Goal: Information Seeking & Learning: Check status

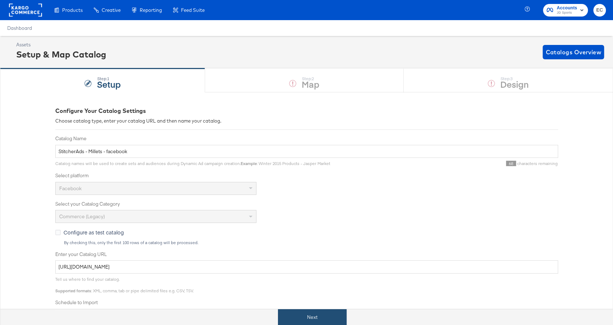
click at [307, 317] on button "Next" at bounding box center [312, 317] width 69 height 16
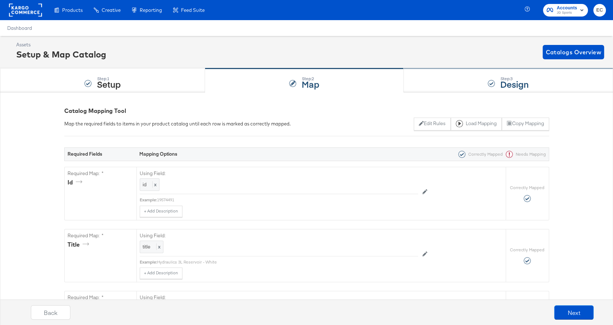
click at [492, 85] on div at bounding box center [491, 83] width 7 height 7
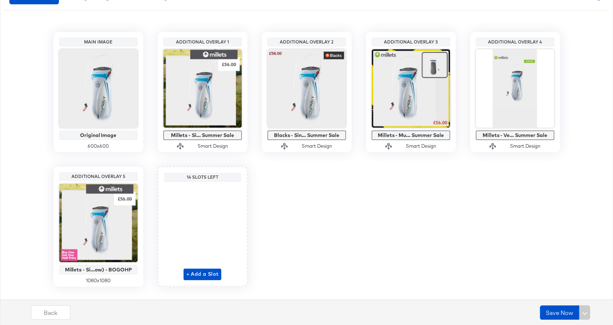
scroll to position [143, 0]
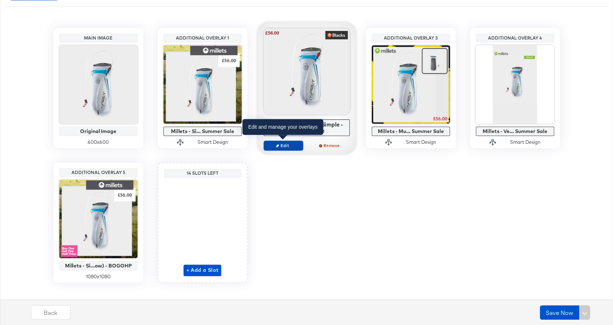
click at [286, 144] on span "Edit" at bounding box center [283, 145] width 33 height 5
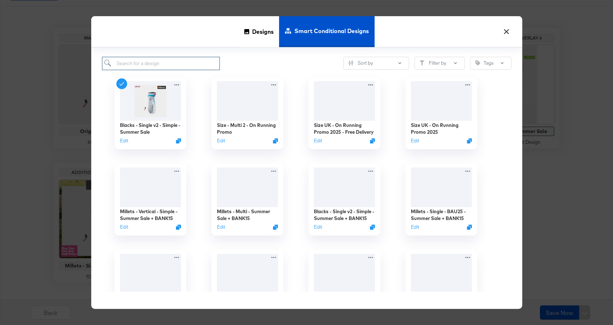
click at [205, 61] on input "search" at bounding box center [161, 63] width 118 height 13
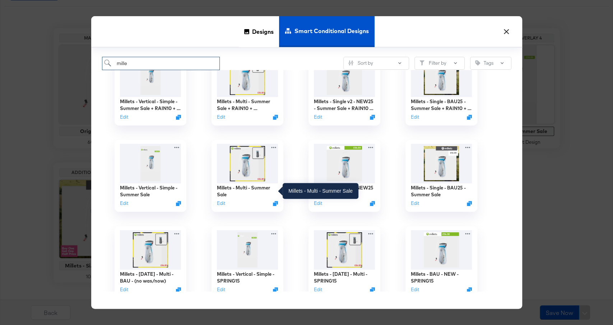
scroll to position [199, 0]
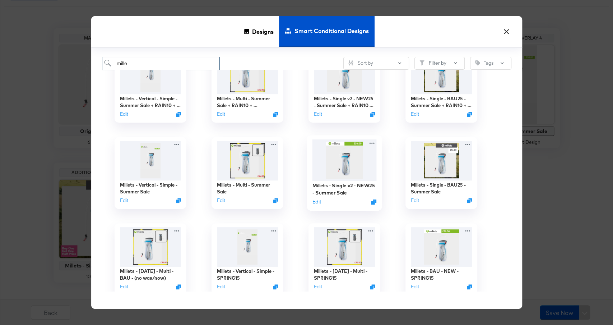
type input "mille"
click at [329, 164] on img at bounding box center [344, 159] width 64 height 41
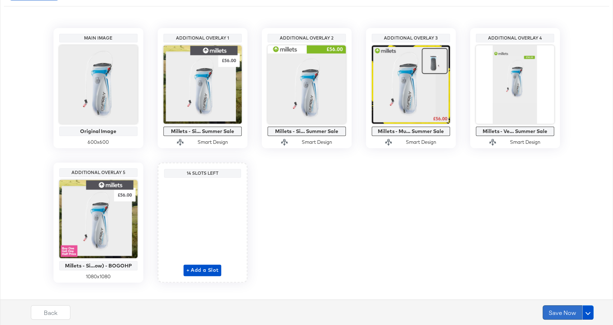
click at [557, 310] on button "Save Now" at bounding box center [563, 312] width 40 height 14
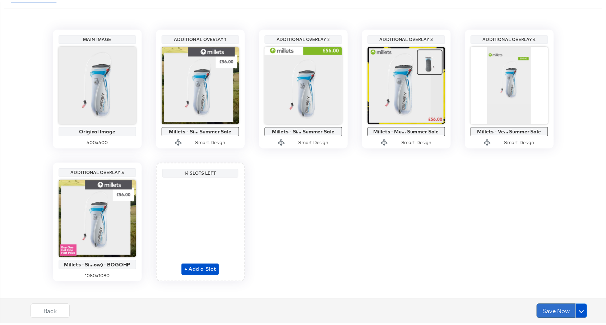
scroll to position [0, 0]
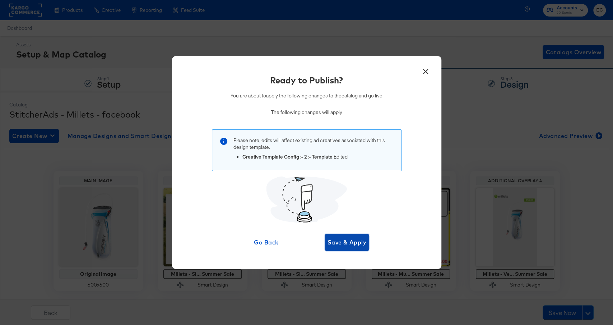
click at [352, 241] on span "Save & Apply" at bounding box center [347, 242] width 39 height 10
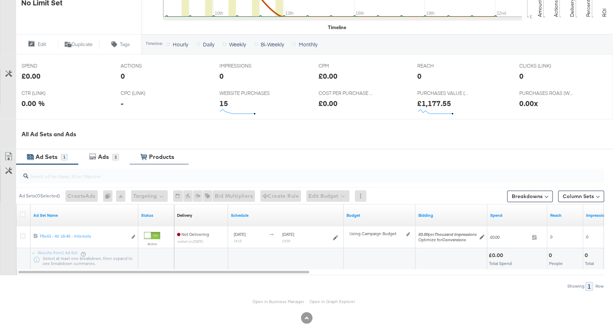
scroll to position [251, 0]
click at [116, 157] on div "2" at bounding box center [115, 156] width 6 height 6
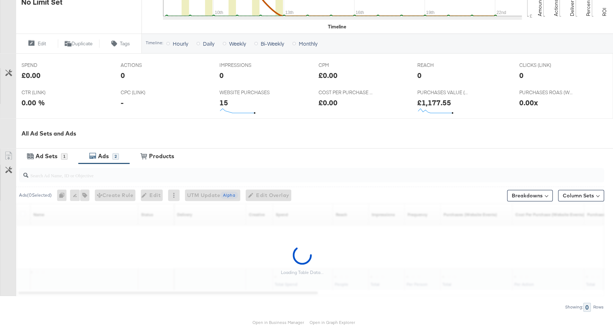
scroll to position [286, 0]
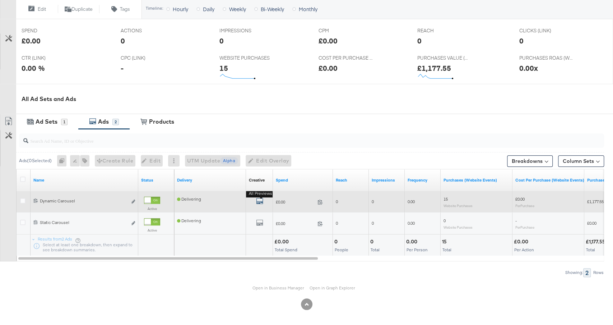
click at [259, 198] on icon "default" at bounding box center [259, 200] width 7 height 7
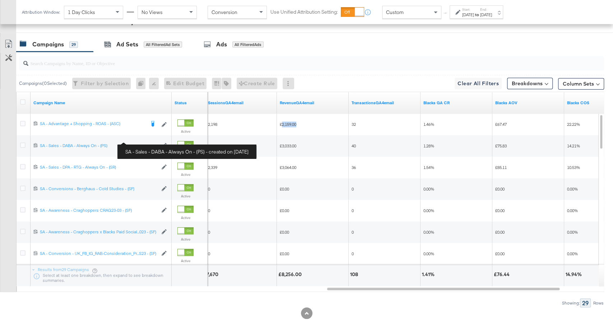
scroll to position [367, 0]
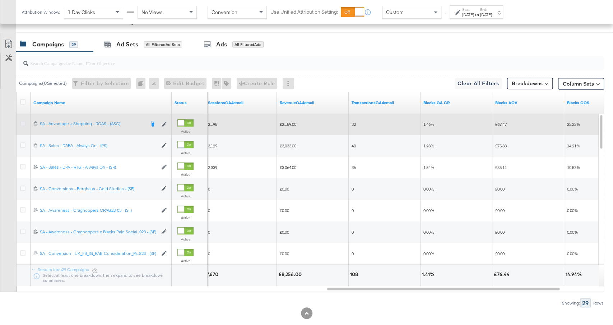
click at [22, 123] on icon at bounding box center [22, 123] width 5 height 5
click at [0, 0] on input "checkbox" at bounding box center [0, 0] width 0 height 0
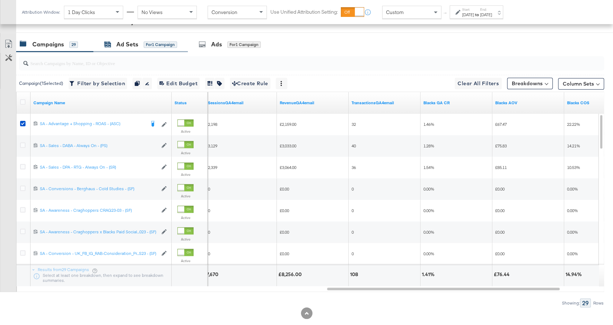
click at [162, 41] on span "for 1 Campaign" at bounding box center [160, 44] width 33 height 6
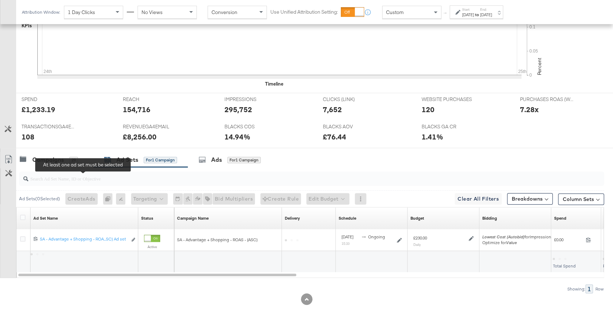
scroll to position [249, 0]
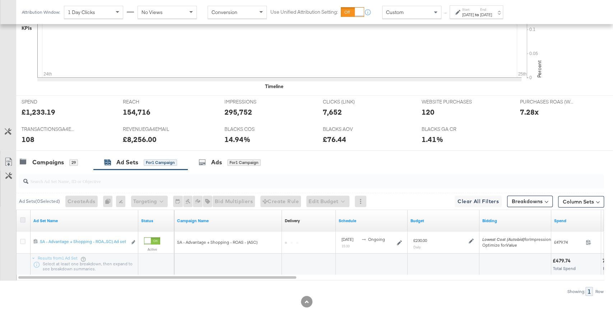
click at [24, 217] on icon at bounding box center [22, 219] width 5 height 5
click at [0, 0] on input "checkbox" at bounding box center [0, 0] width 0 height 0
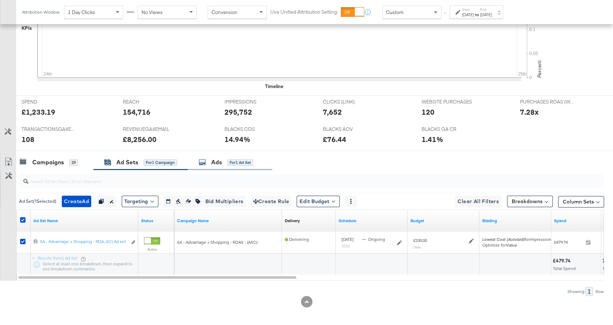
click at [235, 159] on div "for 1 Ad Set" at bounding box center [240, 162] width 26 height 6
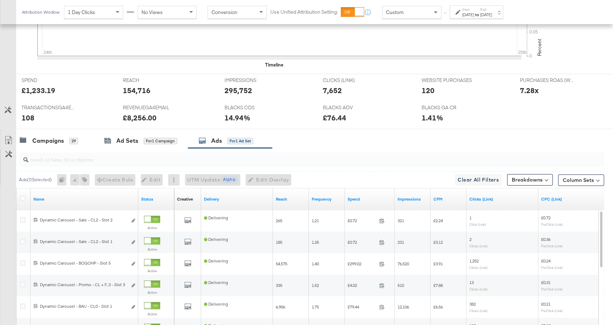
scroll to position [367, 0]
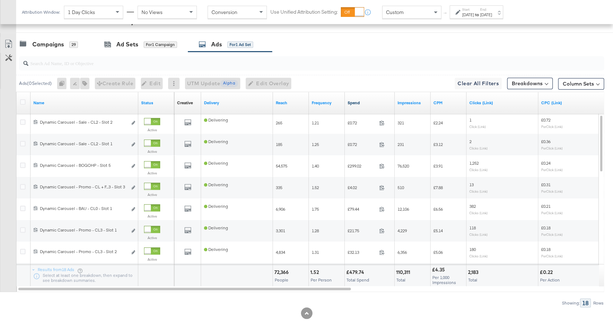
click at [377, 101] on link "Spend" at bounding box center [370, 103] width 44 height 6
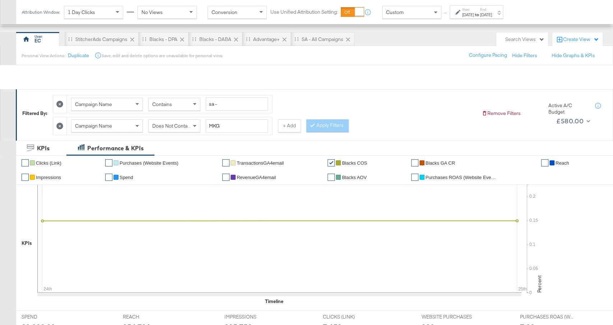
scroll to position [0, 0]
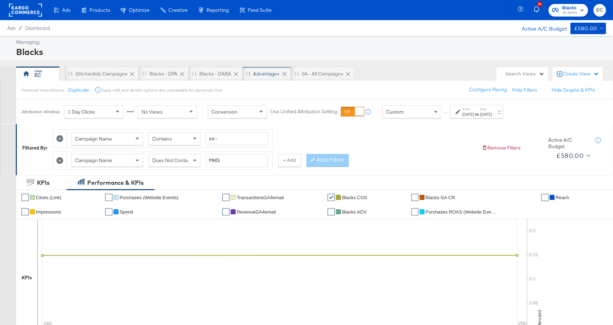
click at [254, 70] on div "Advantage+" at bounding box center [266, 73] width 27 height 7
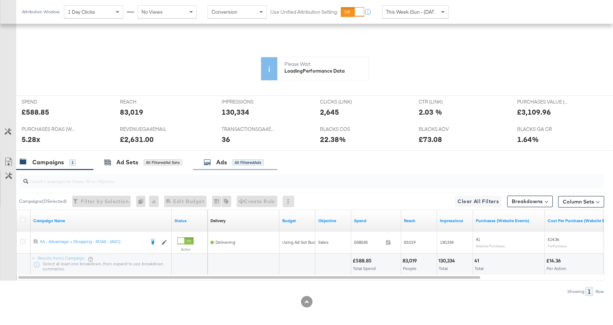
click at [233, 164] on div "Ads All Filtered Ads" at bounding box center [235, 161] width 84 height 15
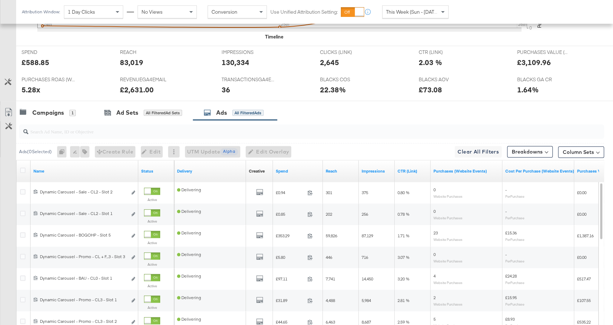
scroll to position [304, 0]
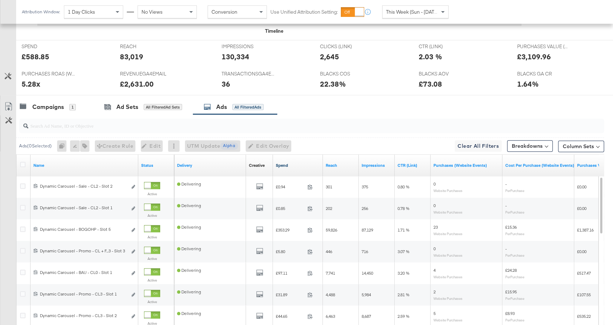
click at [299, 162] on link "Spend" at bounding box center [298, 165] width 44 height 6
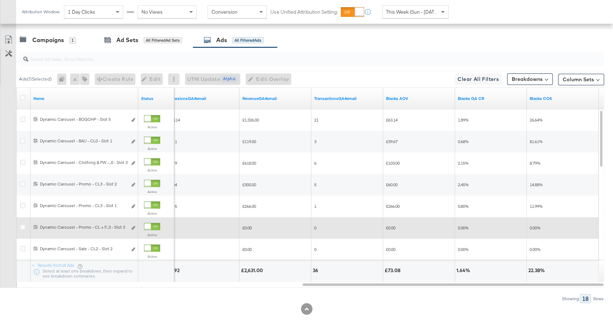
scroll to position [370, 0]
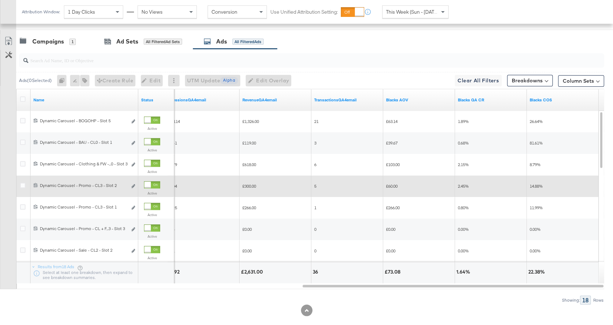
click at [151, 185] on div at bounding box center [152, 184] width 16 height 7
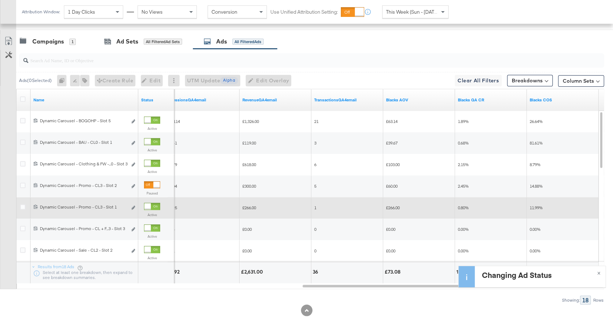
click at [151, 204] on div at bounding box center [152, 206] width 16 height 7
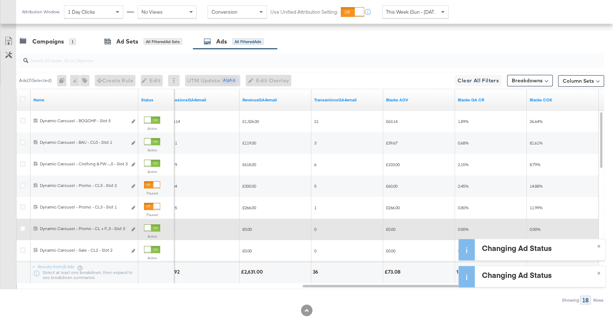
click at [151, 225] on div at bounding box center [152, 227] width 16 height 7
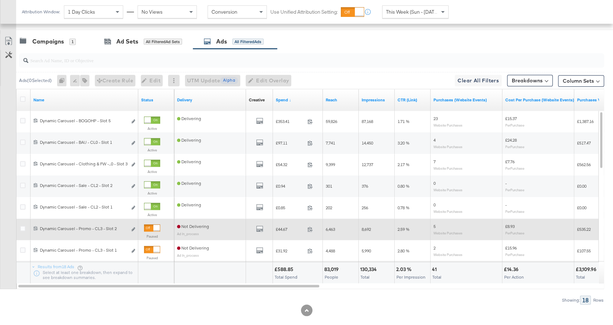
scroll to position [0, 0]
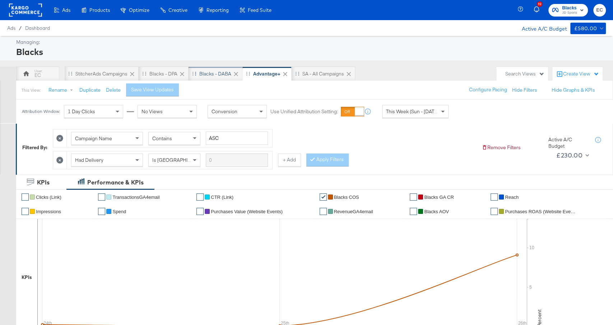
click at [216, 73] on div "Blacks - DABA" at bounding box center [215, 73] width 32 height 7
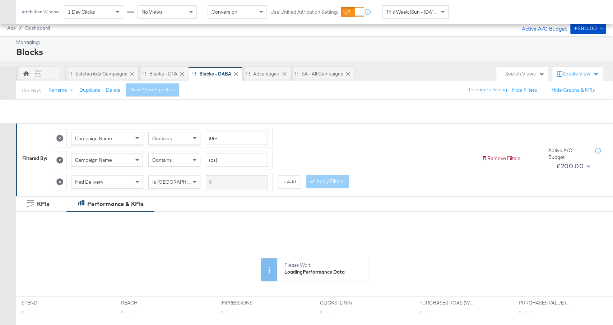
scroll to position [144, 0]
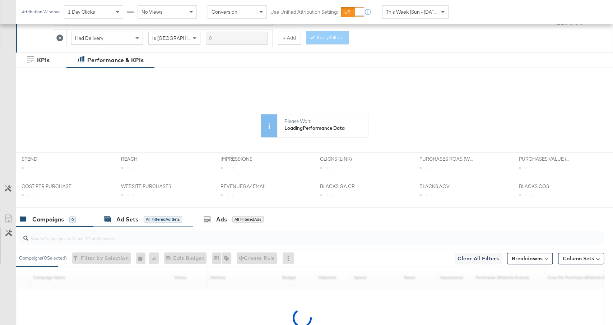
click at [148, 218] on div "All Filtered Ad Sets" at bounding box center [163, 219] width 38 height 6
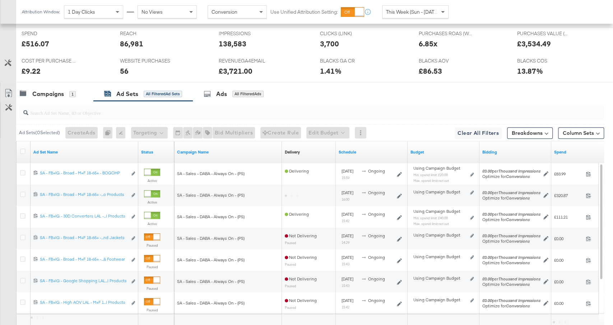
scroll to position [363, 0]
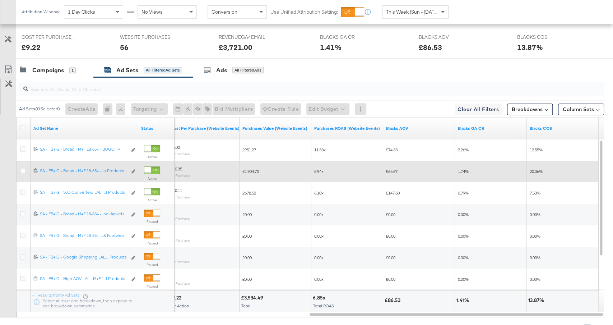
click at [151, 167] on div at bounding box center [147, 170] width 6 height 6
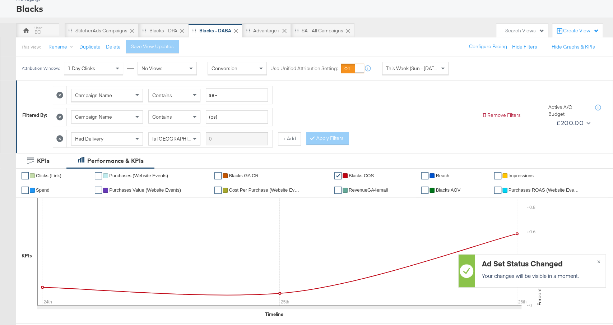
scroll to position [0, 0]
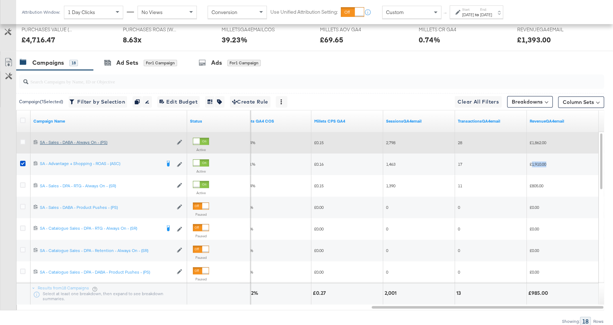
scroll to position [333, 0]
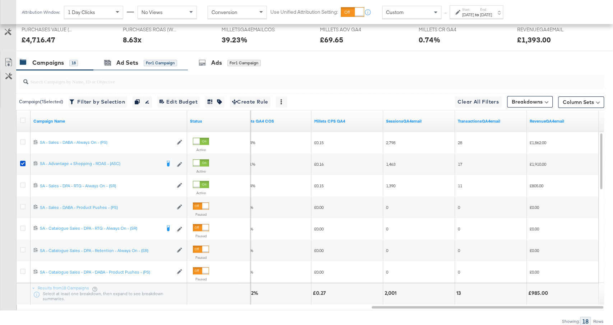
click at [154, 56] on div "Ad Sets for 1 Campaign" at bounding box center [140, 62] width 94 height 15
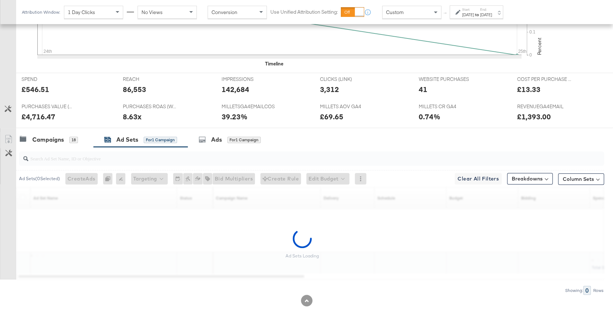
scroll to position [234, 0]
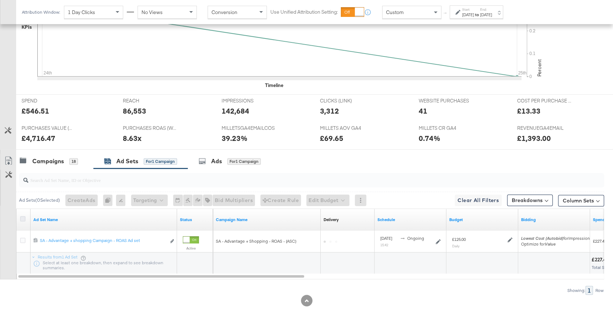
click at [23, 216] on icon at bounding box center [22, 218] width 5 height 5
click at [0, 0] on input "checkbox" at bounding box center [0, 0] width 0 height 0
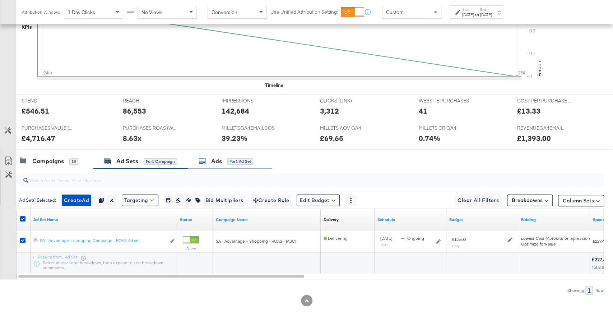
click at [222, 155] on div "Ads for 1 Ad Set" at bounding box center [230, 160] width 84 height 15
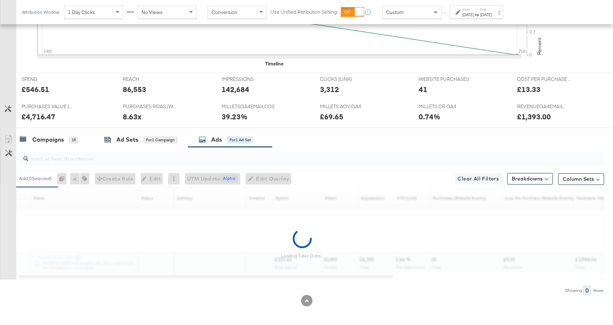
scroll to position [333, 0]
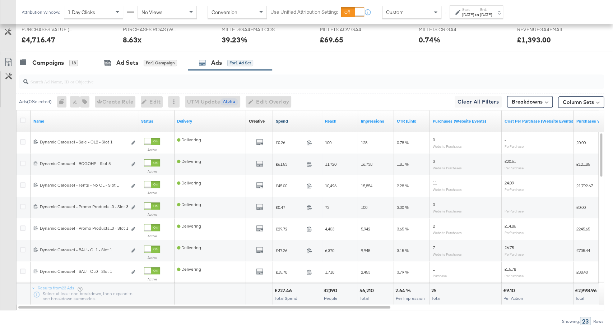
click at [298, 118] on link "Spend" at bounding box center [297, 121] width 43 height 6
click at [69, 80] on input "search" at bounding box center [289, 78] width 523 height 14
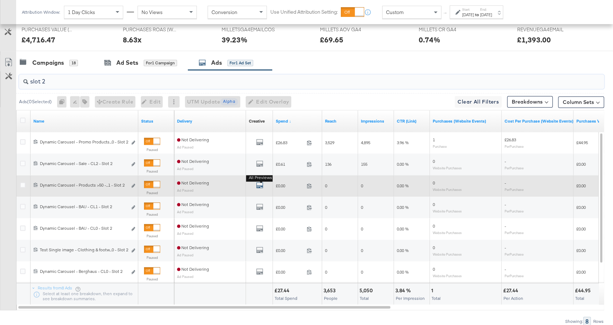
click at [258, 182] on icon "default" at bounding box center [259, 184] width 7 height 7
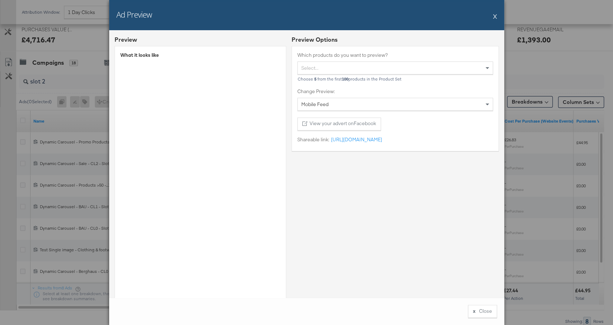
click at [496, 15] on button "X" at bounding box center [495, 16] width 4 height 14
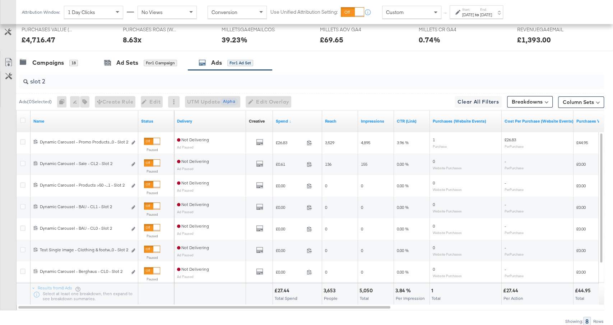
click at [226, 79] on input "slot 2" at bounding box center [289, 78] width 523 height 14
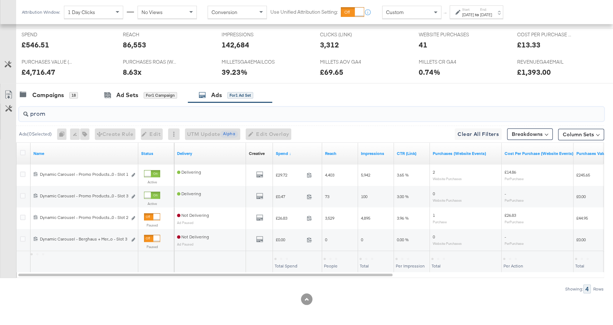
scroll to position [299, 0]
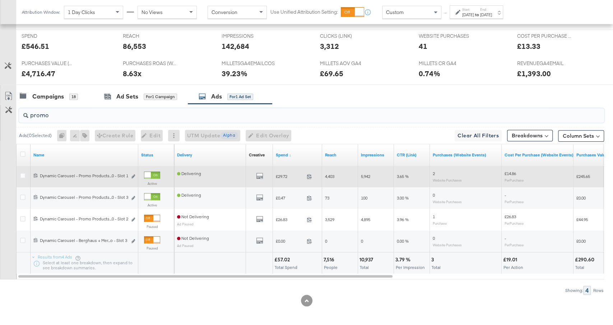
type input "promo"
click at [151, 175] on div at bounding box center [147, 175] width 6 height 6
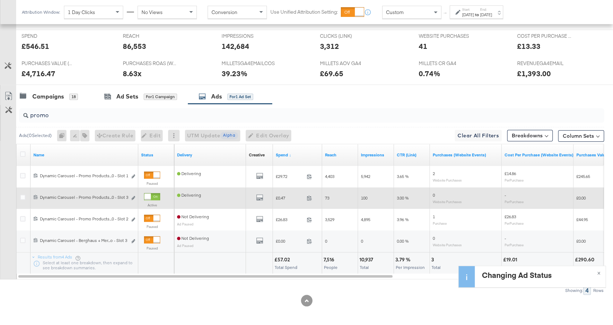
click at [151, 194] on div at bounding box center [147, 196] width 6 height 6
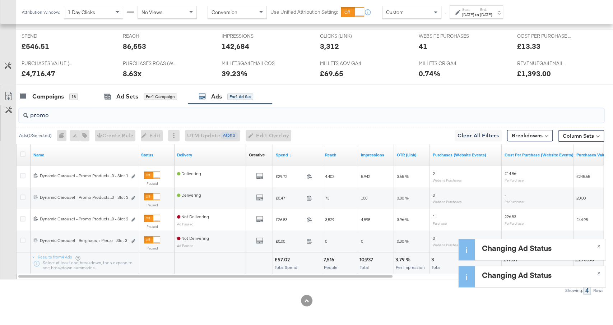
click at [149, 113] on input "promo" at bounding box center [289, 112] width 523 height 14
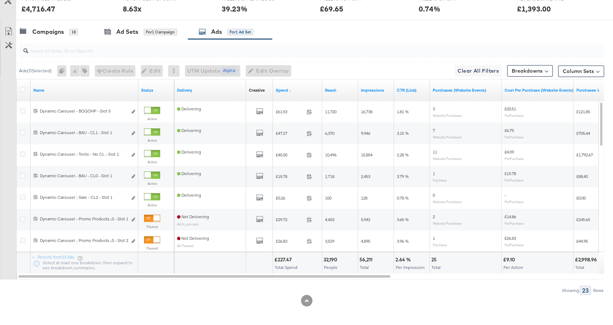
scroll to position [0, 0]
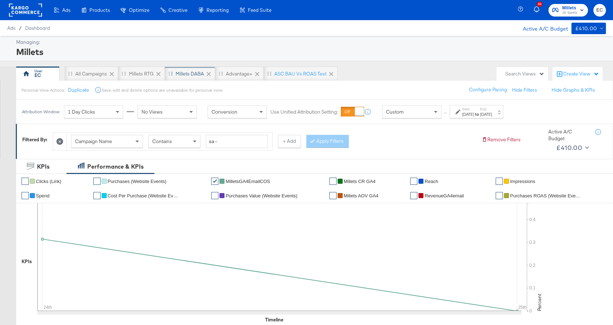
click at [184, 76] on div "Millets DABA" at bounding box center [190, 73] width 28 height 7
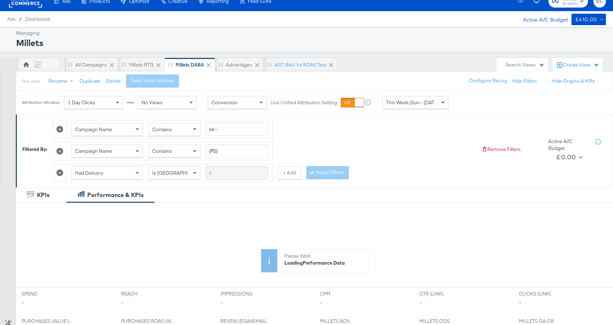
scroll to position [200, 0]
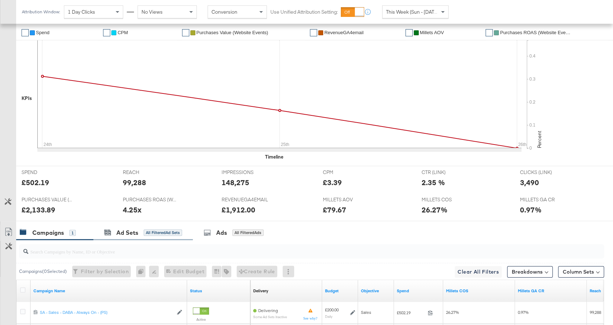
click at [160, 225] on div "Ad Sets All Filtered Ad Sets" at bounding box center [143, 232] width 100 height 15
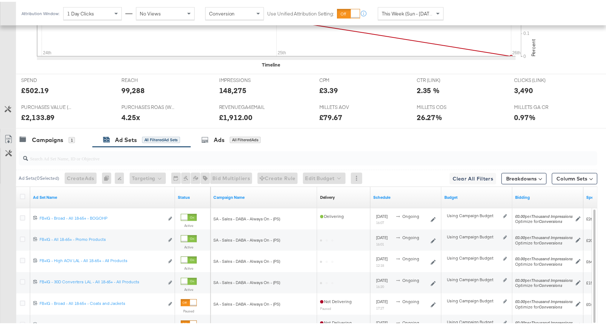
scroll to position [399, 0]
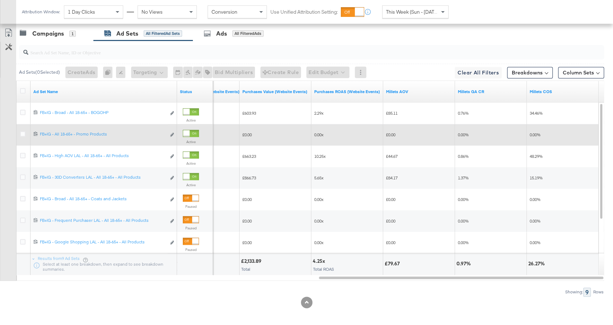
click at [190, 132] on div at bounding box center [186, 133] width 6 height 6
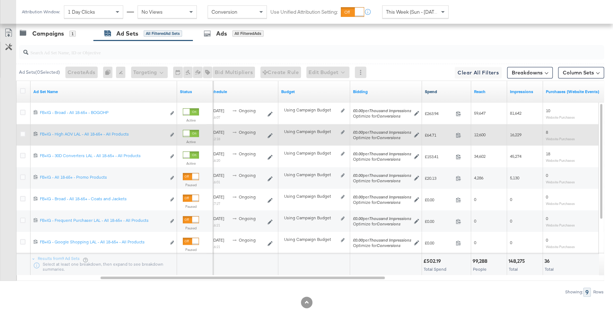
click at [449, 89] on link "Spend" at bounding box center [446, 92] width 43 height 6
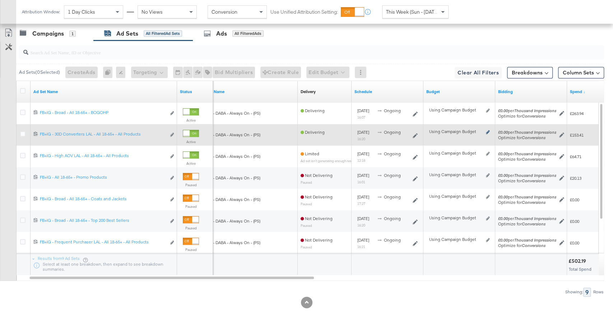
click at [486, 130] on icon at bounding box center [488, 132] width 4 height 4
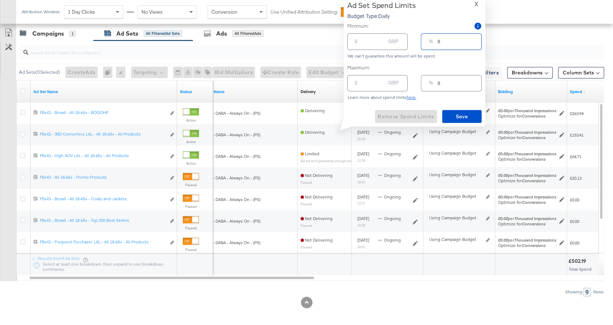
drag, startPoint x: 441, startPoint y: 44, endPoint x: 433, endPoint y: 44, distance: 7.9
click at [433, 44] on div "% 0" at bounding box center [451, 41] width 60 height 16
type input "2"
type input "4.00"
type input "20"
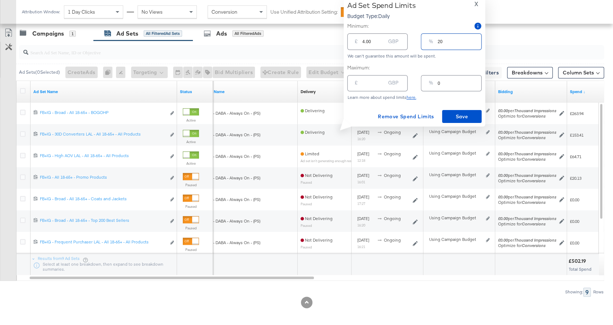
type input "40.00"
type input "20"
click at [456, 116] on span "Save" at bounding box center [462, 116] width 34 height 9
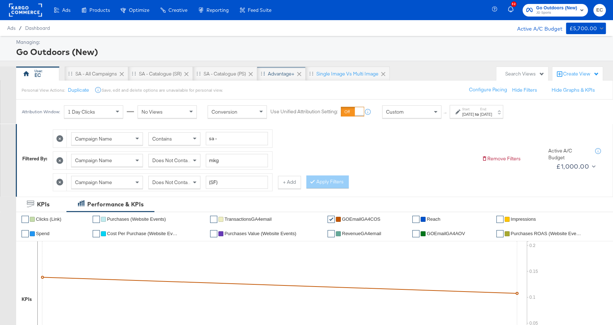
click at [276, 75] on div "Advantage+" at bounding box center [281, 73] width 27 height 7
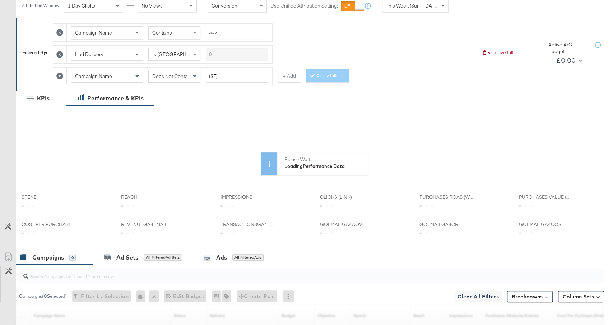
scroll to position [200, 0]
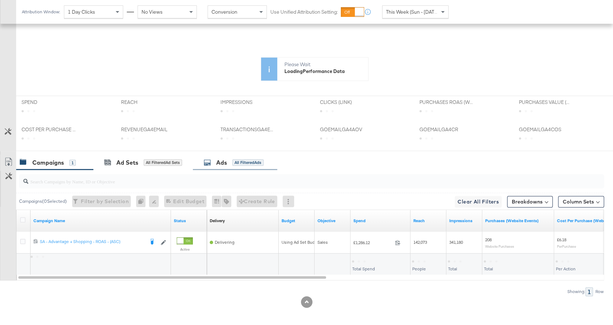
click at [231, 164] on div "Ads All Filtered Ads" at bounding box center [235, 162] width 84 height 15
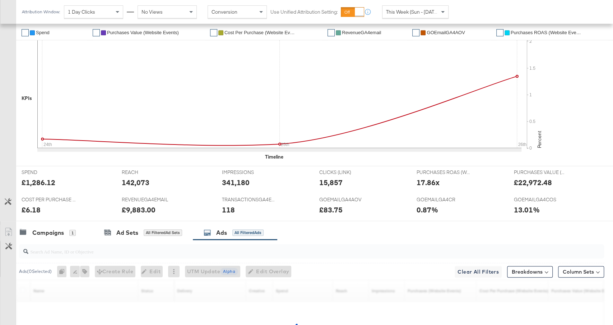
scroll to position [292, 0]
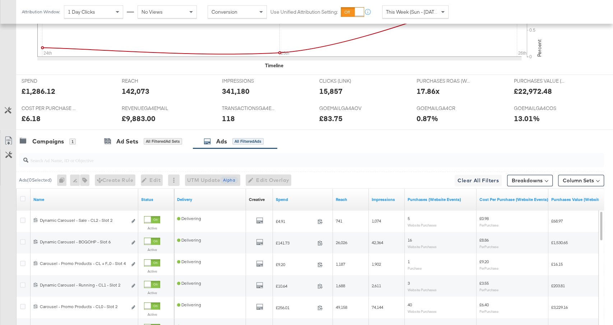
click at [299, 198] on link "Spend" at bounding box center [303, 200] width 54 height 6
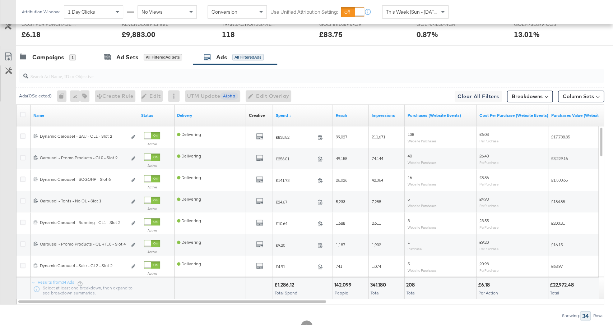
scroll to position [399, 0]
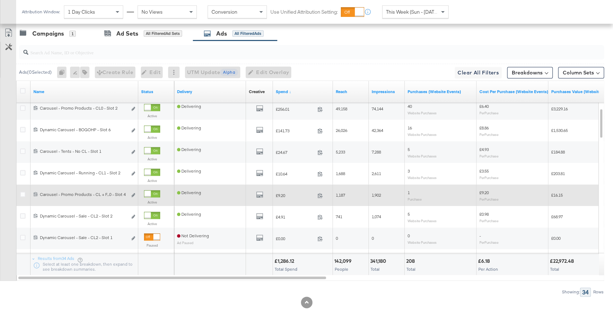
click at [152, 190] on div at bounding box center [152, 193] width 16 height 7
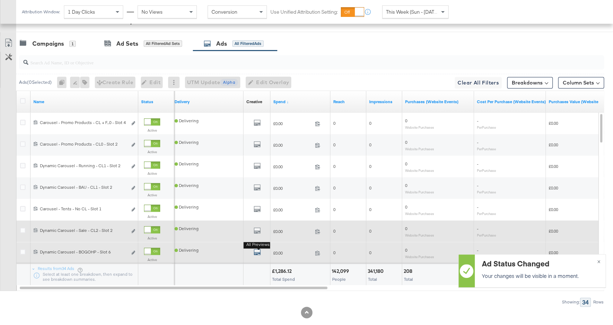
scroll to position [386, 0]
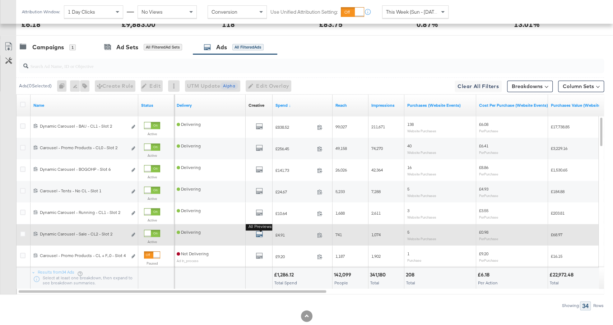
click at [260, 234] on icon "default" at bounding box center [259, 233] width 7 height 7
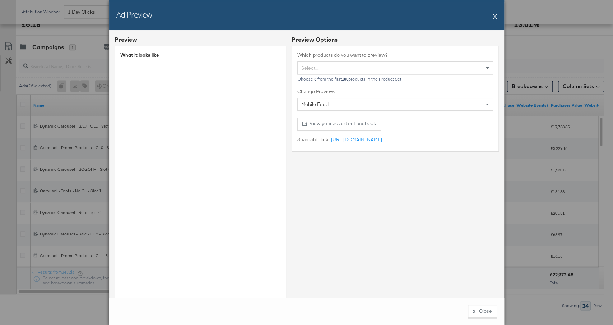
click at [494, 17] on button "X" at bounding box center [495, 16] width 4 height 14
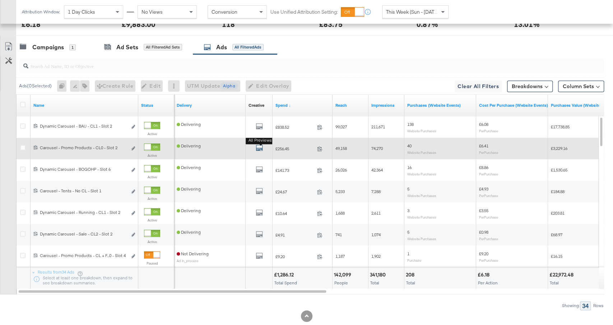
click at [259, 147] on icon "default" at bounding box center [259, 147] width 7 height 7
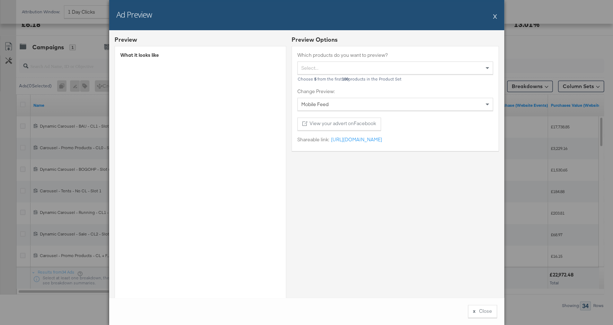
click at [495, 16] on button "X" at bounding box center [495, 16] width 4 height 14
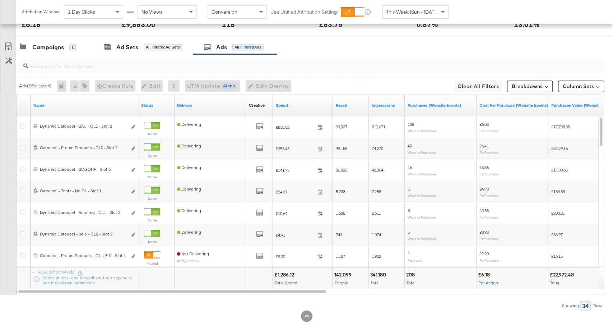
click at [207, 64] on input "search" at bounding box center [289, 63] width 523 height 14
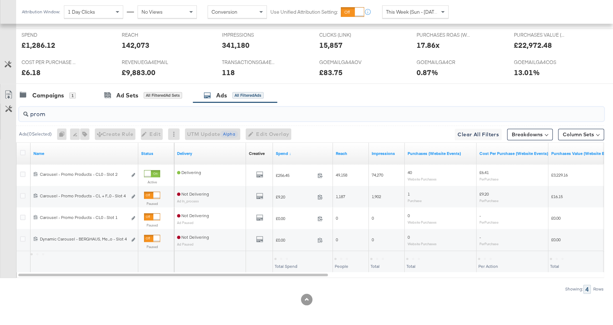
scroll to position [335, 0]
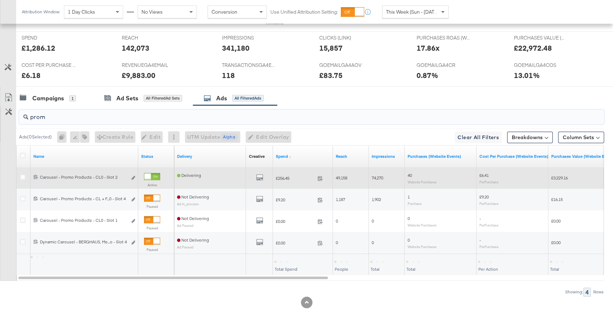
type input "prom"
click at [150, 173] on div at bounding box center [147, 176] width 6 height 6
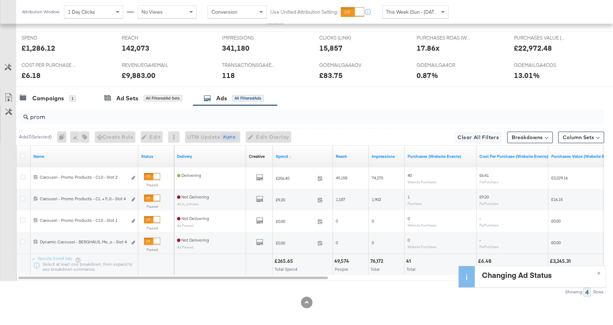
click at [144, 113] on input "prom" at bounding box center [289, 114] width 523 height 14
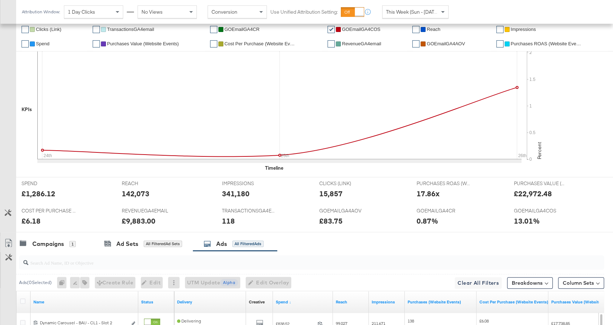
scroll to position [0, 0]
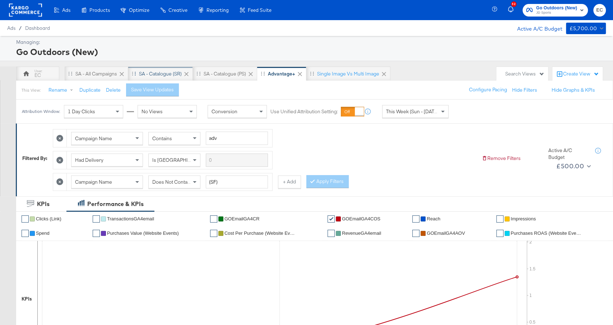
click at [156, 75] on div "SA - Catalogue (SR)" at bounding box center [160, 73] width 43 height 7
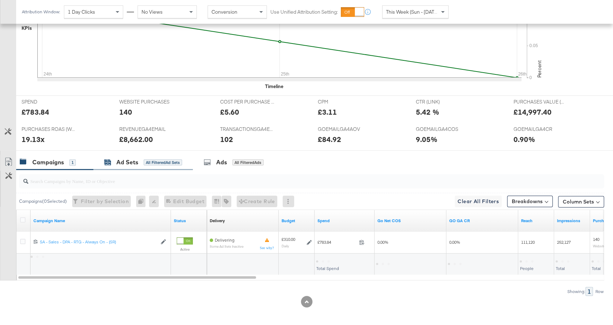
click at [171, 163] on div "All Filtered Ad Sets" at bounding box center [163, 162] width 38 height 6
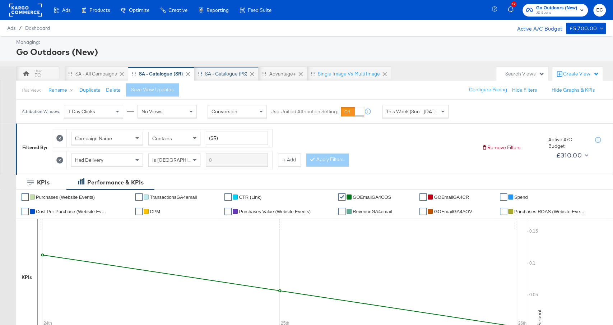
click at [224, 72] on div "SA - Catalogue (PS)" at bounding box center [226, 73] width 42 height 7
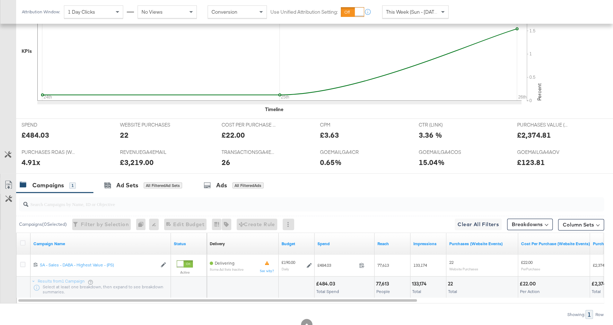
scroll to position [249, 0]
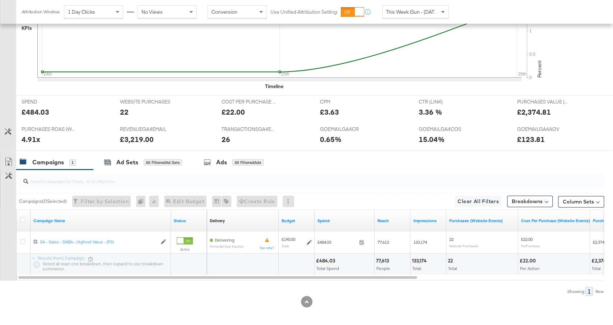
click at [171, 170] on div at bounding box center [310, 181] width 588 height 23
click at [169, 163] on div "Ad Sets All Filtered Ad Sets" at bounding box center [143, 162] width 78 height 8
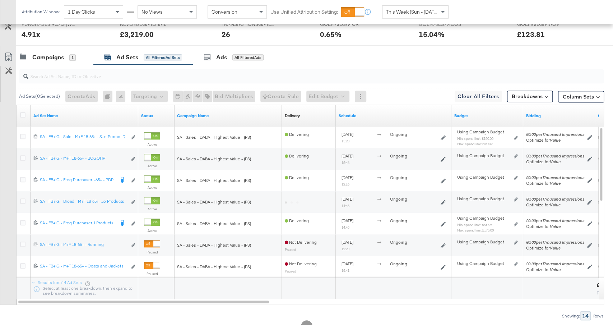
scroll to position [355, 0]
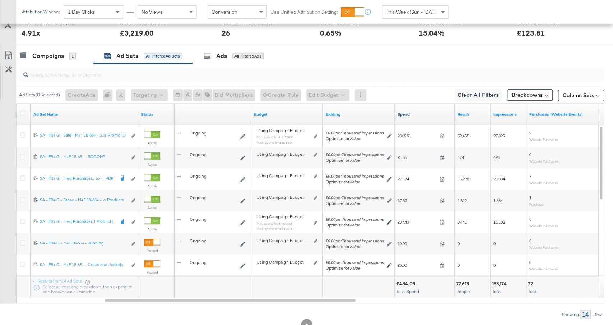
click at [419, 111] on link "Spend" at bounding box center [425, 114] width 54 height 6
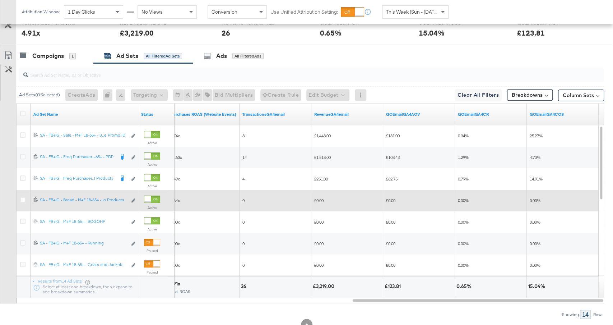
click at [151, 197] on div at bounding box center [147, 199] width 6 height 6
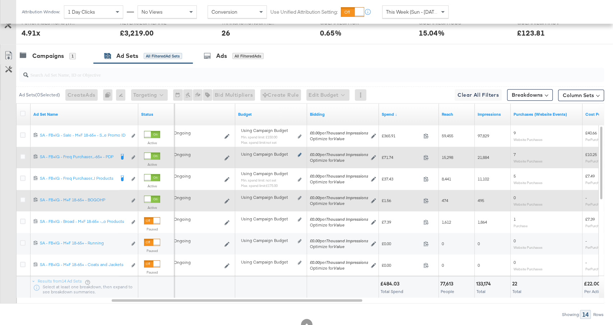
click at [299, 153] on icon at bounding box center [300, 155] width 4 height 4
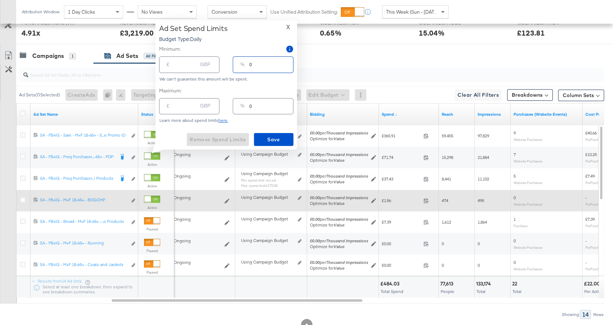
drag, startPoint x: 253, startPoint y: 64, endPoint x: 215, endPoint y: 64, distance: 37.7
click at [216, 64] on div "£ GBP % 0" at bounding box center [226, 64] width 134 height 19
type input "2"
type input "3.80"
type input "20"
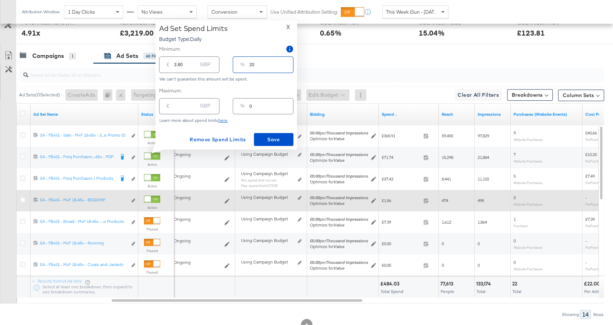
type input "38.00"
type input "20"
click at [267, 139] on span "Save" at bounding box center [274, 139] width 34 height 9
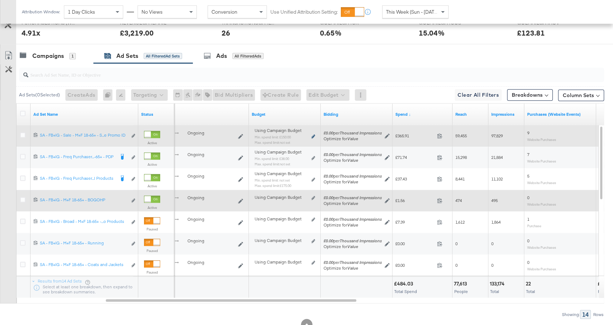
click at [312, 134] on icon at bounding box center [313, 136] width 4 height 4
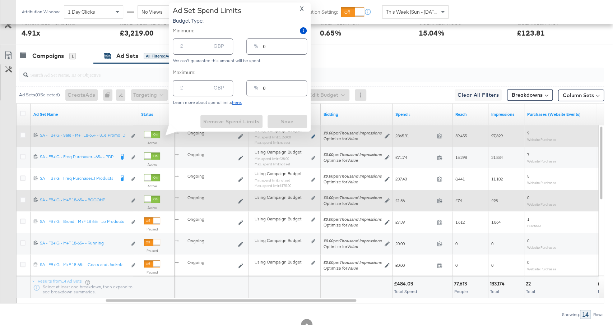
type input "150.00"
type input "79"
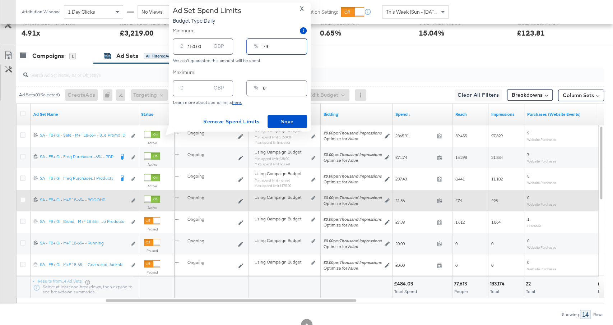
drag, startPoint x: 281, startPoint y: 48, endPoint x: 226, endPoint y: 48, distance: 54.6
click at [226, 48] on div "£ 150.00 GBP % 79" at bounding box center [240, 46] width 134 height 19
type input "3"
type input "5.70"
type input "30"
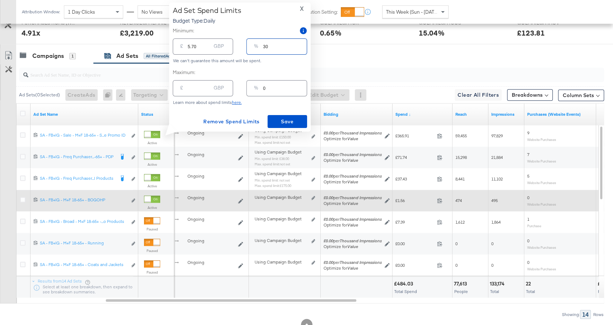
type input "57.00"
type input "30"
click at [281, 122] on span "Save" at bounding box center [288, 121] width 34 height 9
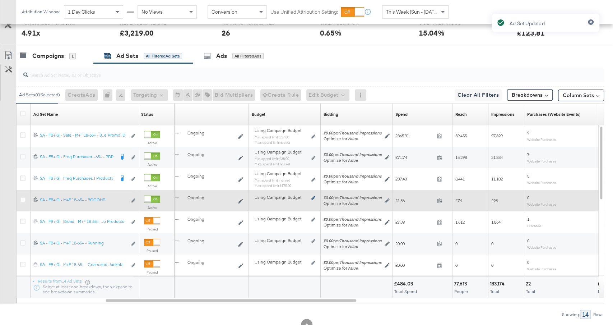
click at [314, 196] on icon at bounding box center [313, 198] width 4 height 4
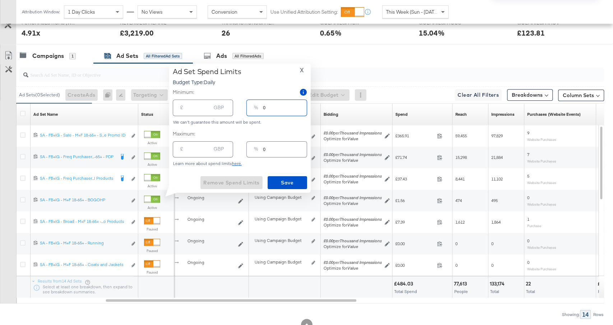
drag, startPoint x: 268, startPoint y: 103, endPoint x: 255, endPoint y: 103, distance: 13.3
click at [255, 103] on div "% 0" at bounding box center [276, 108] width 60 height 16
type input "10"
drag, startPoint x: 277, startPoint y: 108, endPoint x: 262, endPoint y: 107, distance: 15.5
click at [268, 108] on input "10" at bounding box center [284, 104] width 43 height 15
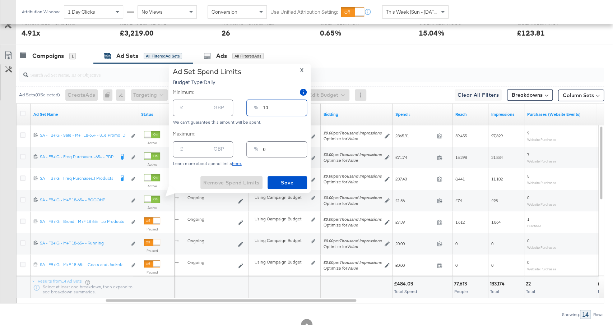
type input "19.00"
click at [278, 111] on input "10" at bounding box center [284, 104] width 43 height 15
type input "10"
click at [286, 182] on span "Save" at bounding box center [288, 182] width 34 height 9
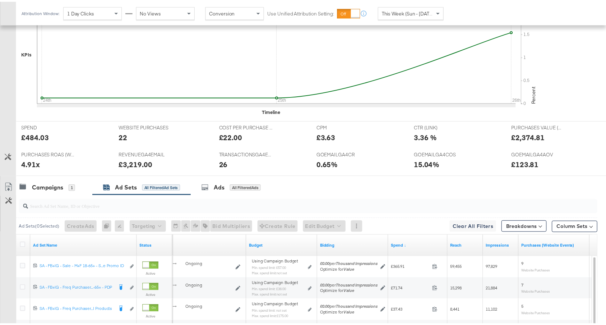
scroll to position [0, 0]
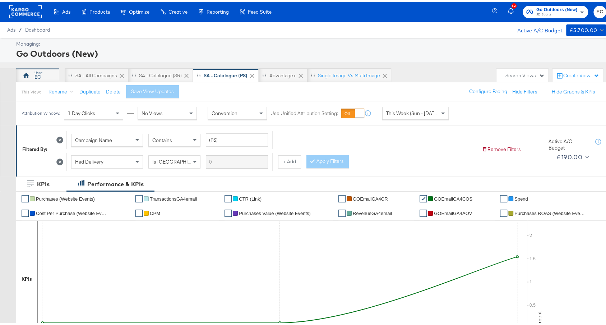
click at [46, 70] on div "EC" at bounding box center [37, 73] width 43 height 14
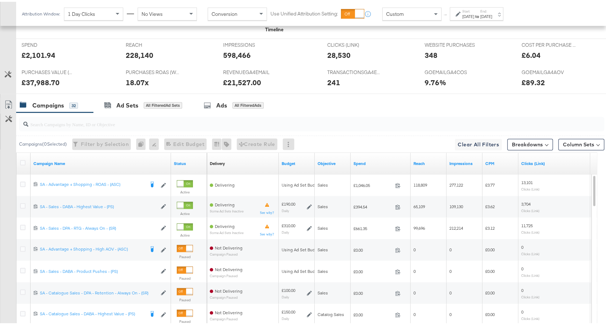
scroll to position [348, 0]
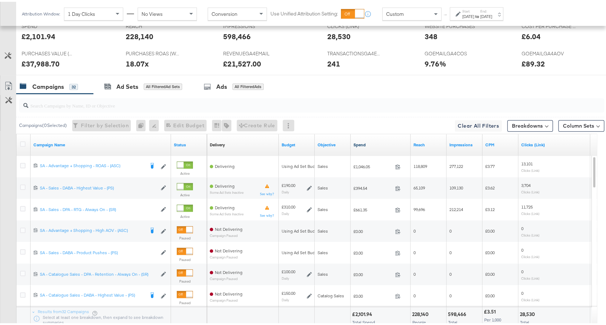
click at [372, 141] on link "Spend" at bounding box center [380, 143] width 54 height 6
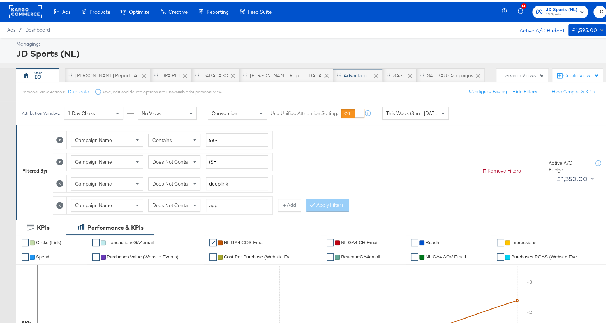
click at [344, 71] on div "Advantage +" at bounding box center [358, 73] width 28 height 7
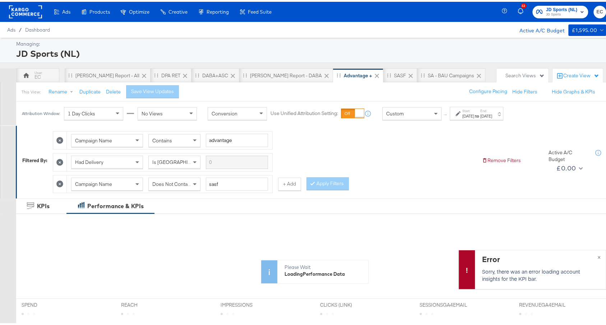
click at [416, 112] on div "Custom" at bounding box center [412, 112] width 59 height 12
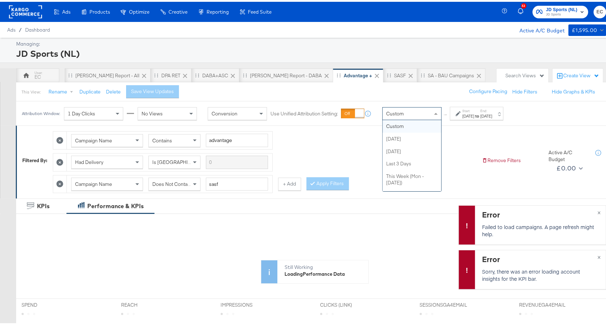
click at [412, 112] on div "Custom" at bounding box center [412, 112] width 59 height 12
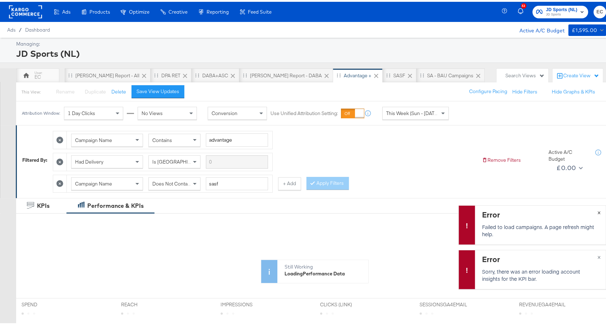
click at [593, 209] on button "×" at bounding box center [598, 210] width 13 height 13
click at [592, 251] on button "×" at bounding box center [598, 254] width 13 height 13
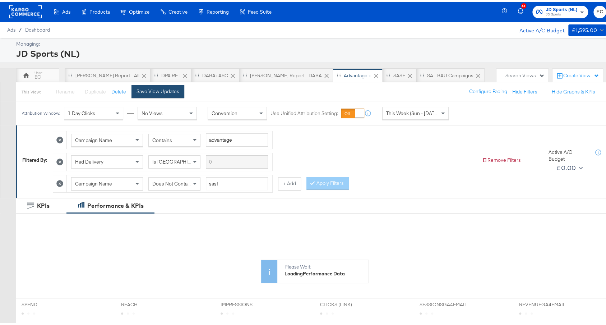
click at [152, 91] on div "Save View Updates" at bounding box center [158, 89] width 43 height 7
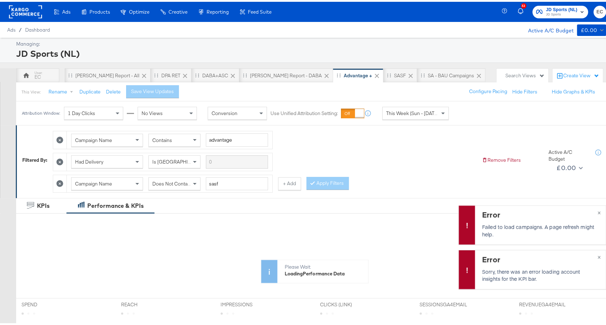
click at [63, 178] on icon at bounding box center [59, 181] width 7 height 7
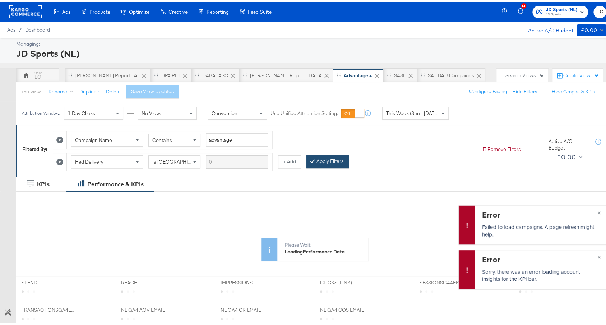
click at [333, 161] on button "Apply Filters" at bounding box center [327, 159] width 42 height 13
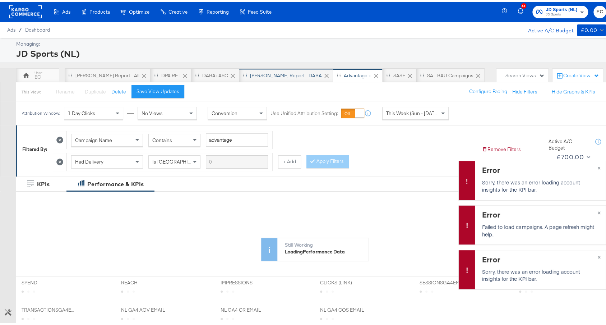
click at [263, 71] on div "SA - JD Report - DABA" at bounding box center [286, 73] width 72 height 7
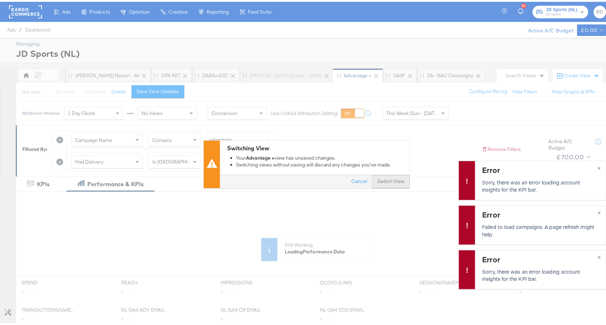
click at [388, 175] on button "Switch View" at bounding box center [390, 180] width 37 height 13
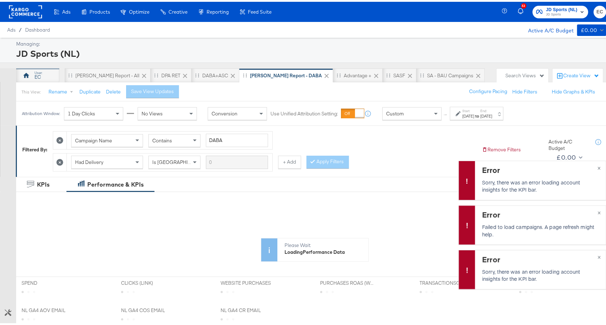
click at [23, 72] on icon at bounding box center [26, 73] width 7 height 7
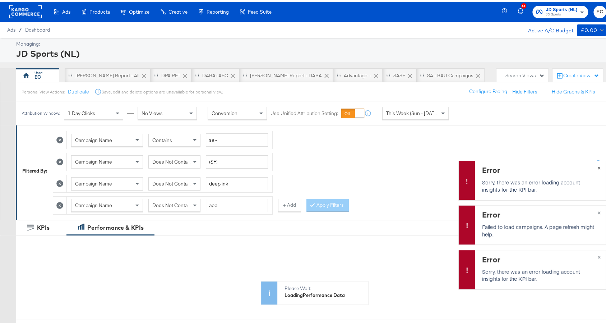
click at [592, 164] on button "×" at bounding box center [598, 165] width 13 height 13
click at [592, 209] on button "×" at bounding box center [598, 210] width 13 height 13
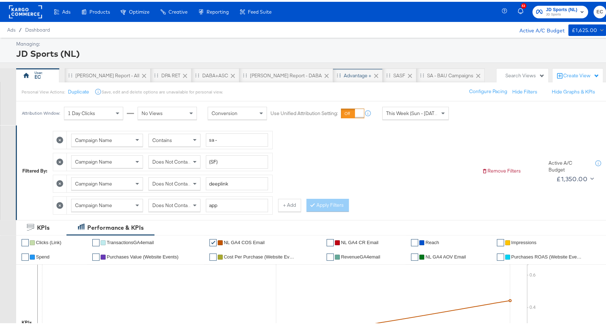
click at [344, 71] on div "Advantage +" at bounding box center [358, 73] width 28 height 7
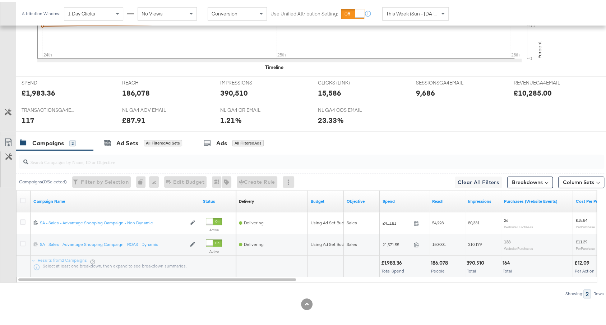
scroll to position [292, 0]
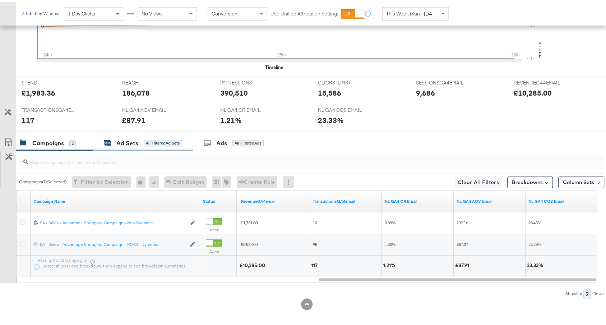
click at [163, 138] on div "All Filtered Ad Sets" at bounding box center [163, 141] width 38 height 6
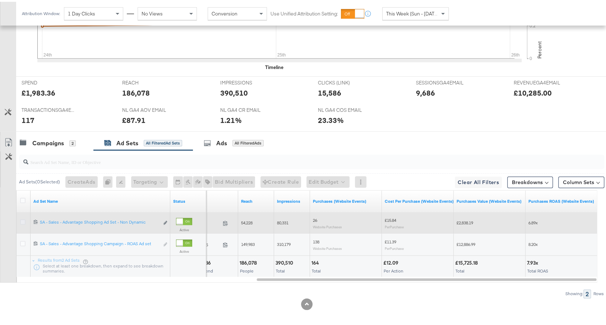
click at [20, 217] on icon at bounding box center [22, 219] width 5 height 5
click at [0, 0] on input "checkbox" at bounding box center [0, 0] width 0 height 0
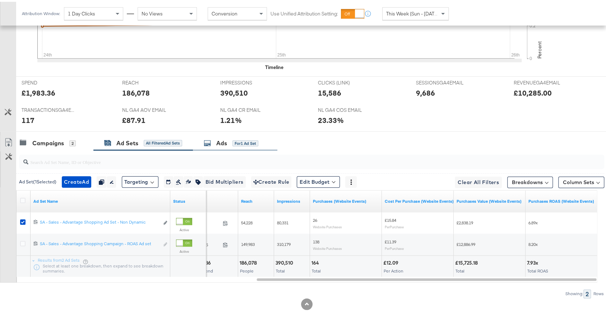
click at [262, 140] on div "Ads for 1 Ad Set" at bounding box center [235, 141] width 63 height 8
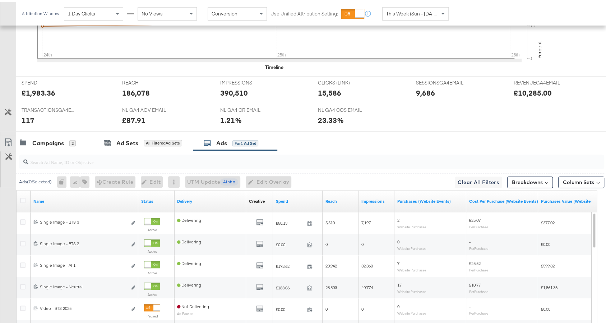
click at [301, 197] on link "Spend" at bounding box center [298, 200] width 44 height 6
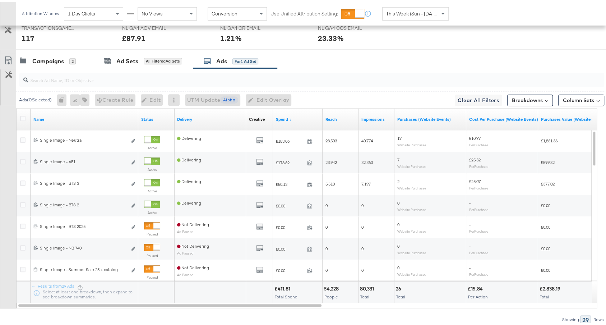
scroll to position [399, 0]
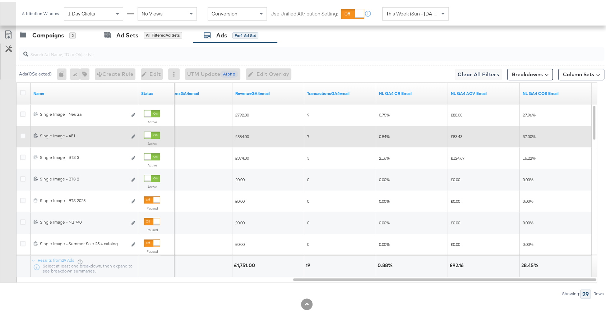
click at [528, 132] on span "37.00%" at bounding box center [529, 134] width 13 height 5
copy span "37.00"
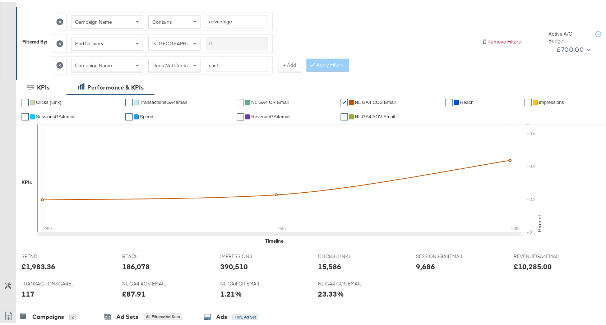
scroll to position [194, 0]
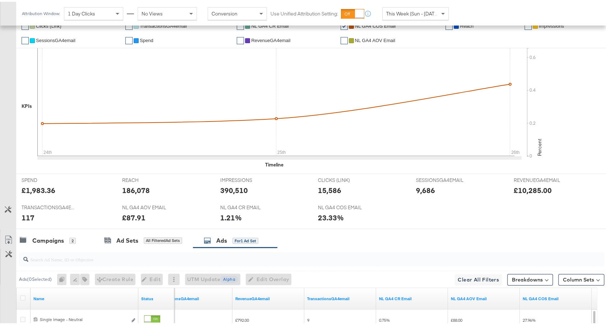
click at [46, 227] on div at bounding box center [306, 230] width 613 height 6
click at [46, 235] on div "Campaigns" at bounding box center [48, 239] width 32 height 8
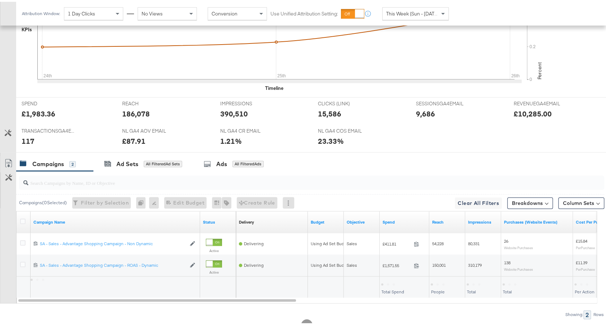
scroll to position [292, 0]
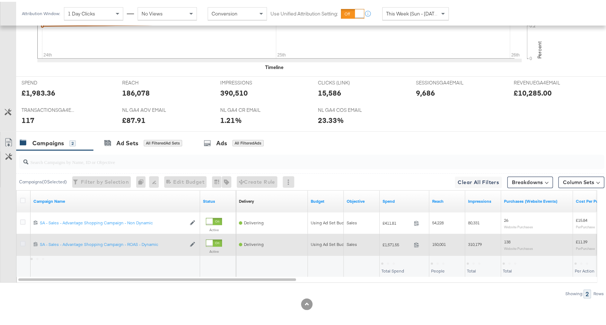
click at [21, 239] on icon at bounding box center [22, 241] width 5 height 5
click at [0, 0] on input "checkbox" at bounding box center [0, 0] width 0 height 0
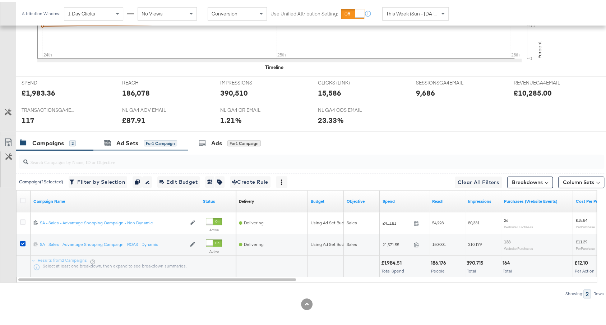
click at [152, 134] on div "Ad Sets for 1 Campaign" at bounding box center [140, 141] width 94 height 15
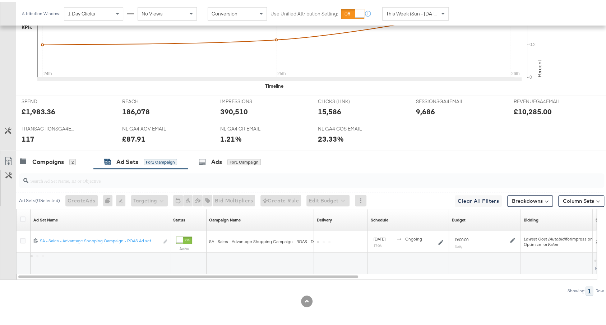
scroll to position [270, 0]
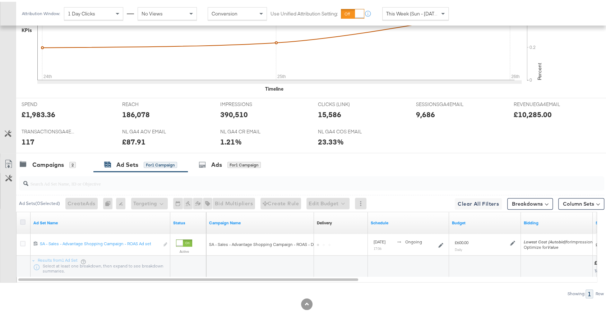
click at [23, 217] on icon at bounding box center [22, 219] width 5 height 5
click at [0, 0] on input "checkbox" at bounding box center [0, 0] width 0 height 0
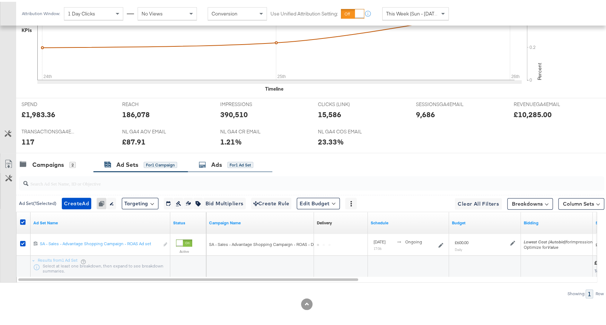
click at [237, 155] on div "Ads for 1 Ad Set" at bounding box center [230, 162] width 84 height 15
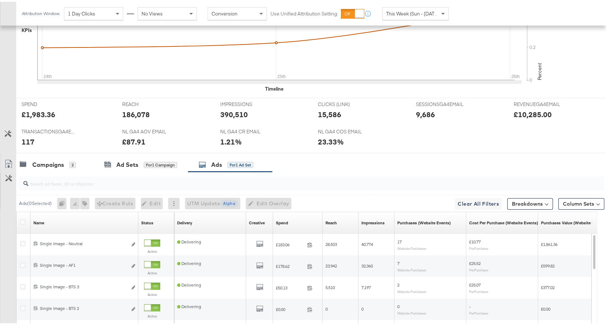
scroll to position [292, 0]
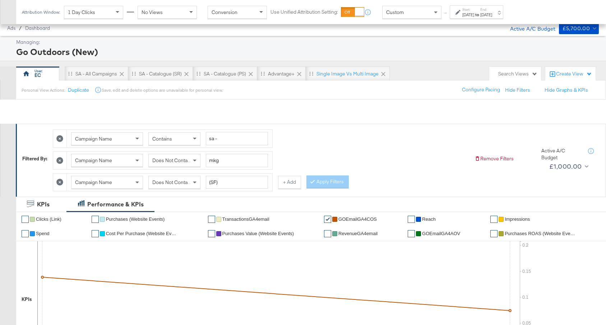
scroll to position [348, 0]
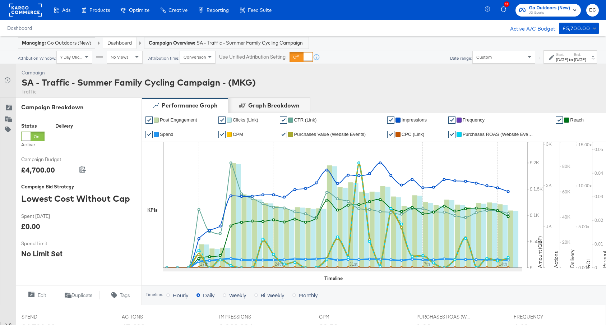
scroll to position [268, 0]
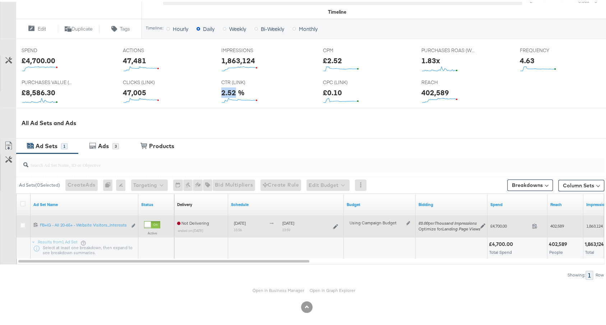
drag, startPoint x: 317, startPoint y: 218, endPoint x: 233, endPoint y: 220, distance: 84.1
click at [233, 220] on div "[DATE] 15:56 [DATE] 23:59" at bounding box center [286, 223] width 110 height 11
copy div "July 14th 2025 15:56 [DATE]"
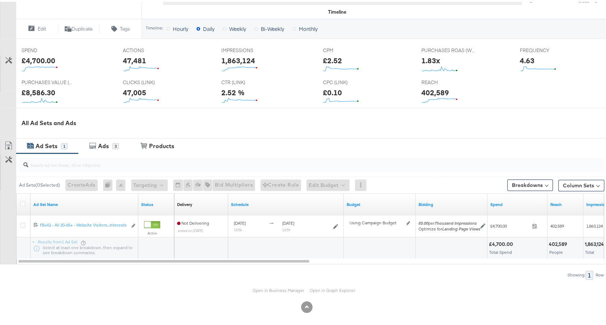
click at [88, 130] on div "All Ad Sets and Ads" at bounding box center [306, 121] width 613 height 31
click at [92, 140] on icon at bounding box center [92, 143] width 7 height 7
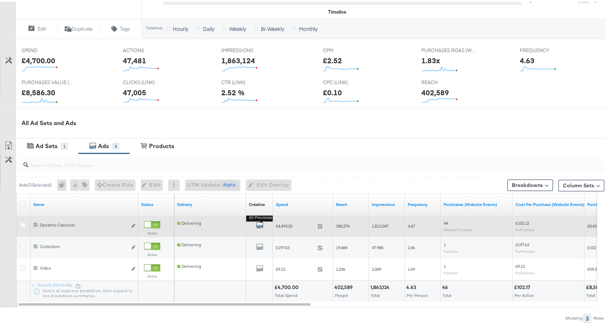
click at [261, 223] on icon "default" at bounding box center [259, 222] width 7 height 7
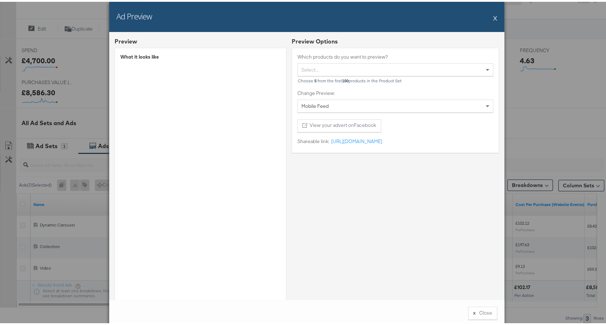
click at [493, 15] on button "X" at bounding box center [495, 16] width 4 height 14
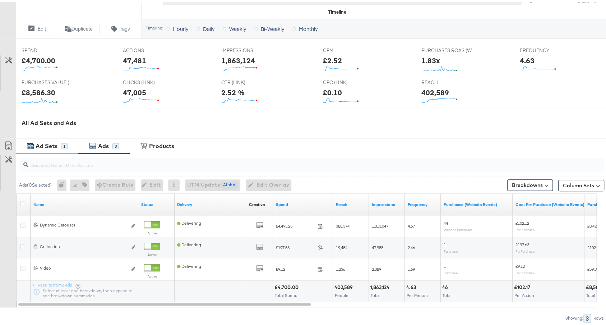
click at [59, 137] on div "Ad Sets 1" at bounding box center [47, 144] width 62 height 15
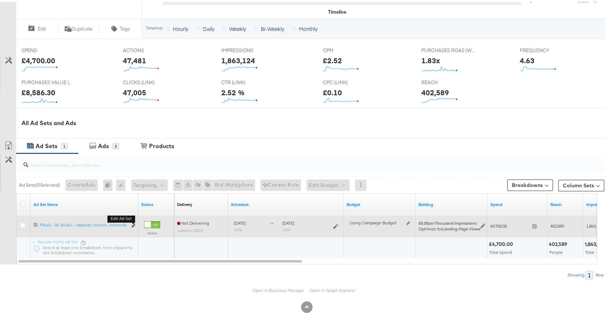
click at [134, 222] on icon "link" at bounding box center [133, 224] width 4 height 4
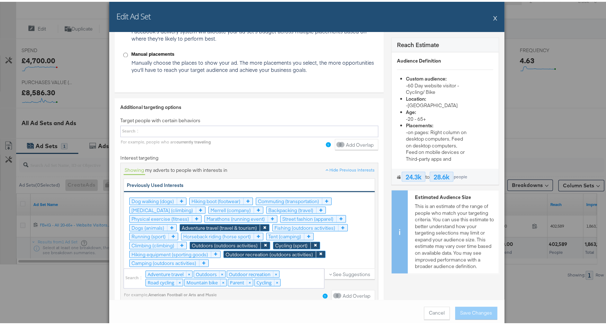
scroll to position [867, 0]
drag, startPoint x: 293, startPoint y: 273, endPoint x: 154, endPoint y: 229, distance: 146.2
click at [154, 241] on div "Showing my adverts to people with interests in Hide Previous Interests Previous…" at bounding box center [249, 231] width 251 height 136
click at [493, 18] on button "X" at bounding box center [495, 16] width 4 height 14
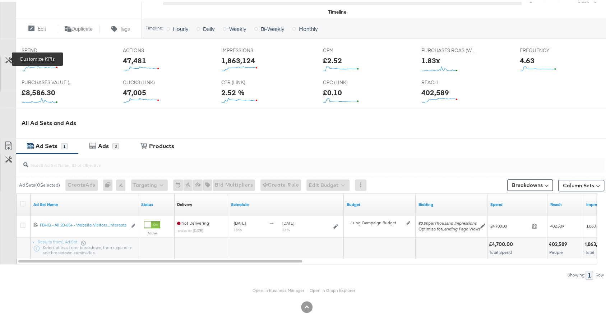
click at [10, 56] on icon at bounding box center [8, 58] width 7 height 7
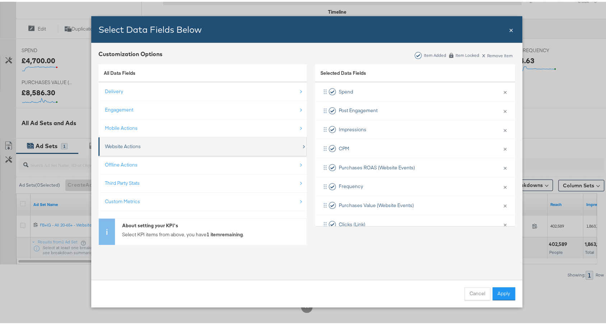
click at [145, 141] on div "Website Actions" at bounding box center [203, 144] width 197 height 15
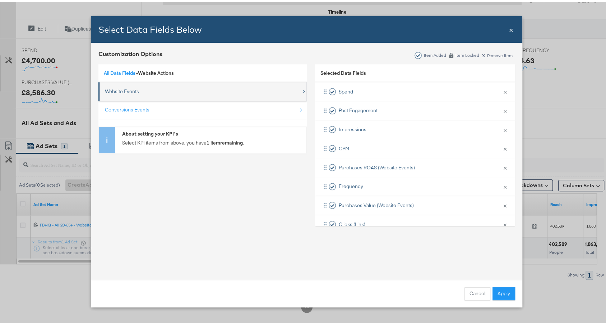
click at [126, 91] on div "Website Events" at bounding box center [122, 89] width 34 height 7
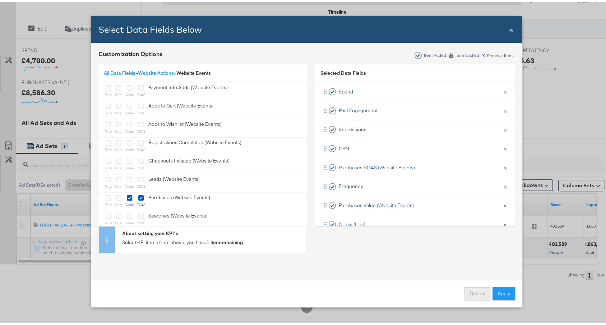
click at [470, 293] on button "Cancel" at bounding box center [477, 291] width 26 height 13
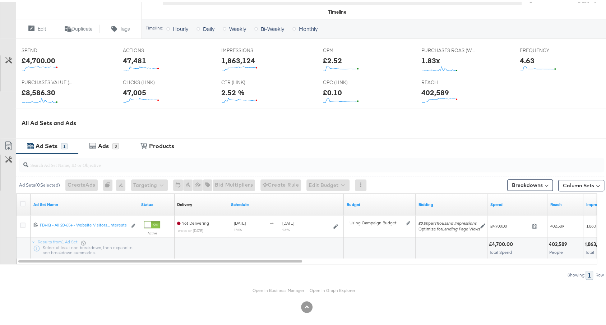
click at [32, 90] on div "£8,586.30" at bounding box center [39, 90] width 34 height 10
click at [10, 56] on icon at bounding box center [8, 58] width 7 height 7
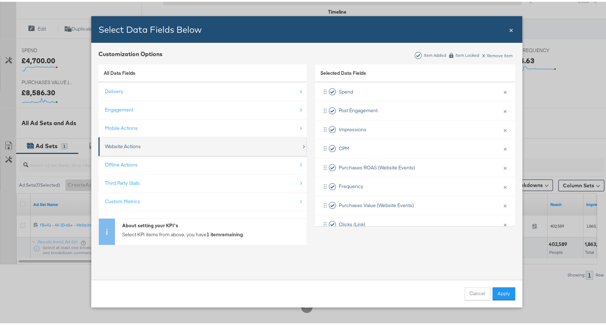
click at [132, 140] on div "Website Actions" at bounding box center [203, 144] width 197 height 15
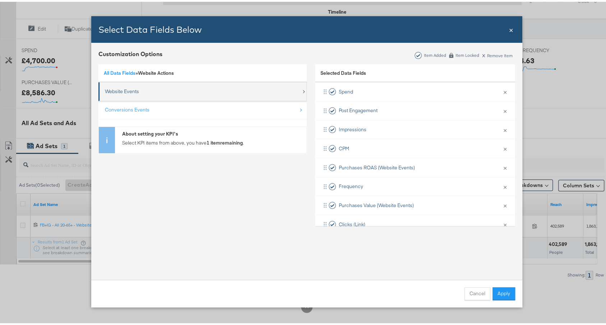
click at [126, 90] on div "Website Events" at bounding box center [122, 89] width 34 height 7
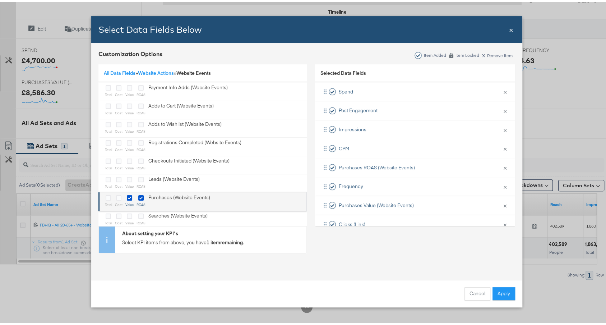
click at [101, 195] on li "total cost value ROAS Purchases (Website Events)" at bounding box center [202, 199] width 208 height 19
click at [106, 195] on icon "Bulk Add Locations Modal" at bounding box center [108, 195] width 5 height 5
click at [0, 0] on input "Bulk Add Locations Modal" at bounding box center [0, 0] width 0 height 0
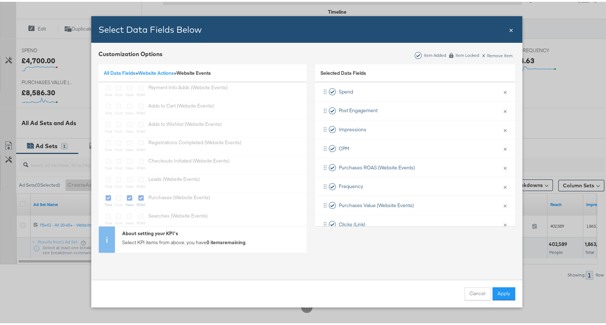
click at [117, 198] on ul "total cost value ROAS Payment Info Adds (Website Events) total cost value ROAS …" at bounding box center [202, 162] width 208 height 165
click at [505, 291] on button "Apply" at bounding box center [504, 291] width 23 height 13
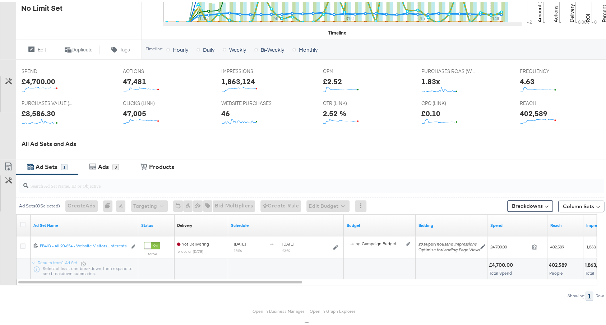
click at [39, 111] on div "£8,586.30" at bounding box center [39, 111] width 34 height 10
copy div "8,586.30"
click at [221, 110] on div "46" at bounding box center [225, 111] width 9 height 10
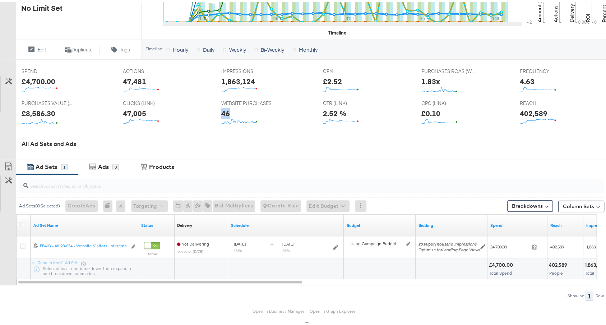
copy div "46"
click at [434, 79] on div "1.83x" at bounding box center [430, 79] width 19 height 10
drag, startPoint x: 434, startPoint y: 79, endPoint x: 428, endPoint y: 79, distance: 5.7
click at [430, 80] on div "1.83x" at bounding box center [430, 79] width 19 height 10
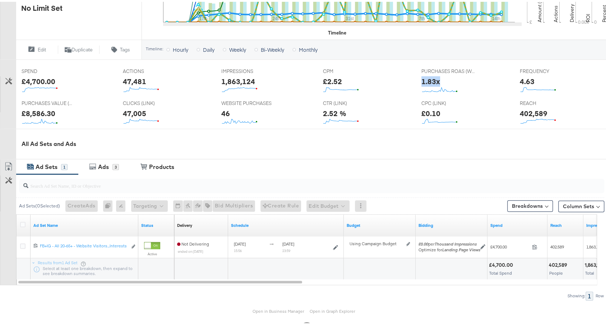
copy div "1.83x"
click at [9, 76] on icon at bounding box center [8, 79] width 7 height 7
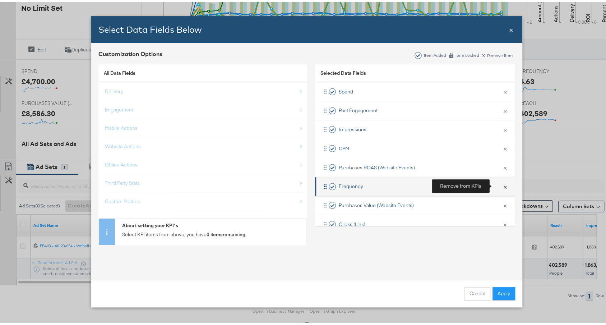
click at [500, 183] on button "×" at bounding box center [504, 184] width 9 height 15
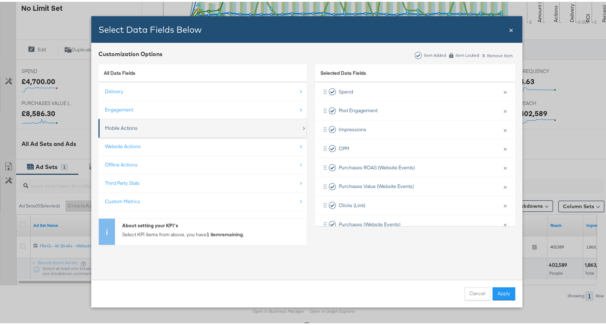
click at [132, 129] on div "Mobile Actions" at bounding box center [121, 126] width 33 height 7
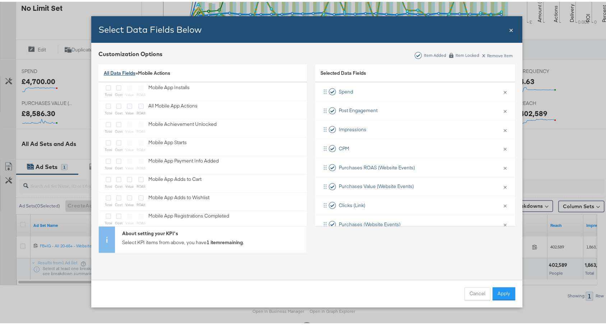
click at [112, 70] on link "All Data Fields" at bounding box center [120, 71] width 32 height 6
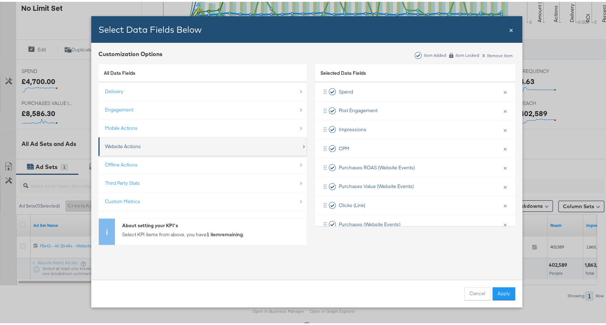
click at [141, 140] on div "Website Actions" at bounding box center [203, 144] width 197 height 15
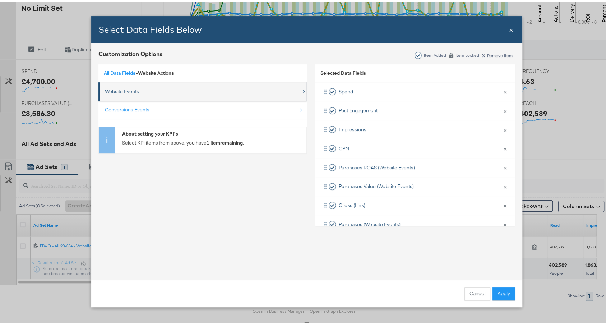
click at [133, 96] on div "Website Events" at bounding box center [203, 89] width 197 height 15
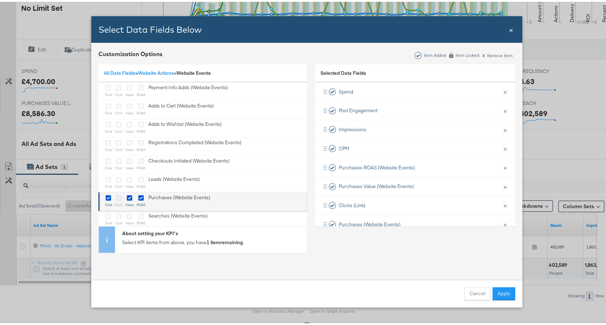
click at [116, 196] on icon "Bulk Add Locations Modal" at bounding box center [118, 195] width 5 height 5
click at [0, 0] on input "Bulk Add Locations Modal" at bounding box center [0, 0] width 0 height 0
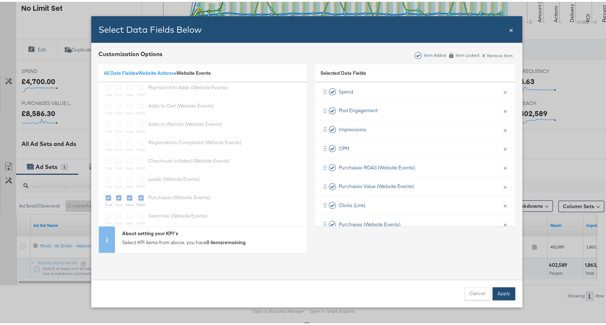
click at [506, 294] on button "Apply" at bounding box center [504, 291] width 23 height 13
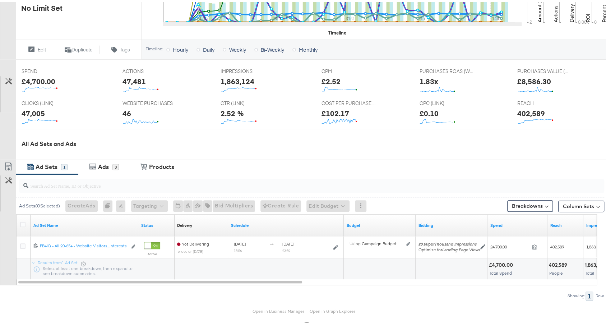
click at [332, 109] on div "£102.17" at bounding box center [335, 111] width 28 height 10
copy div "102.17"
click at [107, 161] on div "Ads" at bounding box center [103, 165] width 11 height 8
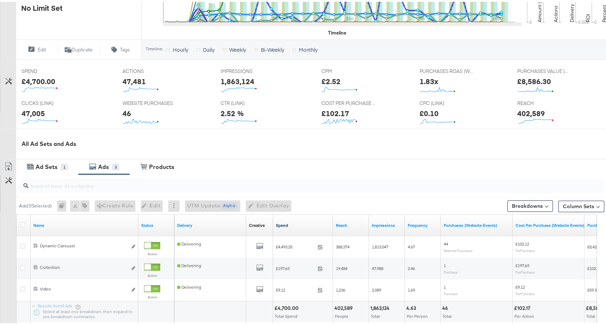
click at [295, 221] on link "Spend" at bounding box center [303, 224] width 54 height 6
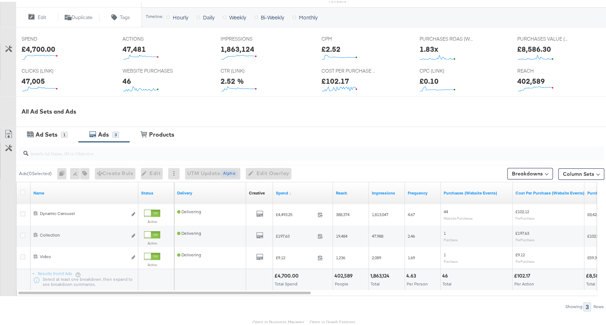
scroll to position [292, 0]
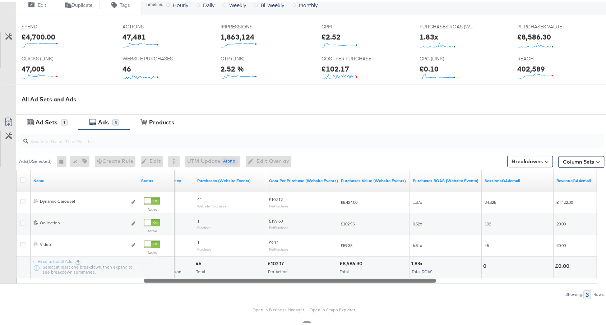
drag, startPoint x: 281, startPoint y: 273, endPoint x: 406, endPoint y: 275, distance: 124.7
click at [406, 275] on div at bounding box center [290, 278] width 292 height 6
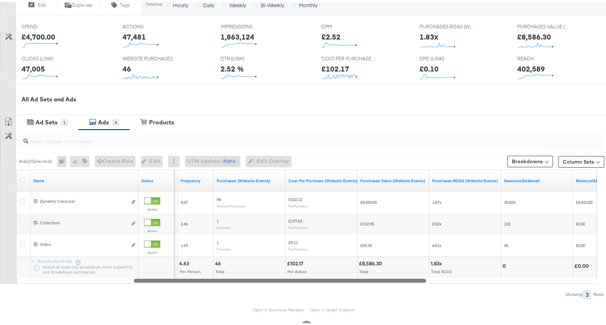
drag, startPoint x: 407, startPoint y: 274, endPoint x: 397, endPoint y: 273, distance: 9.8
click at [397, 273] on div "Name Status Impressions Frequency Purchases (Website Events) Cost Per Purchase …" at bounding box center [306, 225] width 581 height 114
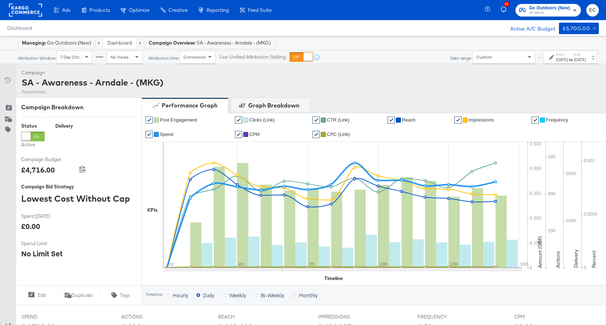
scroll to position [268, 0]
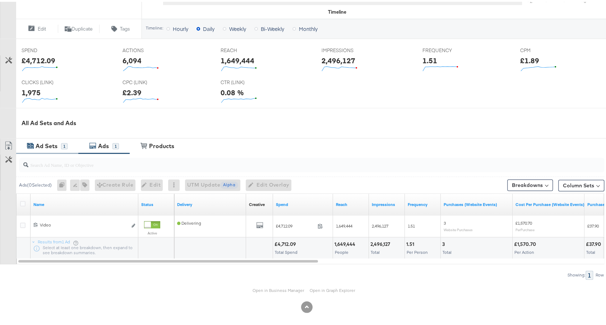
click at [58, 142] on div "Ad Sets" at bounding box center [47, 144] width 27 height 8
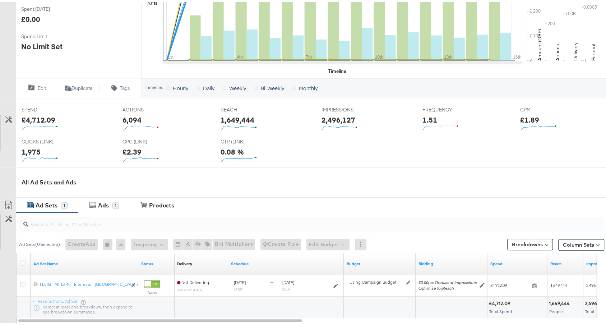
scroll to position [263, 0]
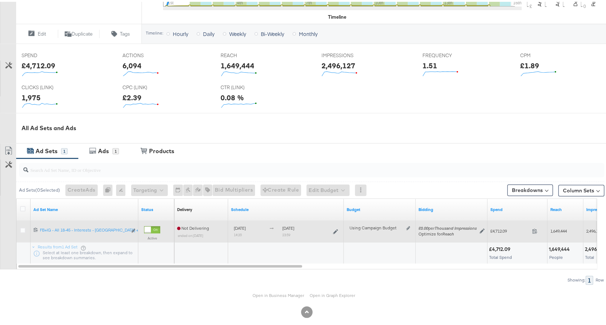
drag, startPoint x: 320, startPoint y: 224, endPoint x: 234, endPoint y: 219, distance: 86.4
click at [234, 221] on div "[DATE] 14:20 [DATE] 23:59" at bounding box center [286, 229] width 116 height 17
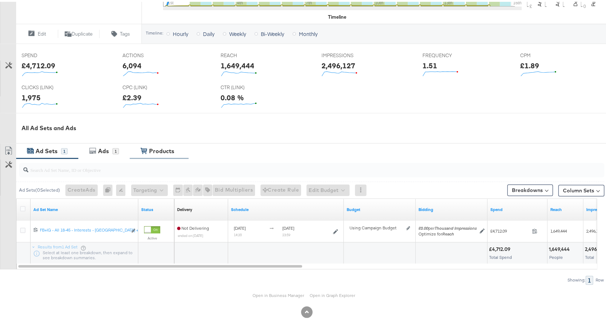
copy div "August 1st 2025 14:20 [DATE]"
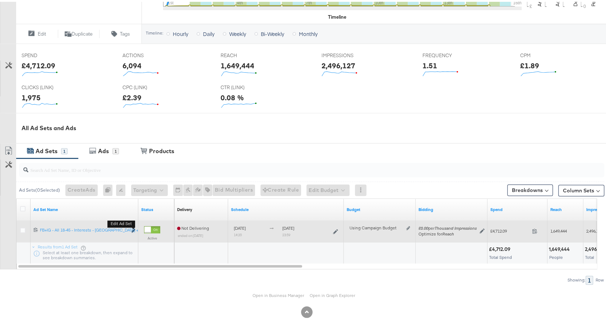
click at [134, 227] on icon "link" at bounding box center [133, 229] width 4 height 4
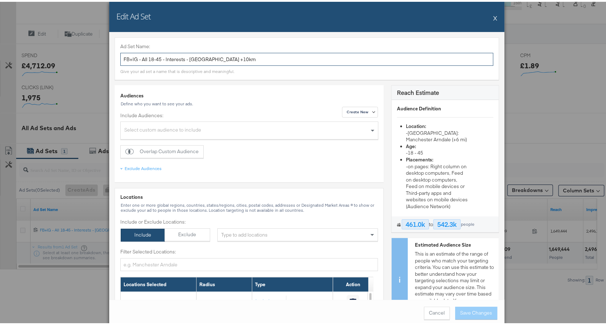
drag, startPoint x: 146, startPoint y: 56, endPoint x: 157, endPoint y: 58, distance: 11.0
click at [157, 58] on input "FB+IG - All 18-45 - Interests - [GEOGRAPHIC_DATA] +10km" at bounding box center [306, 57] width 373 height 13
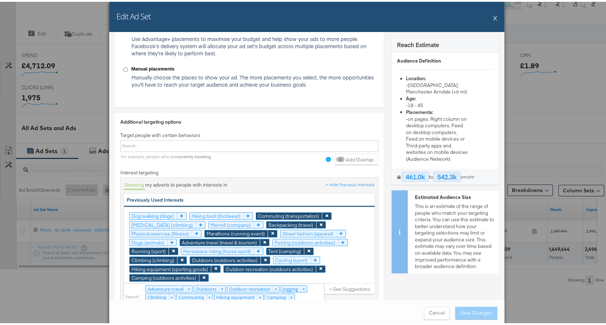
scroll to position [948, 0]
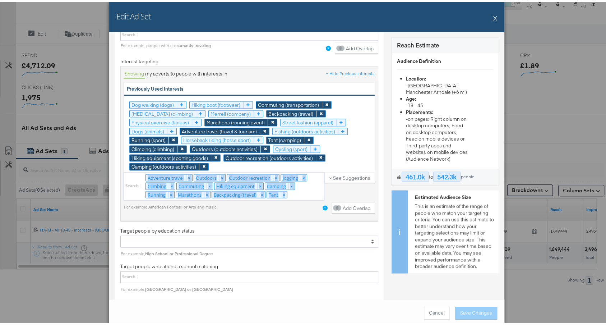
copy div "Adventure travel × Outdoors × Outdoor recreation × Jogging × Climbing × Commuti…"
drag, startPoint x: 214, startPoint y: 199, endPoint x: 138, endPoint y: 172, distance: 80.9
click at [138, 172] on div "Adventure travel × Outdoors × Outdoor recreation × Jogging × Climbing × Commuti…" at bounding box center [224, 185] width 201 height 30
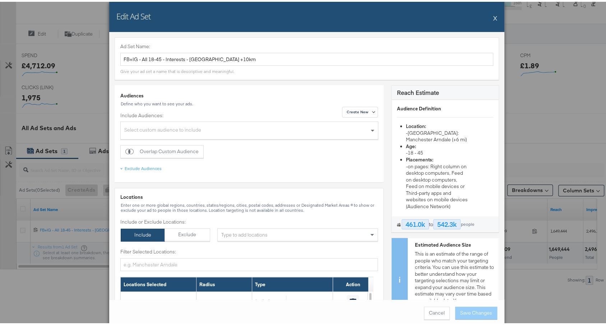
scroll to position [244, 0]
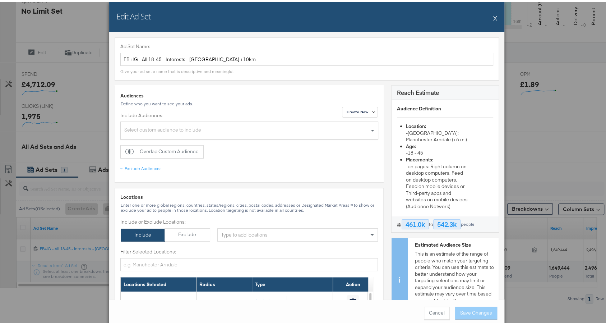
click at [493, 17] on button "X" at bounding box center [495, 16] width 4 height 14
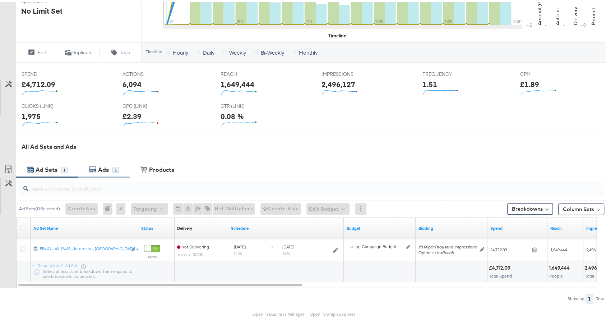
click at [95, 164] on icon at bounding box center [92, 167] width 7 height 7
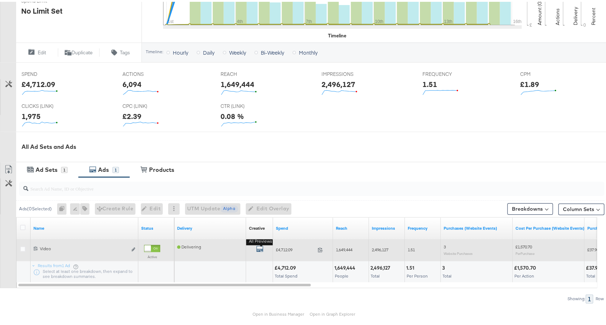
click at [261, 247] on icon "default" at bounding box center [259, 246] width 7 height 7
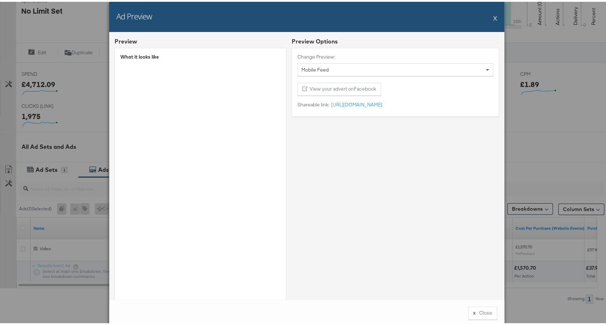
click at [493, 18] on button "X" at bounding box center [495, 16] width 4 height 14
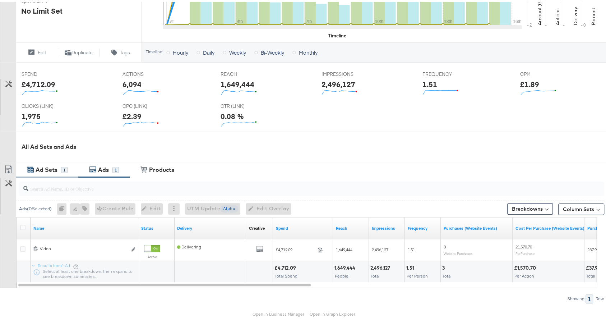
click at [58, 168] on div "Ad Sets" at bounding box center [47, 168] width 27 height 8
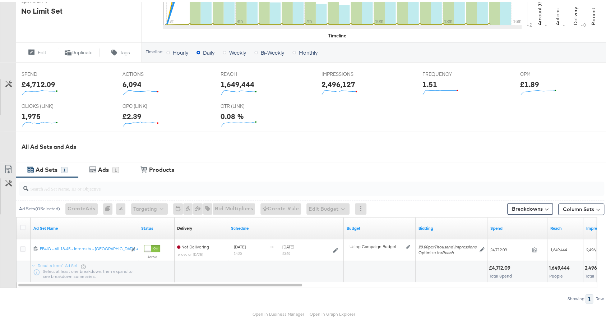
scroll to position [0, 0]
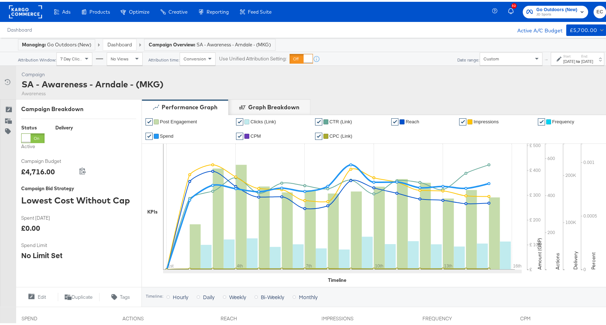
click at [575, 57] on strong "to" at bounding box center [578, 59] width 6 height 5
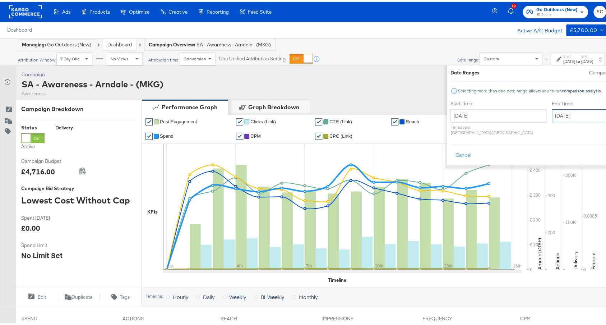
click at [552, 110] on input "August 15th 2025" at bounding box center [589, 113] width 75 height 13
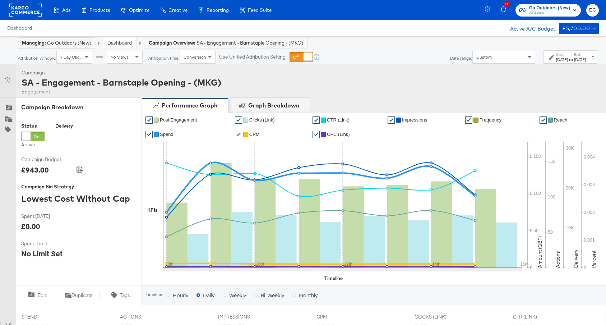
scroll to position [206, 0]
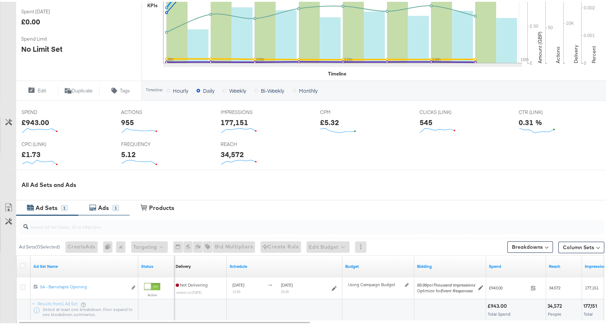
click at [85, 203] on div "Ads 1" at bounding box center [103, 205] width 51 height 15
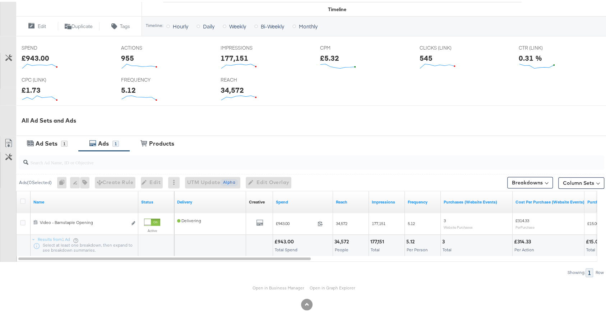
scroll to position [268, 0]
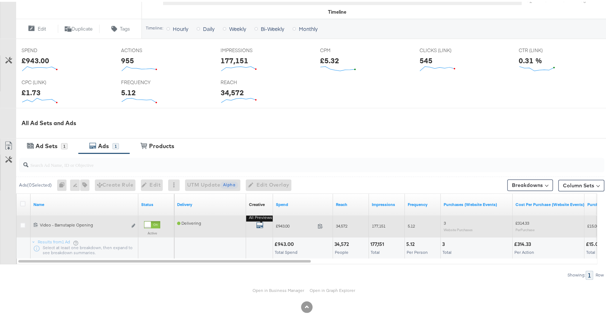
click at [262, 222] on icon "default" at bounding box center [259, 222] width 7 height 7
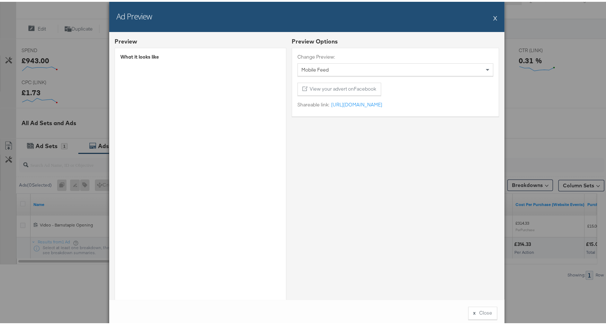
scroll to position [17, 0]
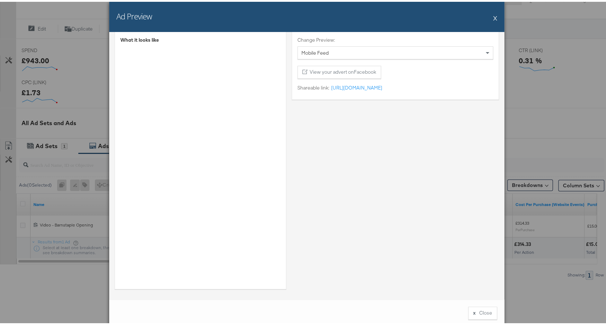
click at [272, 207] on div "What it looks like" at bounding box center [201, 158] width 172 height 258
click at [493, 16] on button "X" at bounding box center [495, 16] width 4 height 14
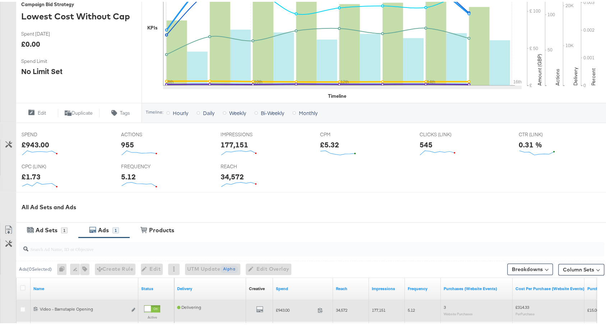
scroll to position [268, 0]
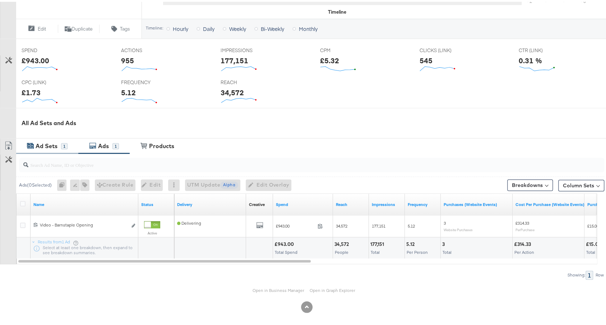
click at [40, 148] on div "Ad Sets 1" at bounding box center [47, 144] width 62 height 15
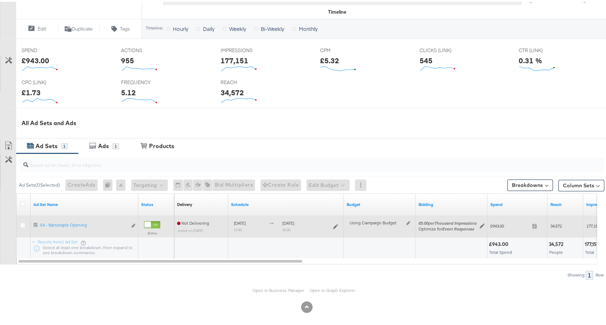
drag, startPoint x: 318, startPoint y: 220, endPoint x: 234, endPoint y: 218, distance: 83.4
click at [234, 218] on div "[DATE] 12:40 [DATE] 20:30" at bounding box center [282, 223] width 97 height 11
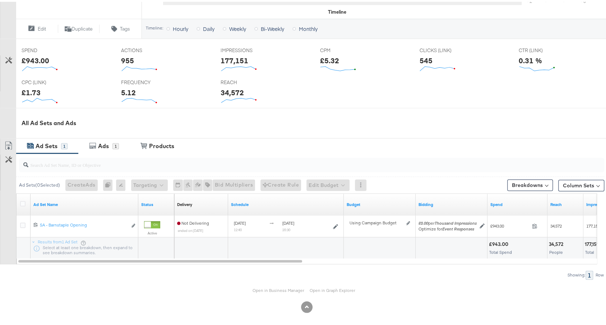
copy div "August 8th 2025 12:40 [DATE]"
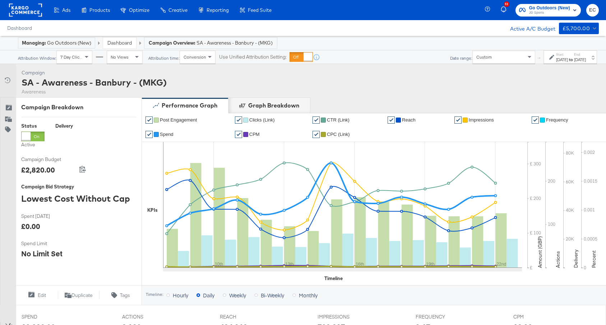
scroll to position [251, 0]
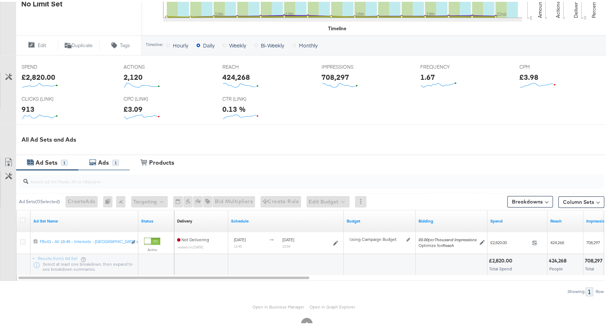
click at [100, 162] on div "Ads" at bounding box center [103, 161] width 11 height 8
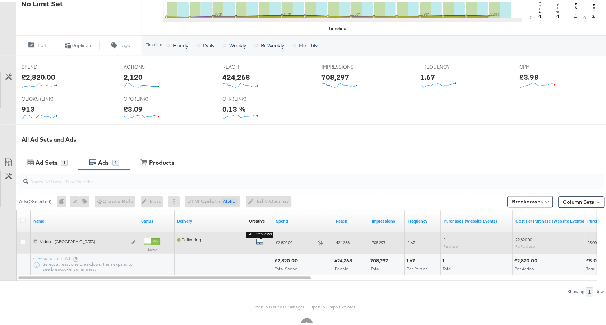
click at [260, 239] on icon "default" at bounding box center [259, 239] width 7 height 7
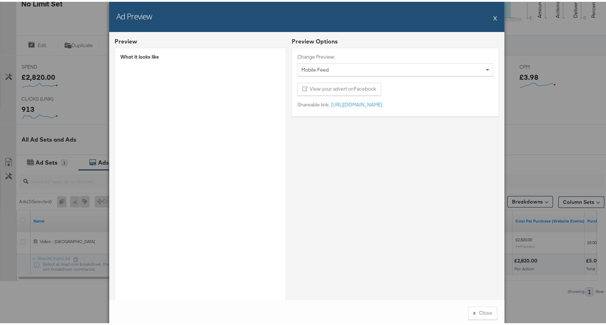
click at [493, 17] on button "X" at bounding box center [495, 16] width 4 height 14
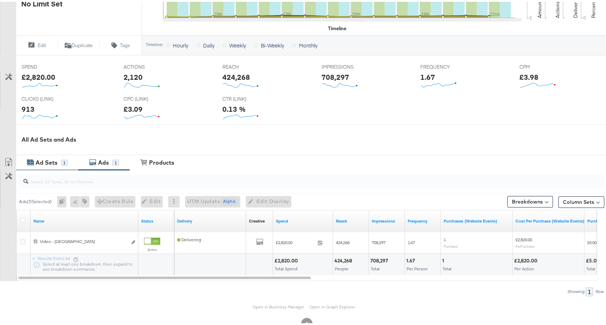
click at [40, 160] on div "Ad Sets" at bounding box center [47, 161] width 22 height 8
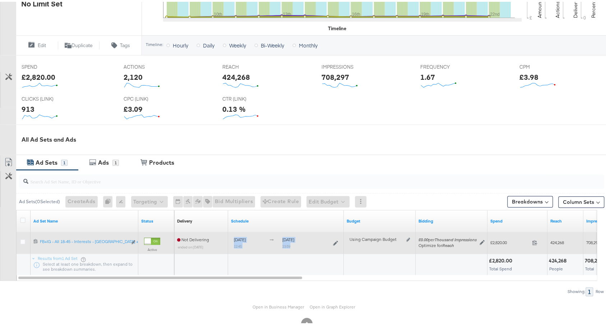
drag, startPoint x: 318, startPoint y: 239, endPoint x: 233, endPoint y: 235, distance: 84.9
click at [233, 235] on div "[DATE] 12:45 [DATE] 23:59" at bounding box center [286, 240] width 110 height 11
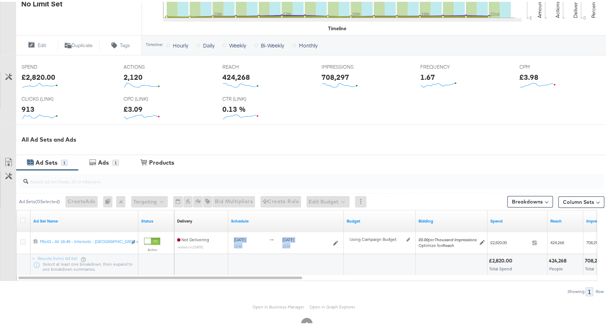
copy div "[DATE] 12:45 [DATE] 23:59"
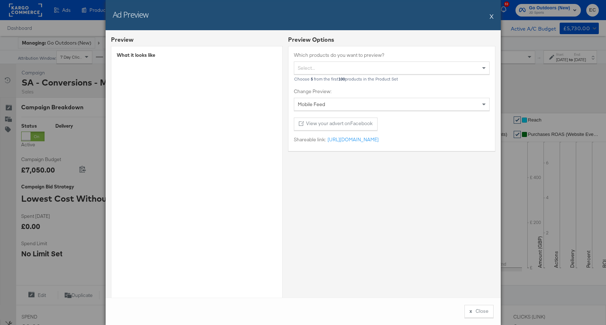
scroll to position [286, 0]
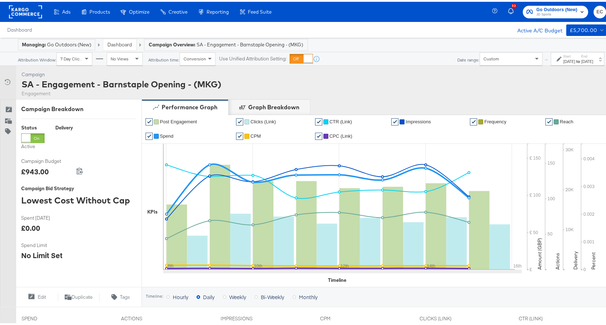
click at [581, 55] on label "End:" at bounding box center [587, 54] width 12 height 5
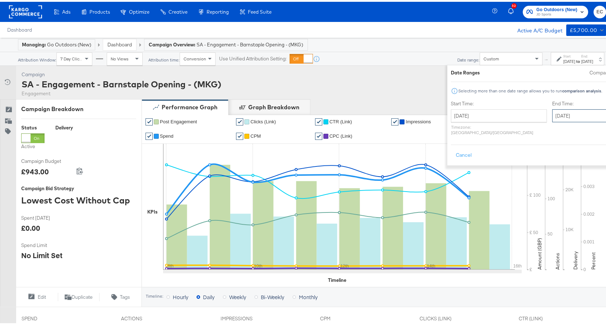
click at [552, 115] on input "[DATE]" at bounding box center [589, 113] width 75 height 13
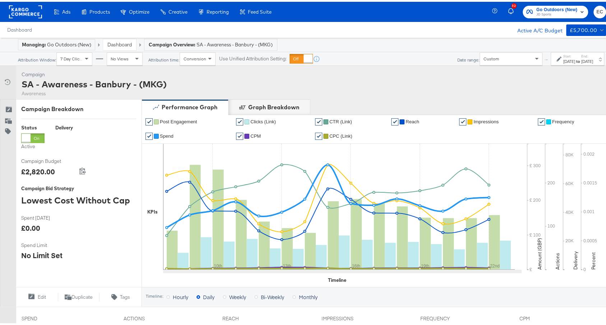
click at [563, 57] on div "[DATE]" at bounding box center [569, 60] width 12 height 6
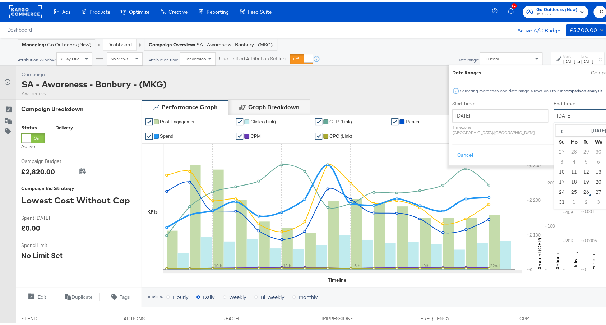
click at [554, 111] on input "[DATE]" at bounding box center [591, 113] width 75 height 13
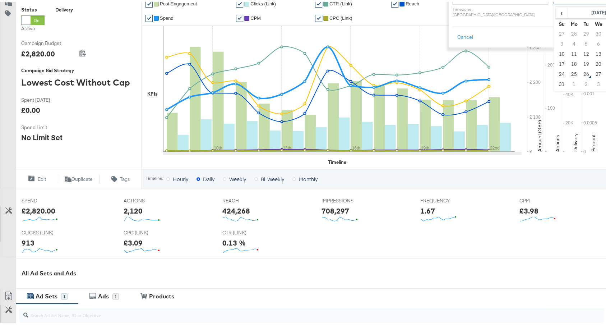
scroll to position [265, 0]
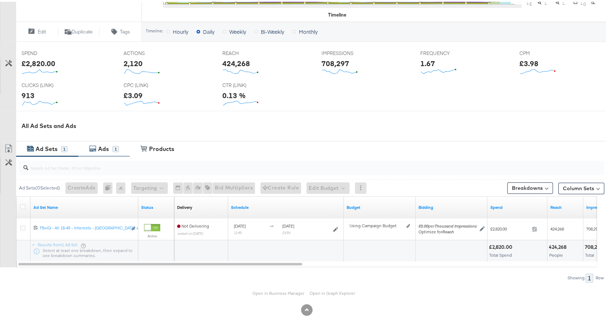
click at [92, 147] on icon at bounding box center [92, 146] width 7 height 7
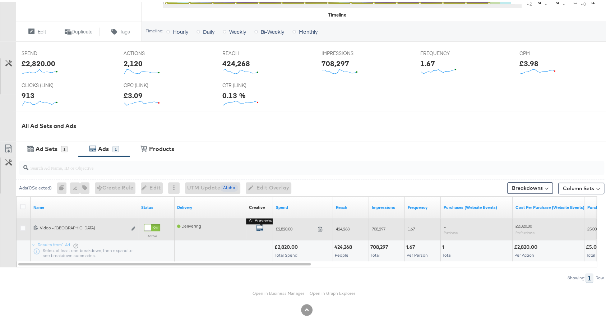
click at [257, 223] on icon "default" at bounding box center [259, 225] width 7 height 7
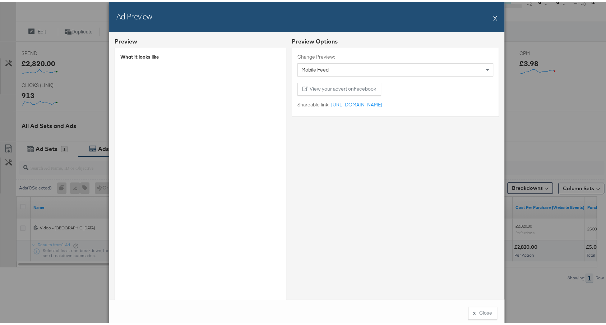
click at [99, 216] on div "Ad Preview X Preview What it looks like Preview Options Change Preview: Mobile …" at bounding box center [306, 162] width 613 height 325
click at [64, 211] on div "Ad Preview X Preview What it looks like Preview Options Change Preview: Mobile …" at bounding box center [306, 162] width 613 height 325
click at [493, 15] on button "X" at bounding box center [495, 16] width 4 height 14
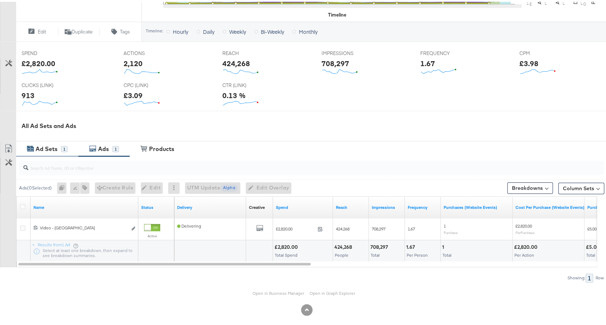
click at [33, 147] on icon at bounding box center [31, 147] width 6 height 5
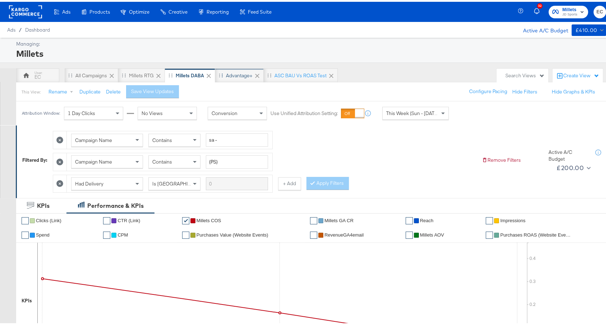
click at [227, 73] on div "Advantage+" at bounding box center [239, 73] width 27 height 7
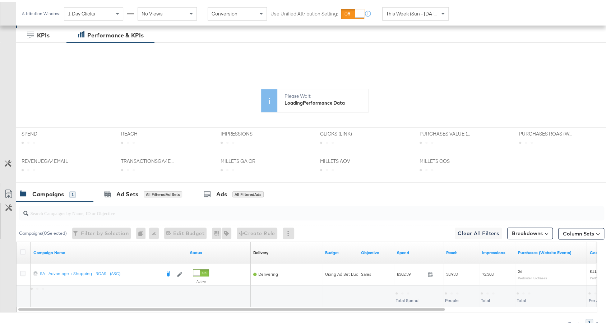
scroll to position [179, 0]
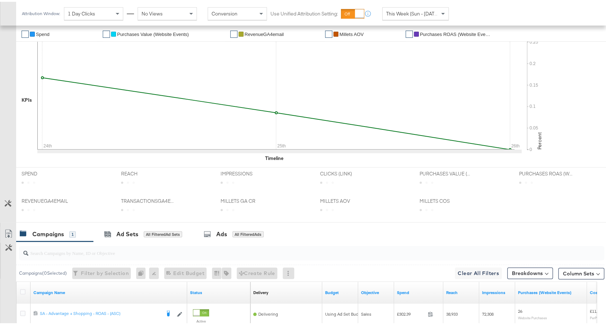
click at [226, 159] on div "✔ Clicks (Link) ✔ TransactionsGA4email ✔ Millets GA CR ✔ Millets COS ✔ Reach ✔ …" at bounding box center [314, 87] width 597 height 155
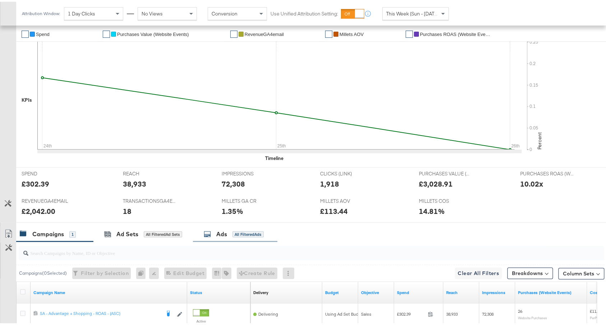
click at [219, 231] on div "Ads" at bounding box center [221, 232] width 11 height 8
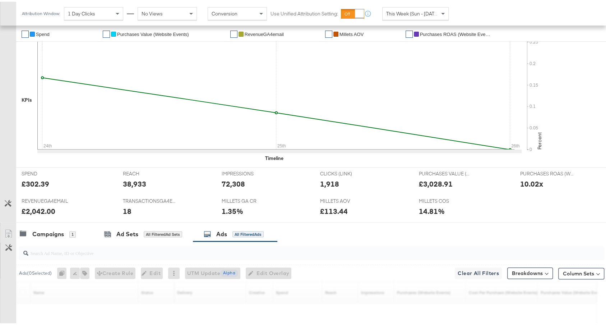
scroll to position [271, 0]
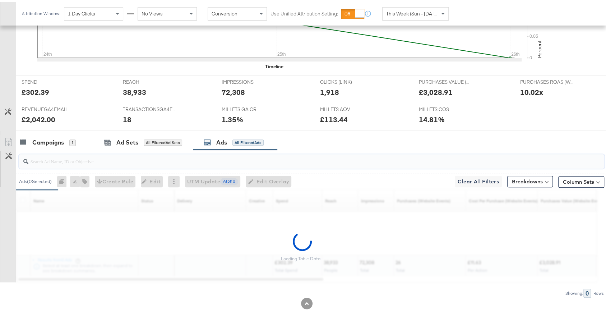
click at [227, 159] on input "search" at bounding box center [289, 156] width 523 height 14
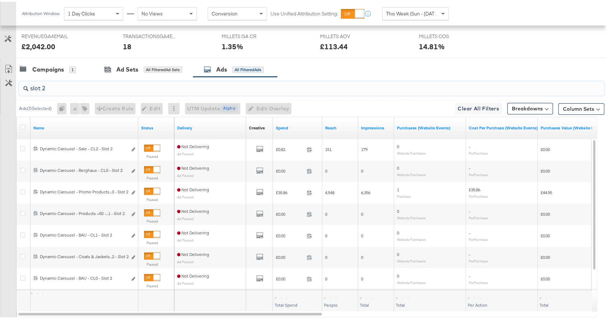
scroll to position [347, 0]
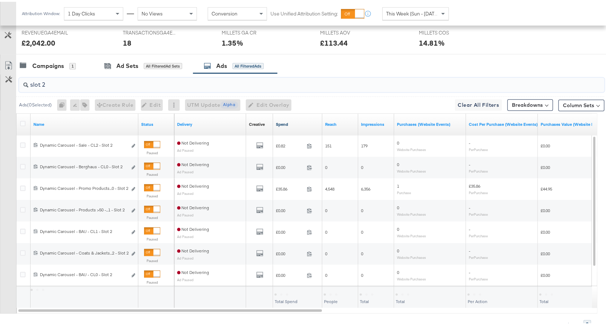
type input "slot 2"
click at [299, 120] on link "Spend" at bounding box center [297, 123] width 43 height 6
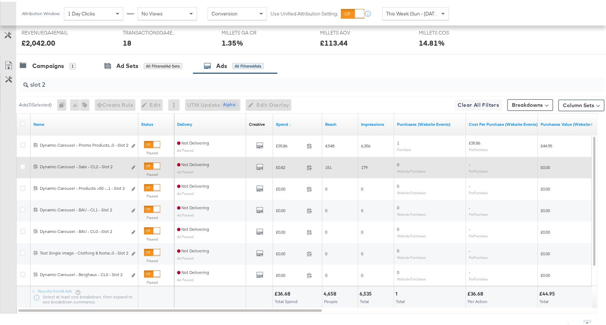
click at [150, 162] on div at bounding box center [152, 164] width 16 height 7
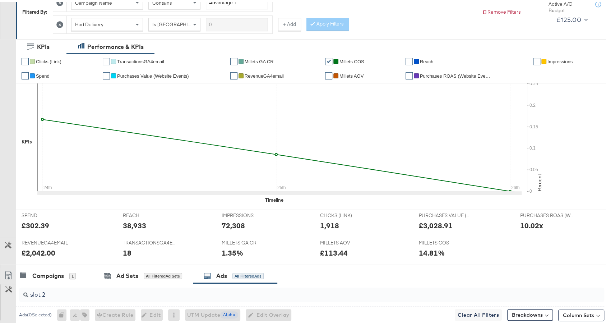
scroll to position [0, 0]
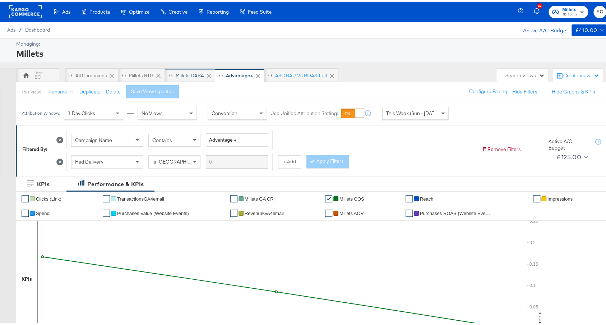
click at [194, 69] on div "Millets DABA" at bounding box center [190, 73] width 50 height 14
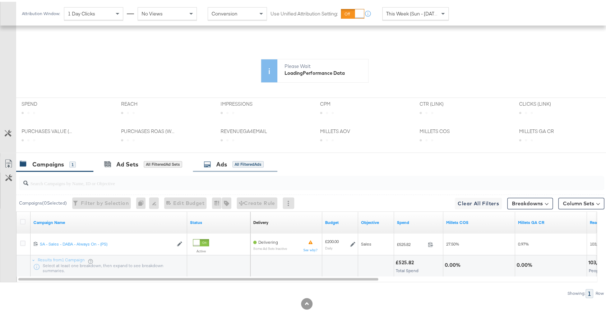
click at [226, 158] on div "Ads" at bounding box center [221, 162] width 11 height 8
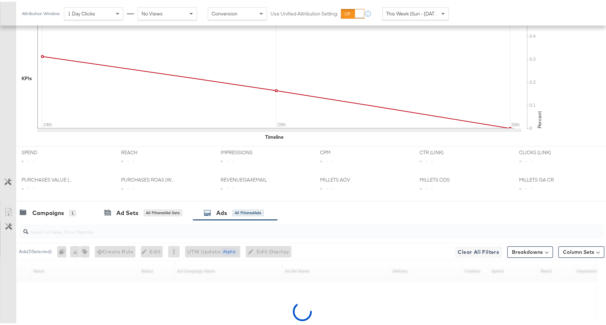
scroll to position [292, 0]
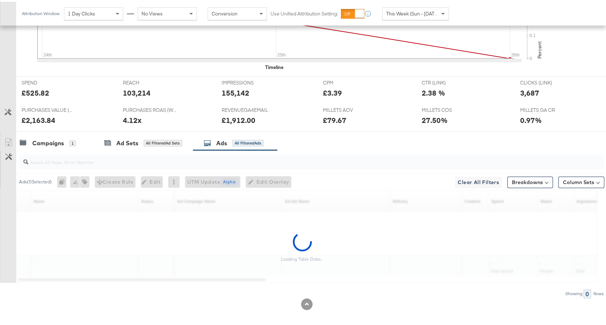
click at [219, 161] on input "search" at bounding box center [289, 157] width 523 height 14
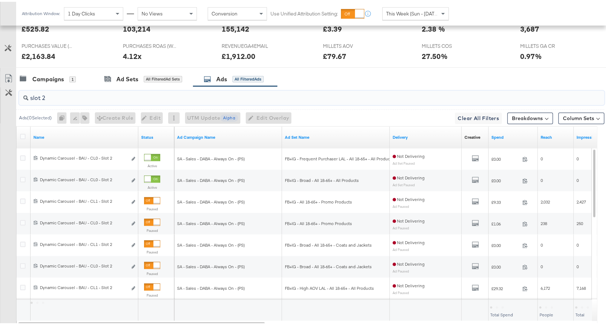
scroll to position [399, 0]
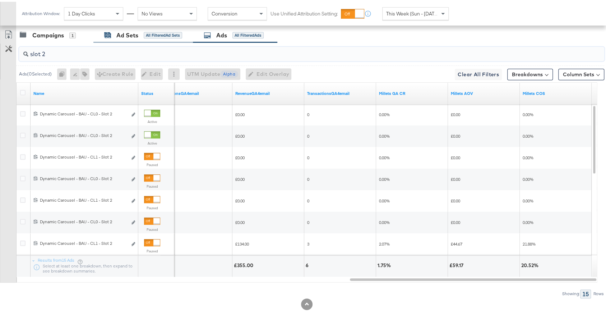
type input "slot 2"
click at [138, 30] on div "Ad Sets" at bounding box center [127, 33] width 22 height 8
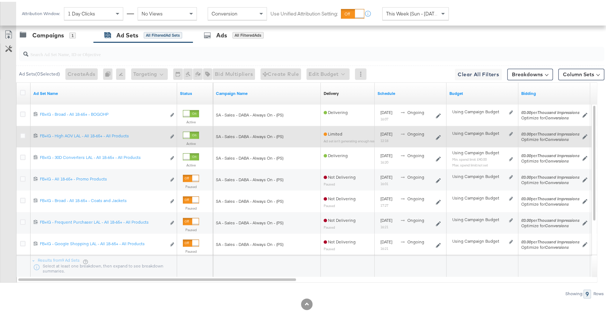
click at [18, 124] on div at bounding box center [23, 135] width 13 height 22
click at [19, 131] on div at bounding box center [23, 134] width 13 height 13
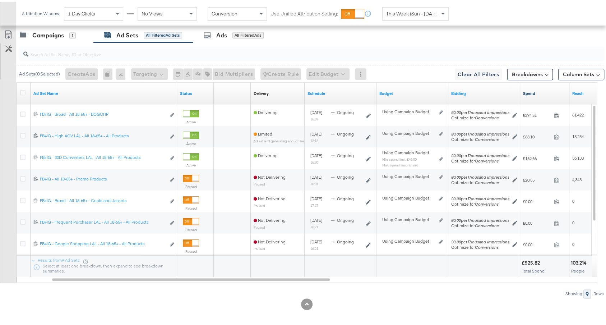
click at [537, 89] on link "Spend" at bounding box center [544, 92] width 43 height 6
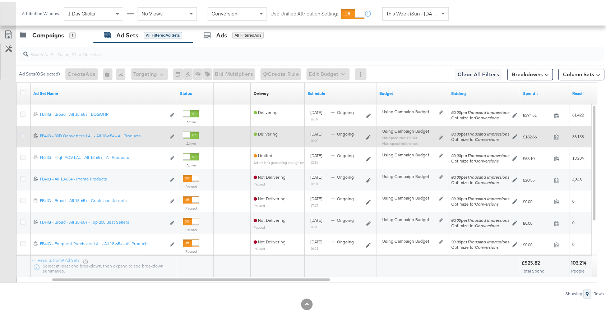
click at [22, 131] on icon at bounding box center [22, 133] width 5 height 5
click at [0, 0] on input "checkbox" at bounding box center [0, 0] width 0 height 0
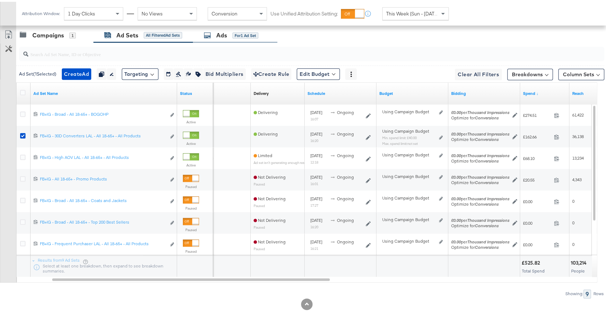
click at [235, 31] on div "for 1 Ad Set" at bounding box center [245, 34] width 26 height 6
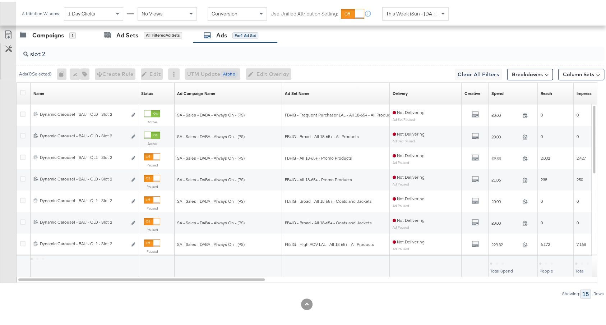
scroll to position [292, 0]
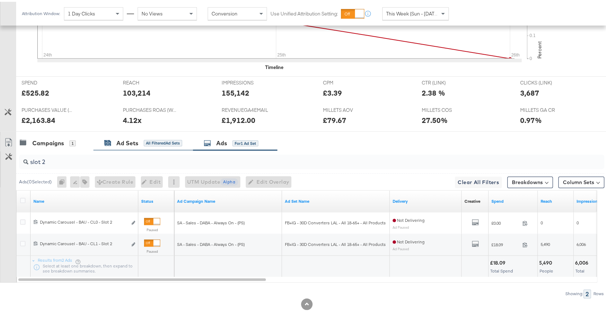
click at [158, 142] on div "Ad Sets All Filtered Ad Sets" at bounding box center [143, 141] width 78 height 8
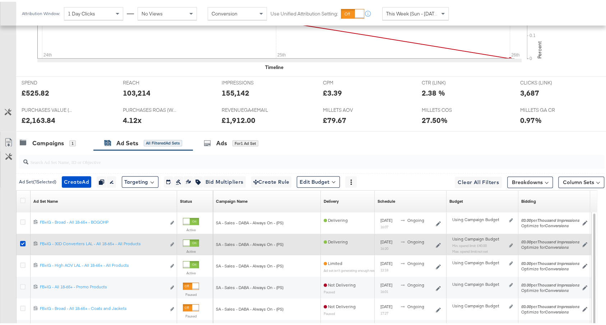
scroll to position [399, 0]
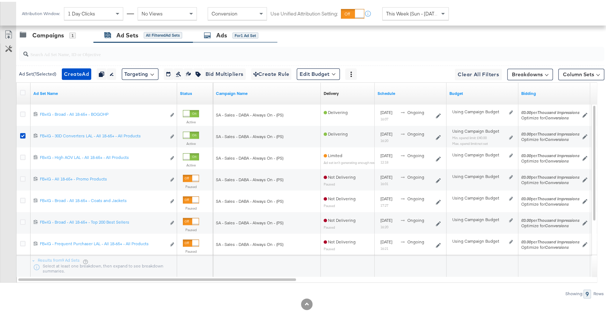
click at [217, 29] on div "Ads" at bounding box center [221, 33] width 11 height 8
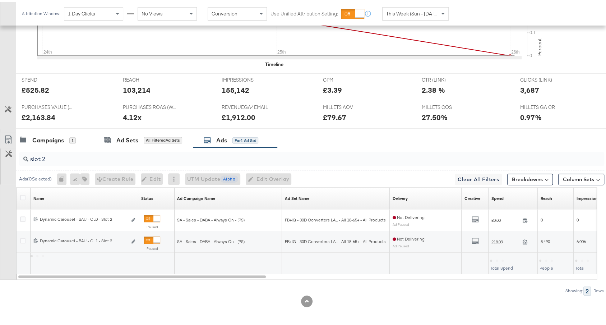
scroll to position [292, 0]
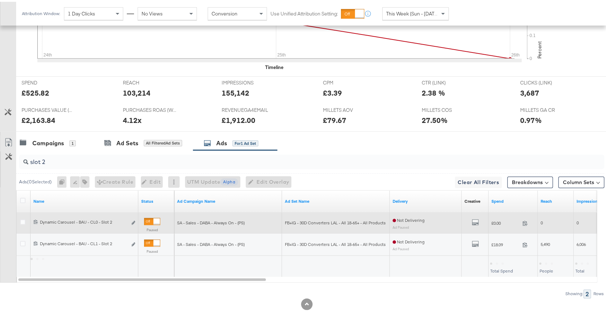
click at [154, 219] on div at bounding box center [156, 219] width 6 height 6
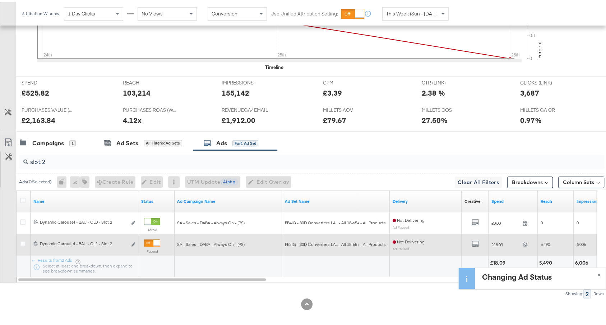
click at [150, 242] on div "Paused" at bounding box center [152, 245] width 16 height 17
click at [150, 238] on div at bounding box center [152, 240] width 16 height 7
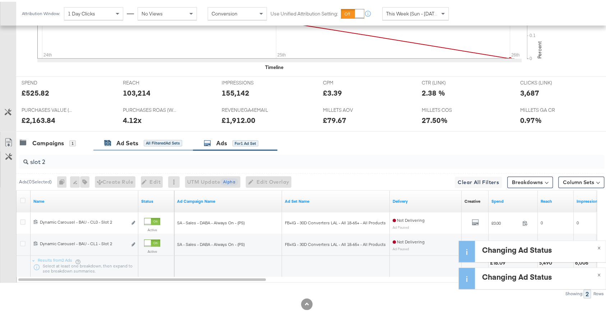
click at [156, 140] on div "All Filtered Ad Sets" at bounding box center [163, 141] width 38 height 6
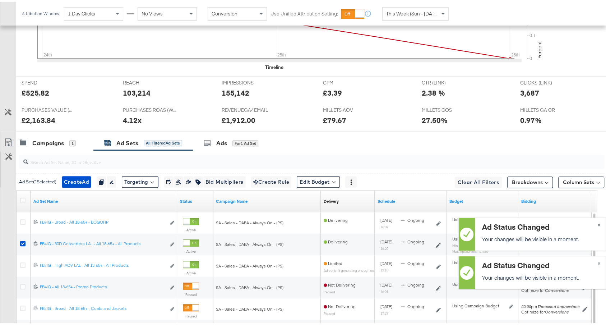
scroll to position [320, 0]
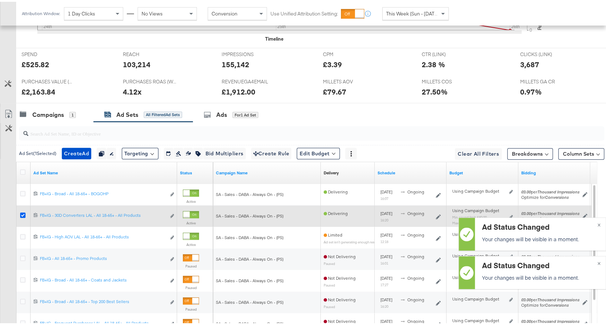
click at [22, 232] on icon at bounding box center [22, 234] width 5 height 5
click at [0, 0] on input "checkbox" at bounding box center [0, 0] width 0 height 0
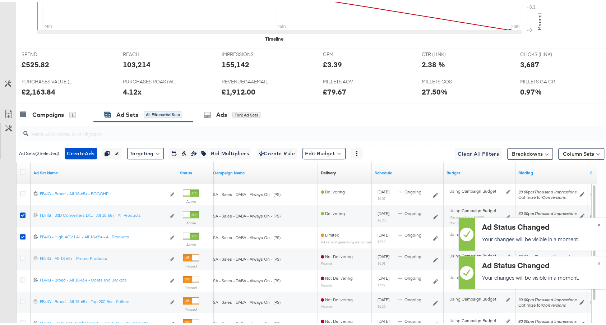
scroll to position [0, 0]
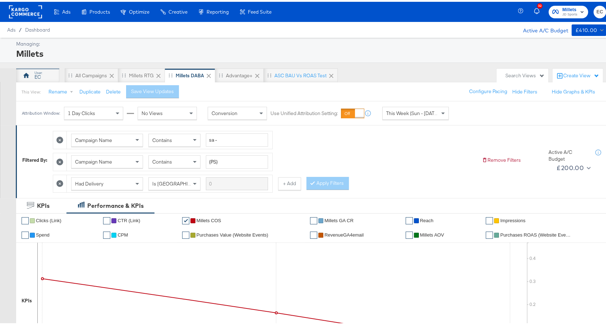
click at [36, 72] on div "EC" at bounding box center [37, 75] width 6 height 7
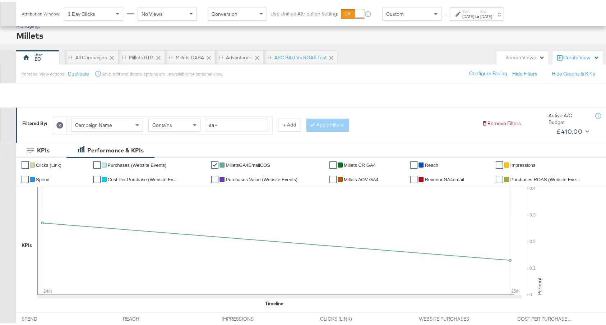
scroll to position [364, 0]
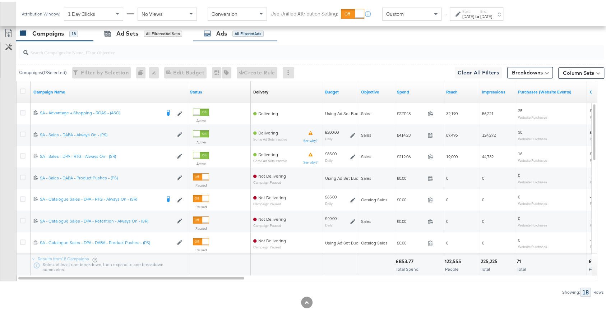
click at [225, 32] on div "Ads" at bounding box center [221, 32] width 11 height 8
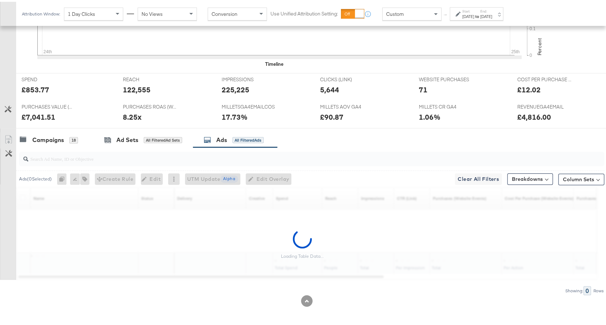
scroll to position [256, 0]
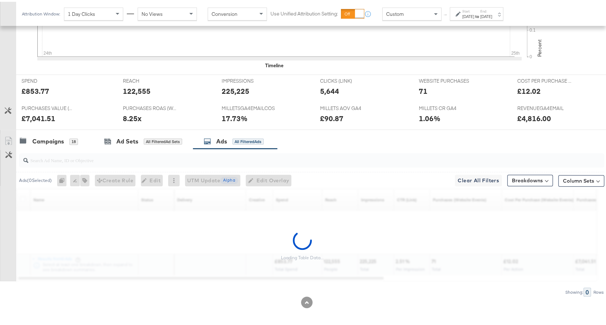
click at [77, 159] on input "search" at bounding box center [289, 155] width 523 height 14
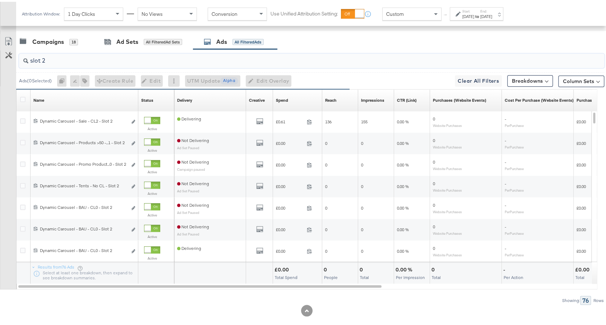
scroll to position [361, 0]
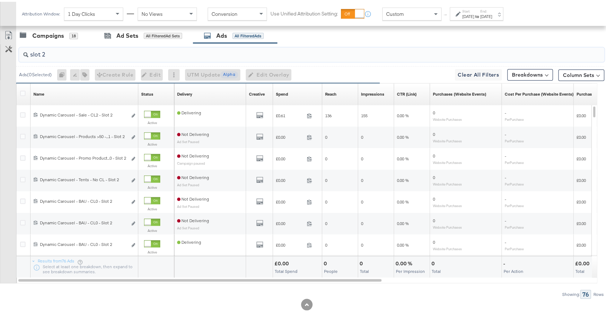
type input "slot 2"
click at [302, 89] on div "Spend Sorting Unavailable" at bounding box center [297, 92] width 49 height 11
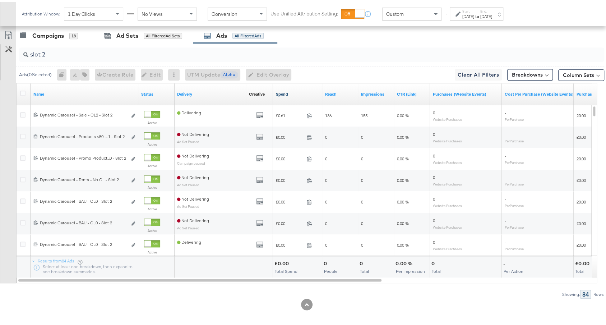
click at [296, 90] on link "Spend" at bounding box center [297, 92] width 43 height 6
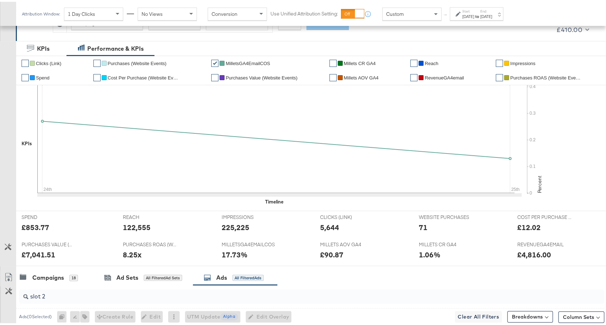
scroll to position [0, 0]
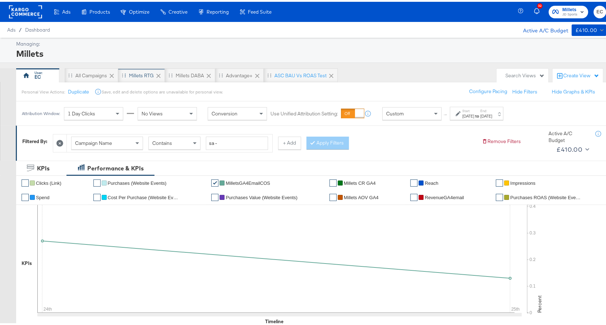
click at [124, 70] on div "Millets RTG" at bounding box center [141, 73] width 47 height 14
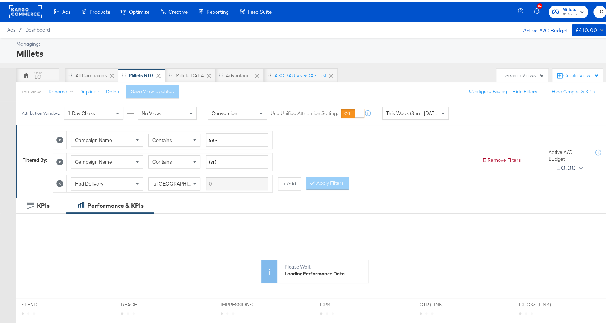
scroll to position [200, 0]
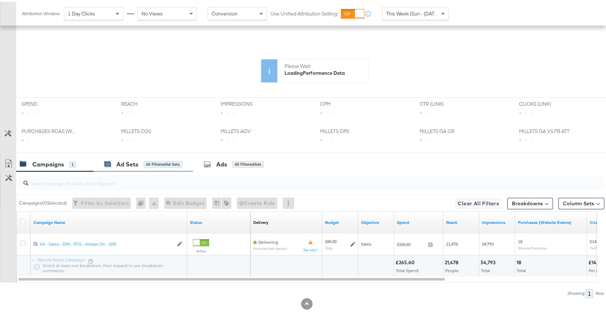
click at [140, 161] on div "Ad Sets All Filtered Ad Sets" at bounding box center [143, 162] width 78 height 8
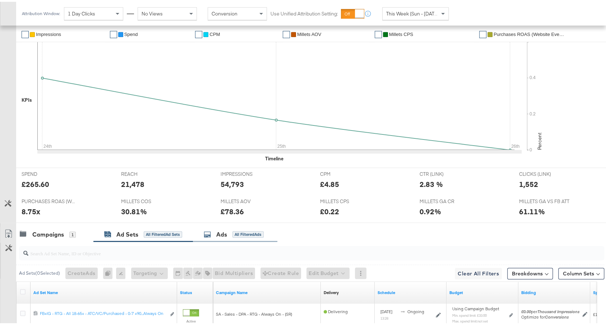
click at [224, 228] on div "Ads" at bounding box center [221, 232] width 11 height 8
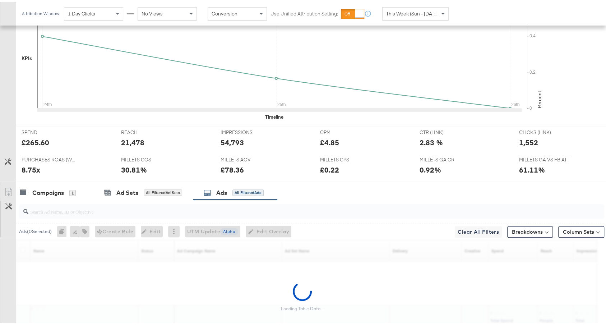
scroll to position [292, 0]
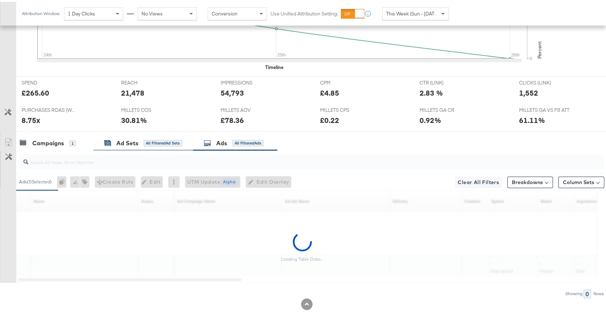
click at [136, 138] on div "Ad Sets" at bounding box center [127, 141] width 22 height 8
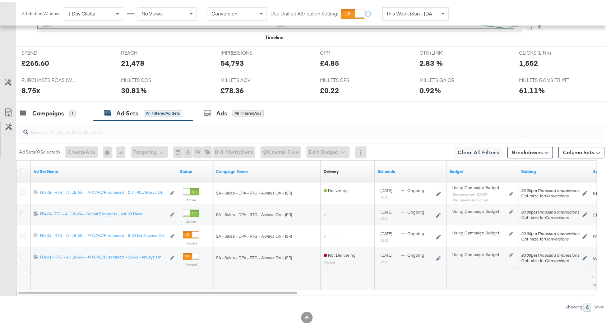
scroll to position [335, 0]
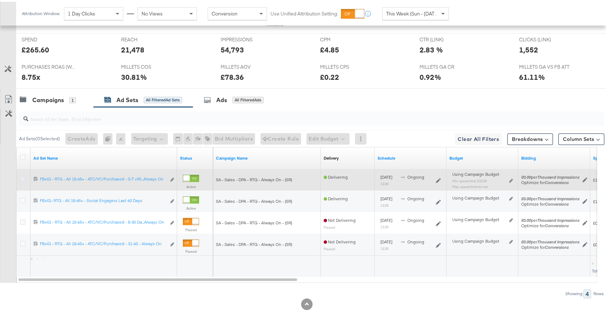
click at [21, 174] on icon at bounding box center [22, 176] width 5 height 5
click at [0, 0] on input "checkbox" at bounding box center [0, 0] width 0 height 0
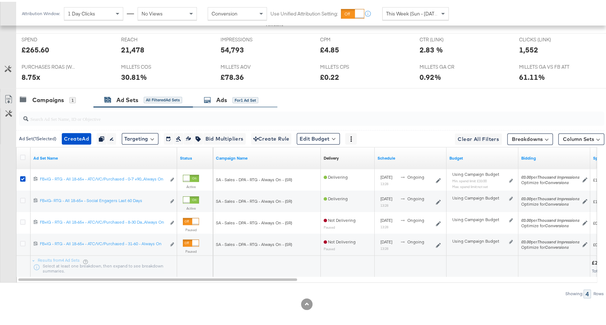
click at [244, 94] on div "Ads for 1 Ad Set" at bounding box center [231, 98] width 55 height 8
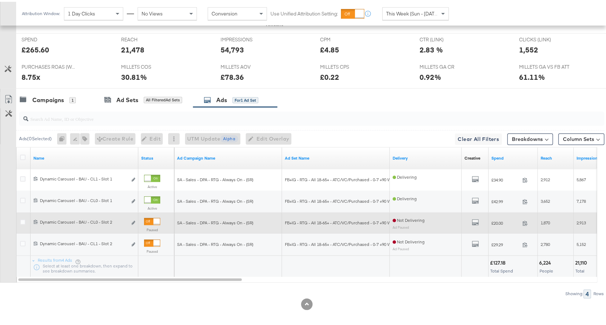
click at [150, 216] on div at bounding box center [152, 219] width 16 height 7
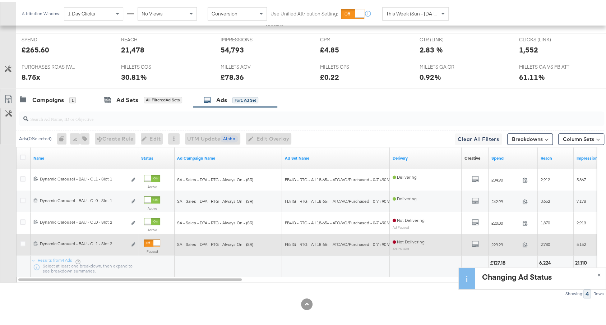
click at [153, 239] on div at bounding box center [156, 241] width 6 height 6
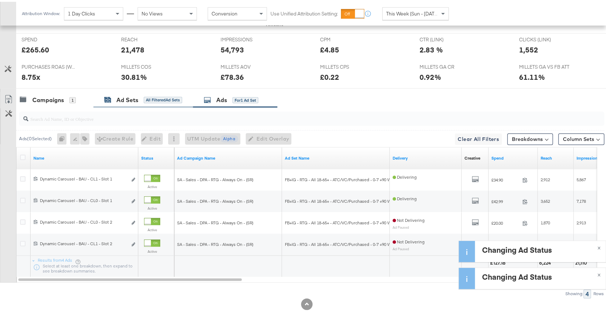
click at [145, 96] on div "All Filtered Ad Sets" at bounding box center [163, 98] width 38 height 6
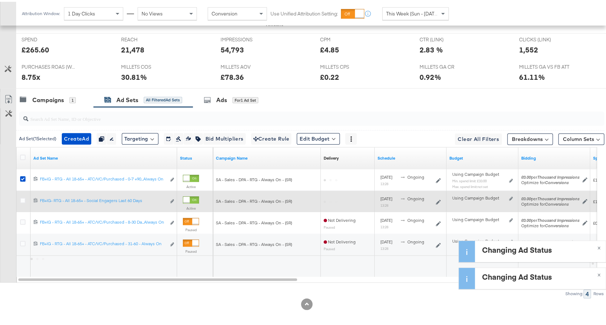
click at [19, 196] on div at bounding box center [23, 199] width 13 height 13
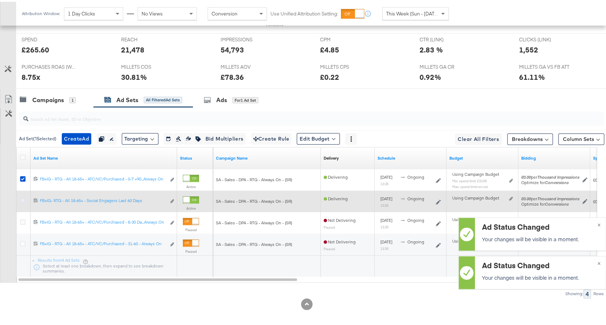
click at [23, 196] on icon at bounding box center [22, 198] width 5 height 5
click at [0, 0] on input "checkbox" at bounding box center [0, 0] width 0 height 0
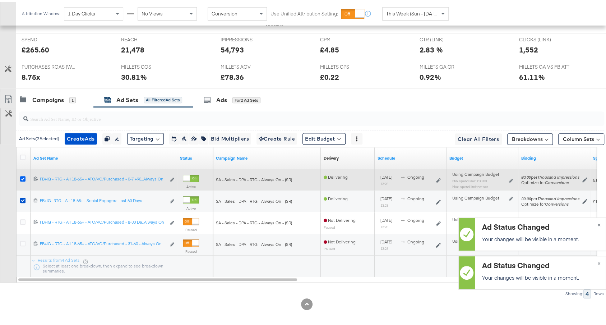
click at [23, 175] on icon at bounding box center [22, 176] width 5 height 5
click at [0, 0] on input "checkbox" at bounding box center [0, 0] width 0 height 0
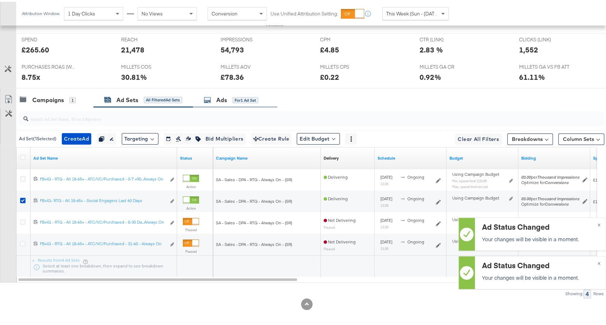
click at [227, 95] on div "Ads" at bounding box center [221, 98] width 11 height 8
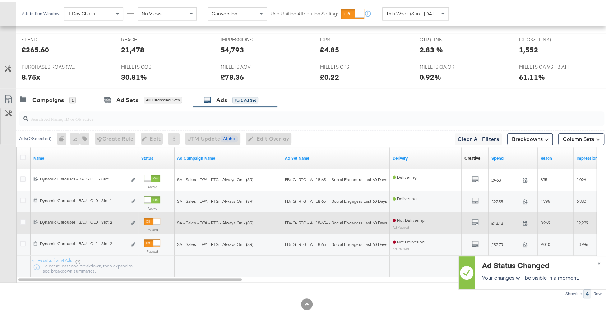
click at [153, 217] on div at bounding box center [152, 219] width 16 height 7
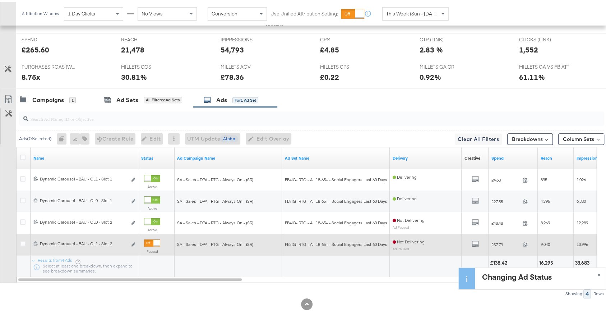
click at [153, 237] on div at bounding box center [152, 240] width 16 height 7
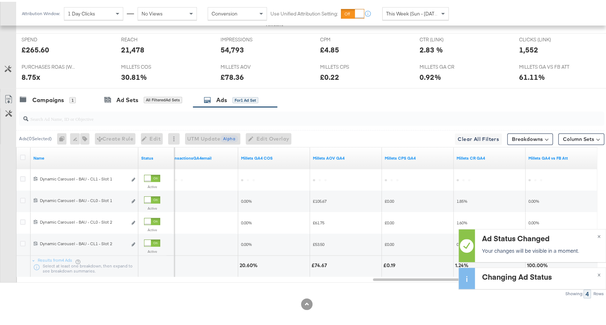
scroll to position [0, 0]
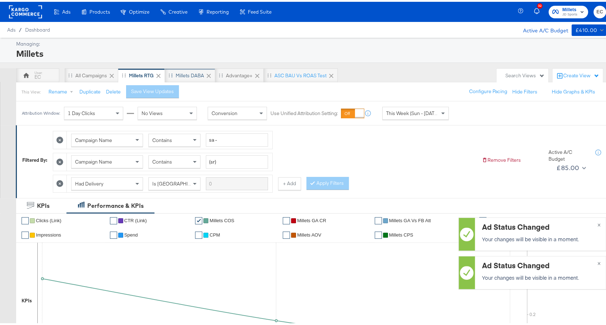
click at [190, 75] on div "Millets DABA" at bounding box center [190, 73] width 28 height 7
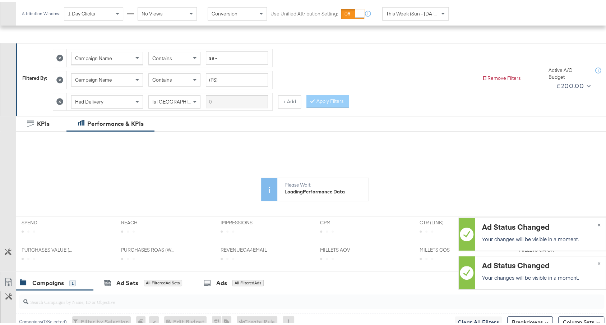
scroll to position [200, 0]
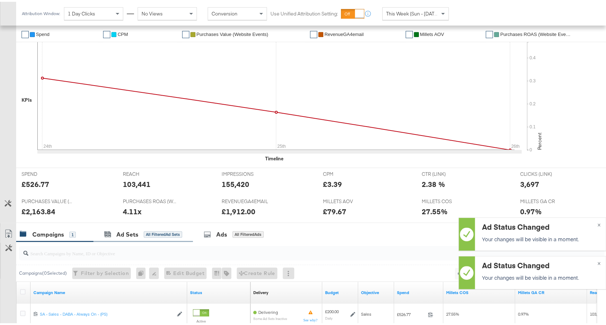
click at [130, 237] on div "Ad Sets All Filtered Ad Sets" at bounding box center [143, 232] width 100 height 15
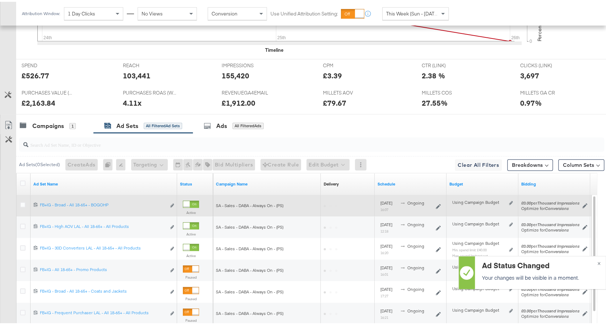
scroll to position [309, 0]
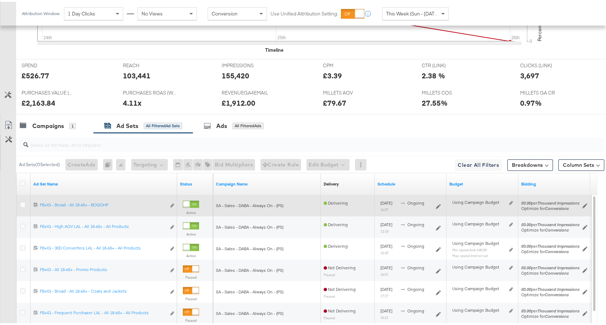
click at [19, 200] on div at bounding box center [23, 203] width 13 height 13
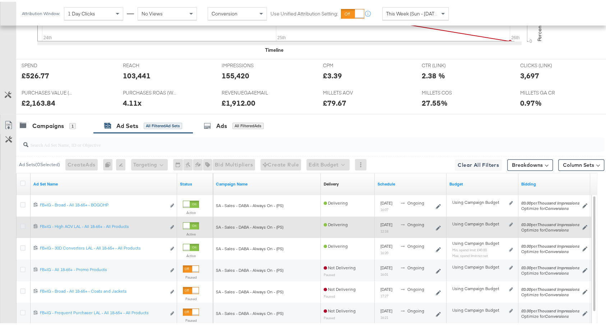
click at [22, 222] on icon at bounding box center [22, 224] width 5 height 5
click at [0, 0] on input "checkbox" at bounding box center [0, 0] width 0 height 0
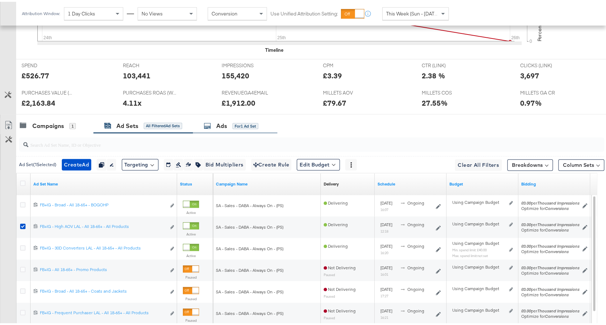
click at [212, 120] on div "Ads for 1 Ad Set" at bounding box center [231, 124] width 55 height 8
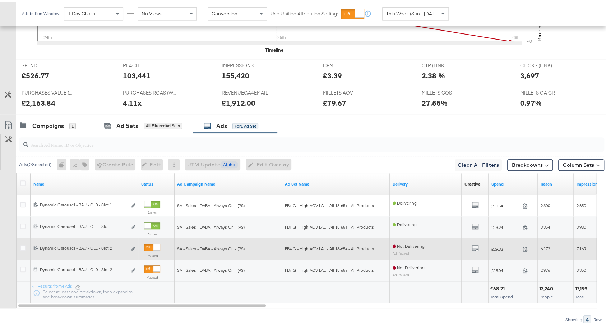
click at [152, 242] on div at bounding box center [152, 245] width 16 height 7
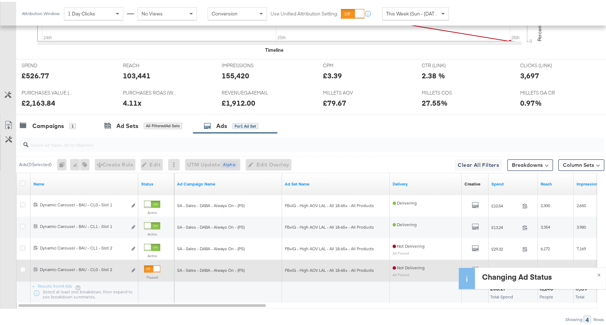
click at [151, 263] on div at bounding box center [152, 266] width 16 height 7
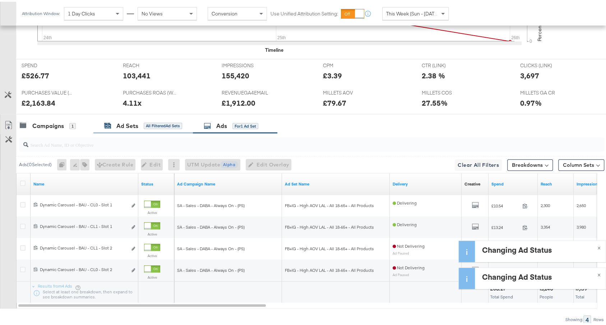
click at [144, 124] on div "All Filtered Ad Sets" at bounding box center [163, 124] width 38 height 6
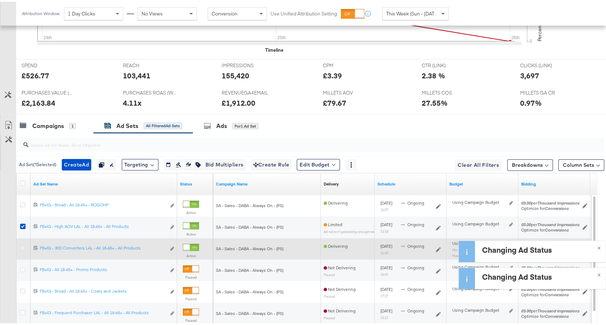
click at [22, 243] on icon at bounding box center [22, 245] width 5 height 5
click at [0, 0] on input "checkbox" at bounding box center [0, 0] width 0 height 0
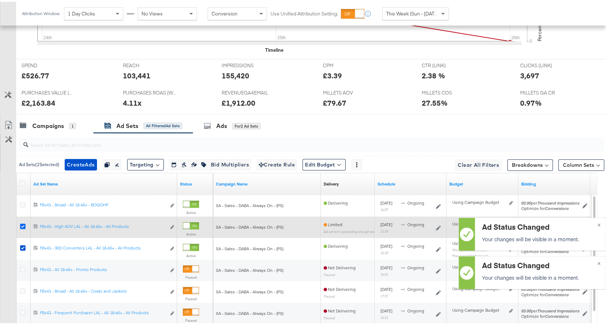
click at [20, 222] on icon at bounding box center [22, 224] width 5 height 5
click at [0, 0] on input "checkbox" at bounding box center [0, 0] width 0 height 0
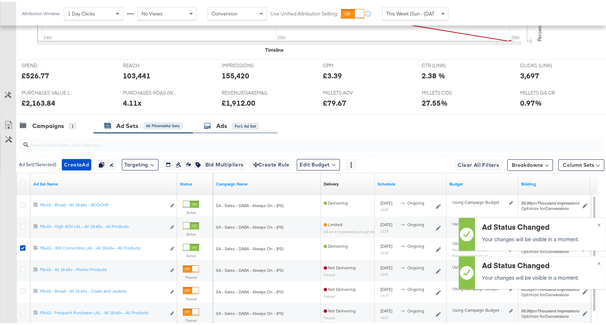
click at [225, 120] on div "Ads" at bounding box center [221, 124] width 11 height 8
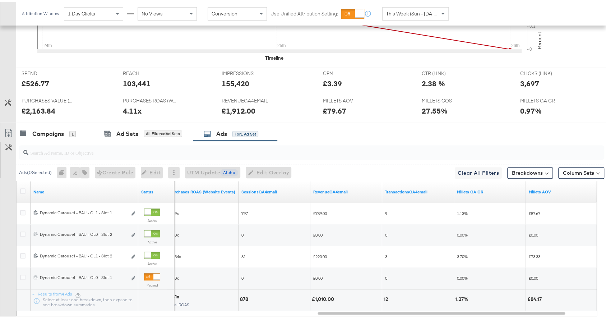
scroll to position [335, 0]
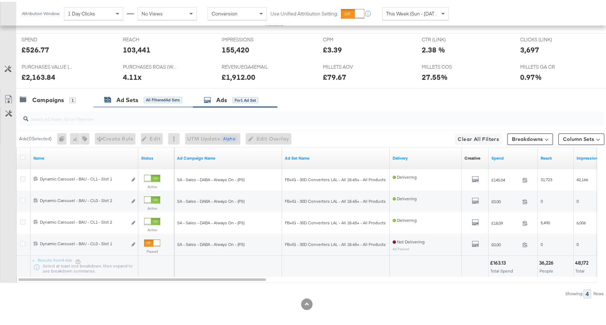
click at [133, 94] on div "Ad Sets" at bounding box center [127, 98] width 22 height 8
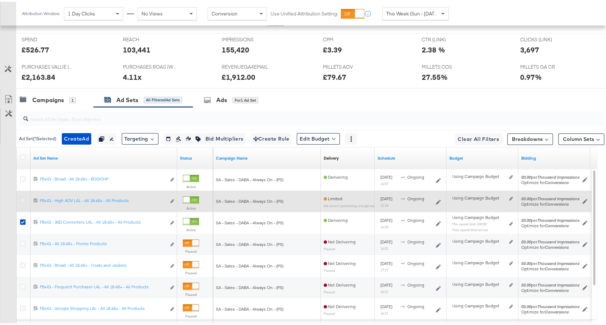
click at [23, 196] on icon at bounding box center [22, 198] width 5 height 5
click at [0, 0] on input "checkbox" at bounding box center [0, 0] width 0 height 0
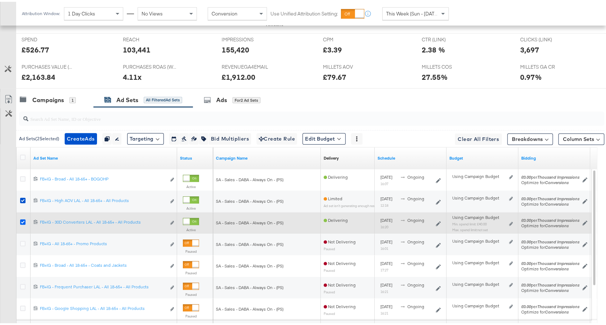
click at [20, 217] on icon at bounding box center [22, 219] width 5 height 5
click at [0, 0] on input "checkbox" at bounding box center [0, 0] width 0 height 0
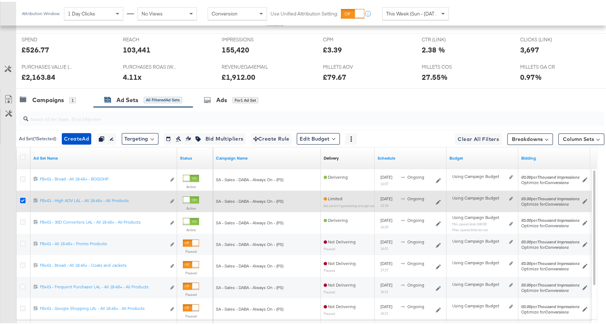
click at [23, 196] on icon at bounding box center [22, 198] width 5 height 5
click at [0, 0] on input "checkbox" at bounding box center [0, 0] width 0 height 0
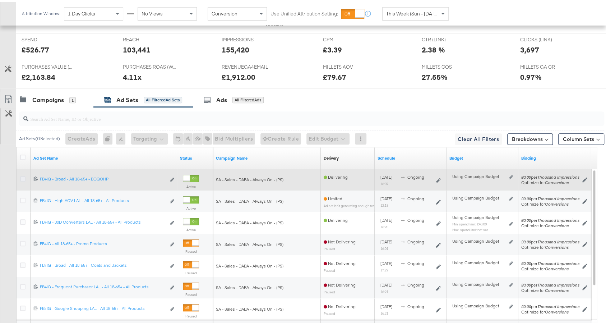
click at [22, 176] on icon at bounding box center [22, 176] width 5 height 5
click at [0, 0] on input "checkbox" at bounding box center [0, 0] width 0 height 0
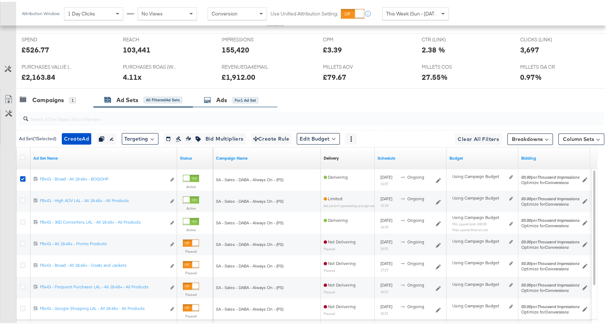
click at [248, 94] on div "Ads for 1 Ad Set" at bounding box center [231, 98] width 55 height 8
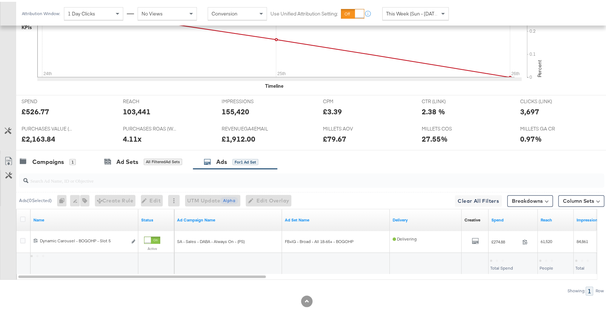
scroll to position [270, 0]
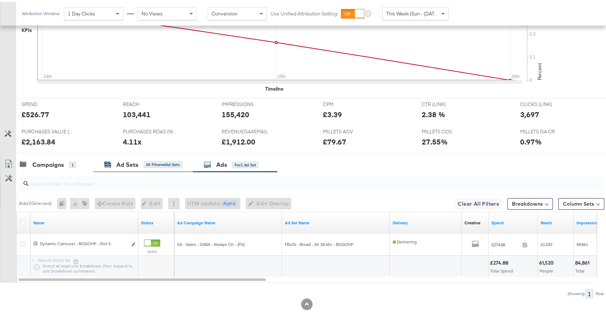
click at [117, 163] on div "Ad Sets" at bounding box center [127, 163] width 22 height 8
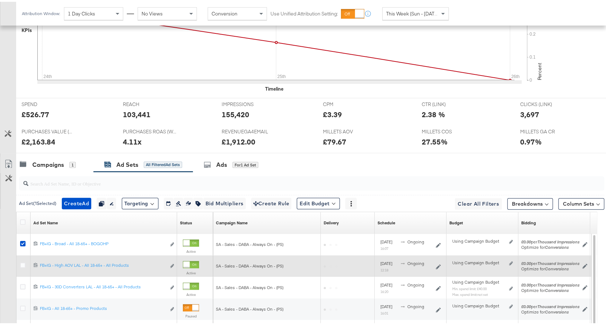
scroll to position [335, 0]
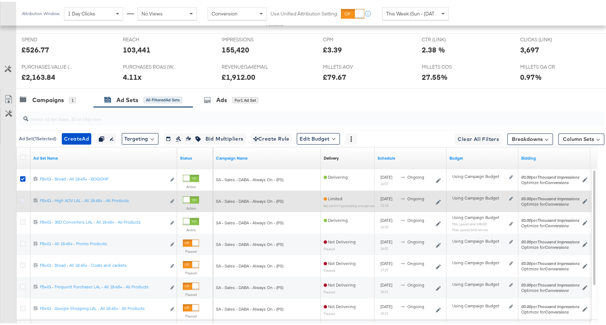
click at [23, 196] on icon at bounding box center [22, 198] width 5 height 5
click at [0, 0] on input "checkbox" at bounding box center [0, 0] width 0 height 0
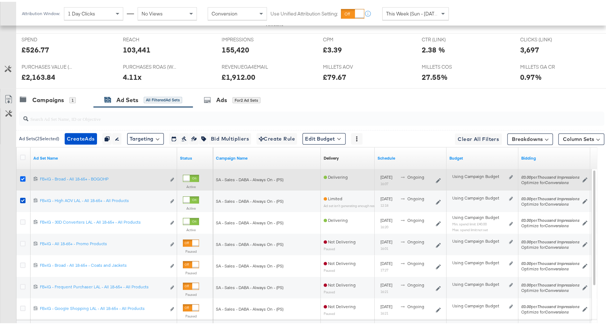
click at [22, 175] on icon at bounding box center [22, 176] width 5 height 5
click at [0, 0] on input "checkbox" at bounding box center [0, 0] width 0 height 0
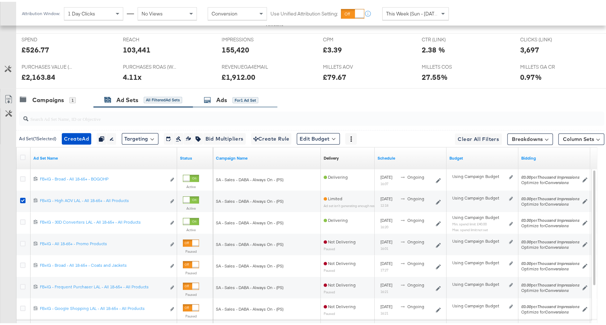
click at [237, 99] on div "Ads for 1 Ad Set" at bounding box center [231, 98] width 55 height 8
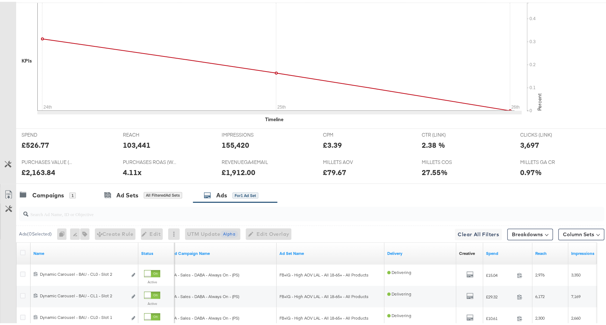
scroll to position [0, 0]
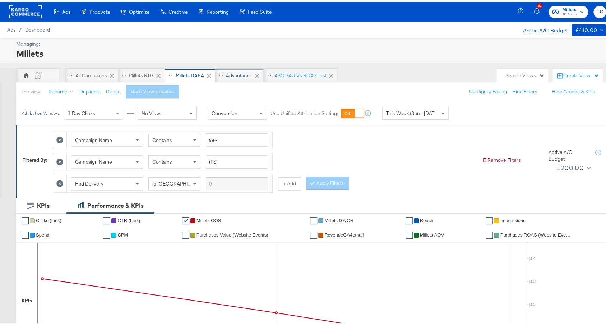
click at [236, 71] on div "Advantage+" at bounding box center [239, 73] width 27 height 7
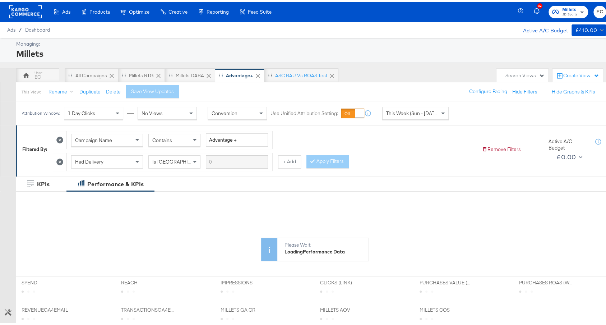
scroll to position [179, 0]
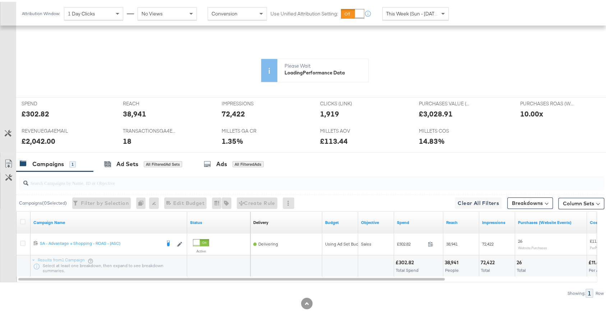
click at [227, 95] on div "✔ Clicks (Link) ✔ TransactionsGA4email ✔ Millets GA CR ✔ Millets COS ✔ Reach ✔ …" at bounding box center [314, 52] width 597 height 85
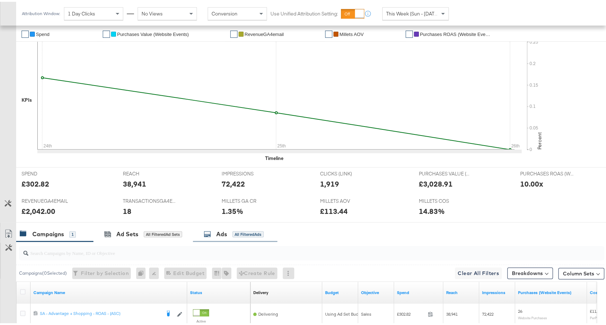
click at [221, 233] on div "Ads" at bounding box center [221, 232] width 11 height 8
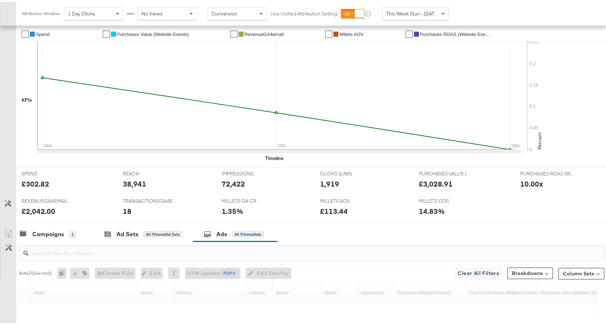
click at [194, 248] on input "search" at bounding box center [289, 248] width 523 height 14
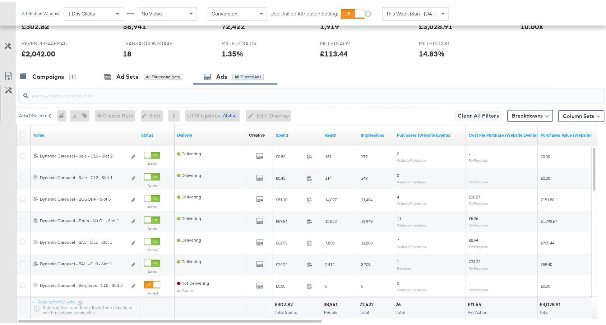
scroll to position [353, 0]
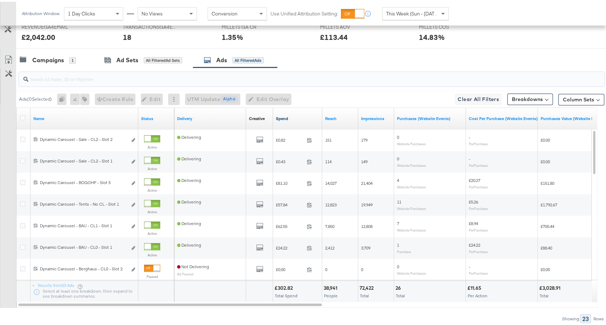
click at [301, 114] on link "Spend" at bounding box center [297, 117] width 43 height 6
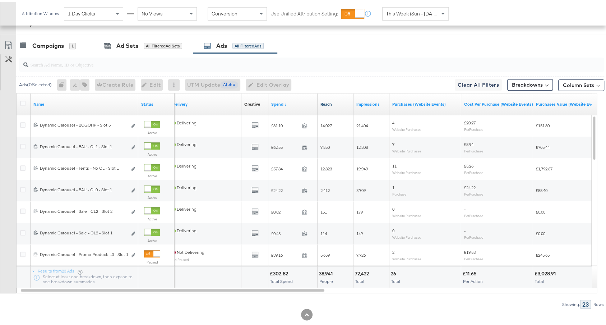
scroll to position [262, 0]
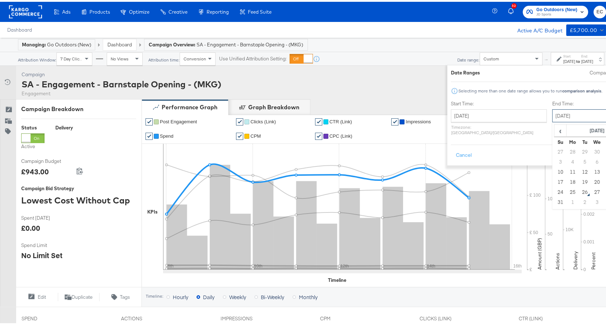
scroll to position [268, 0]
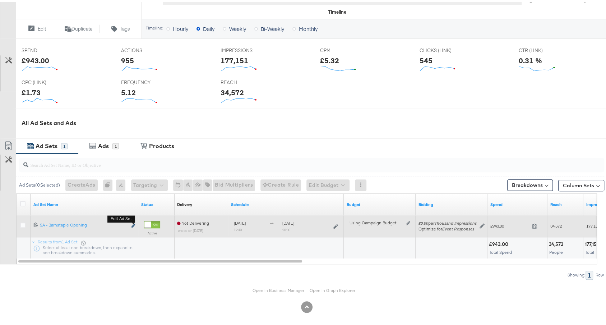
click at [132, 222] on icon "link" at bounding box center [133, 224] width 4 height 4
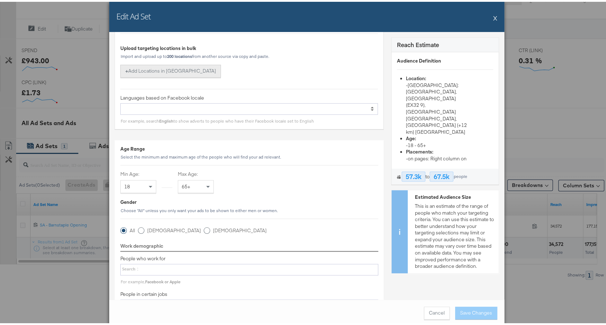
scroll to position [354, 0]
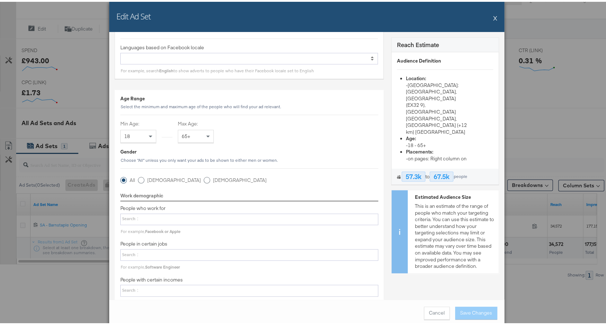
click at [493, 16] on button "X" at bounding box center [495, 16] width 4 height 14
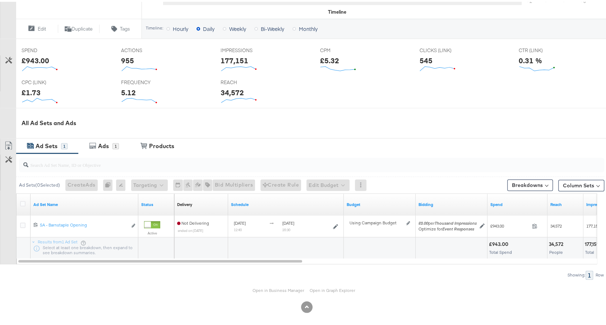
click at [270, 282] on div "Open in Business Manager Open in Graph Explorer" at bounding box center [306, 289] width 613 height 22
click at [268, 286] on link "Open in Business Manager" at bounding box center [279, 288] width 52 height 5
click at [112, 141] on div "1" at bounding box center [115, 144] width 6 height 6
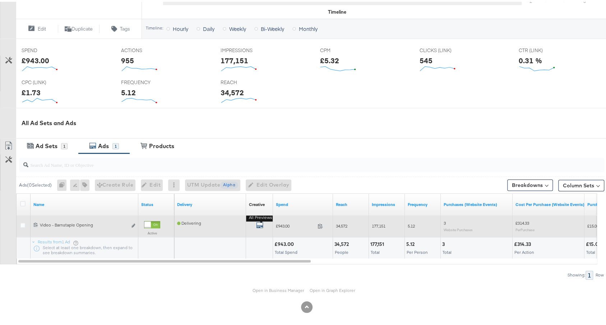
click at [262, 219] on icon "default" at bounding box center [259, 222] width 7 height 7
